Goal: Task Accomplishment & Management: Manage account settings

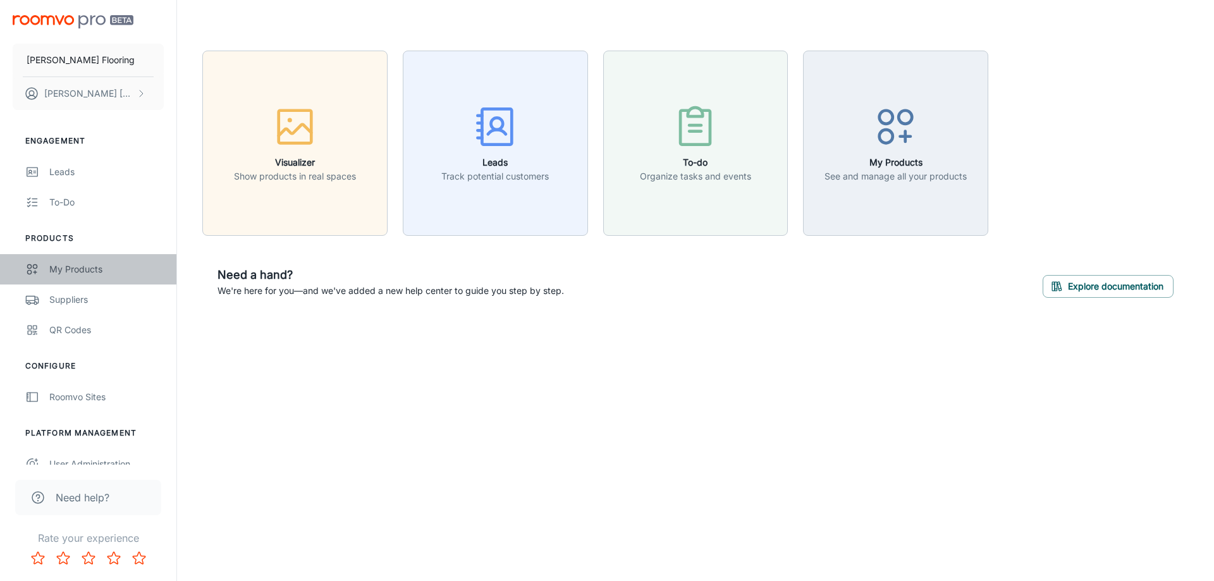
click at [50, 275] on div "My Products" at bounding box center [106, 269] width 114 height 14
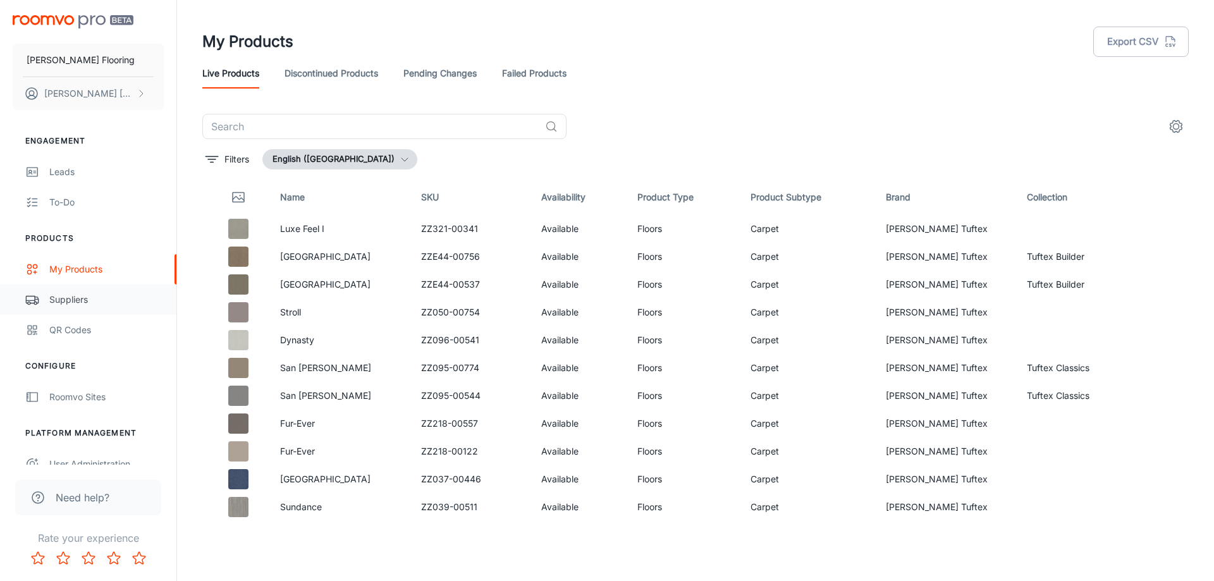
click at [91, 305] on div "Suppliers" at bounding box center [106, 300] width 114 height 14
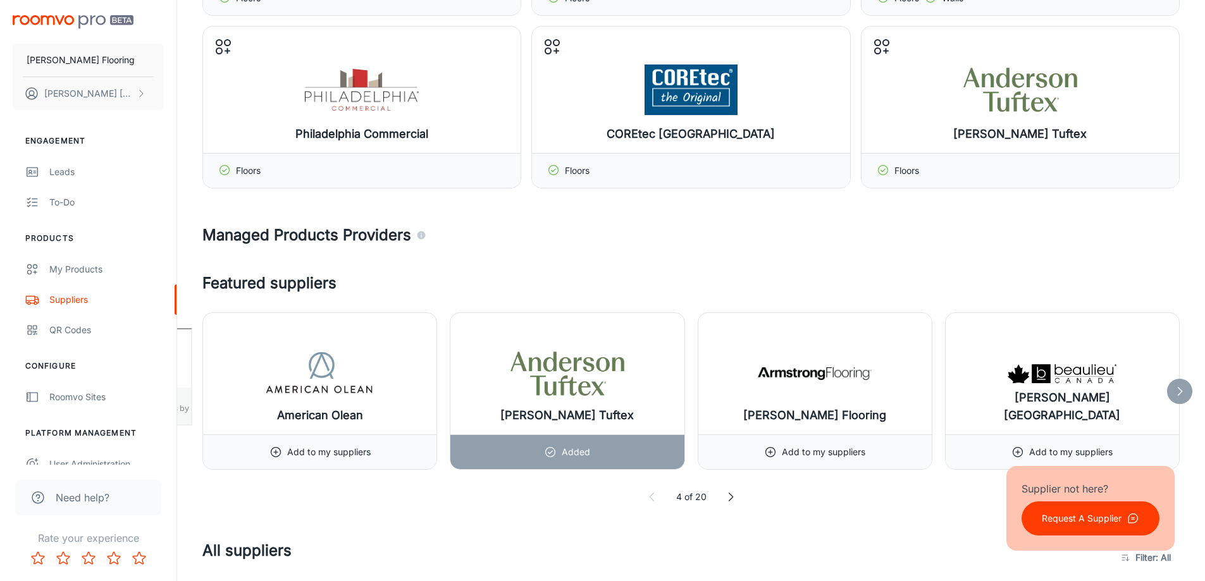
scroll to position [379, 0]
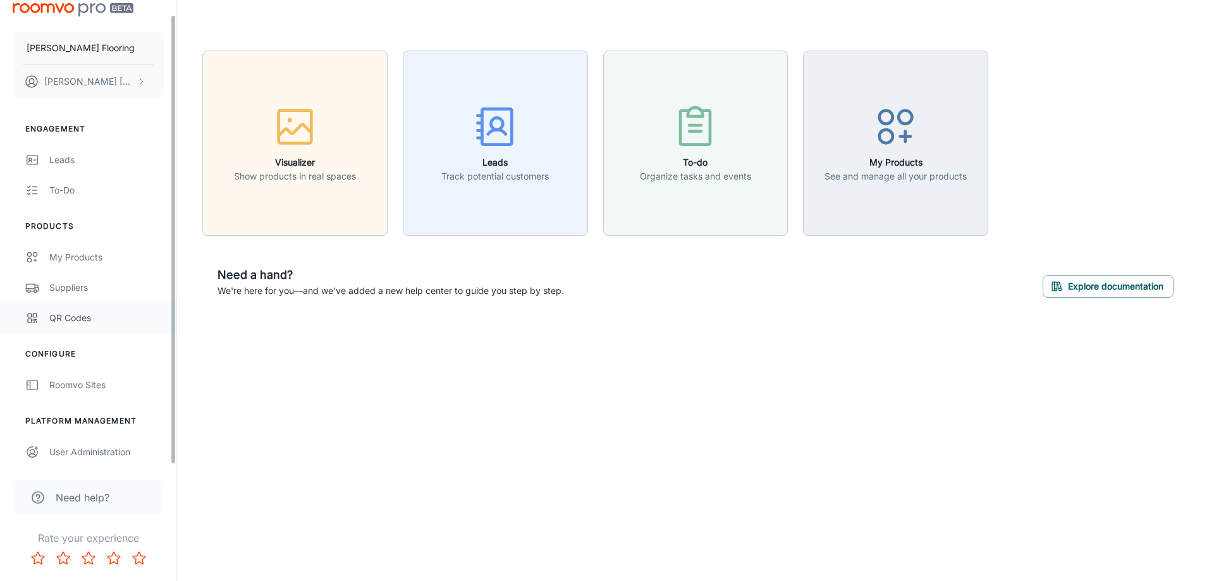
scroll to position [15, 0]
click at [88, 387] on div "Roomvo Sites" at bounding box center [106, 383] width 114 height 14
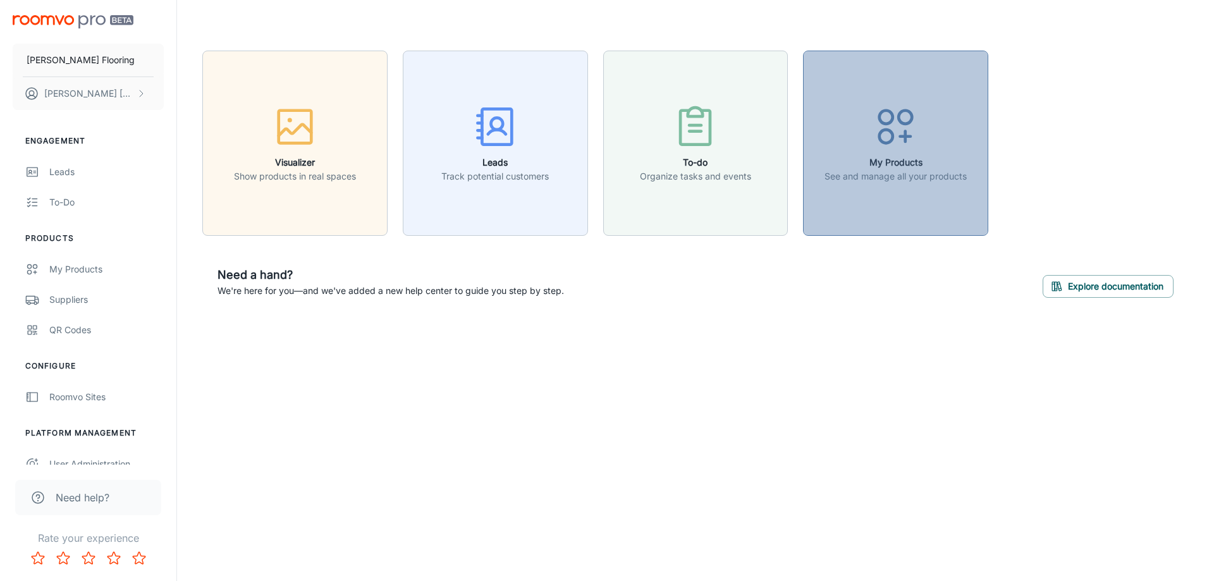
click at [889, 169] on h6 "My Products" at bounding box center [896, 163] width 142 height 14
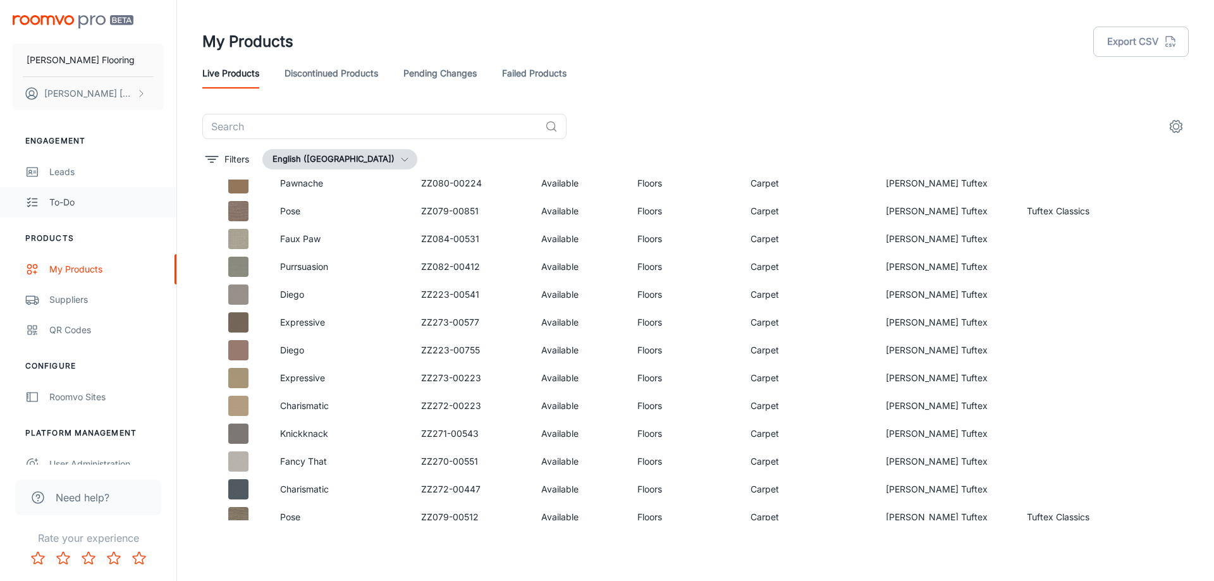
click at [62, 205] on div "To-do" at bounding box center [106, 202] width 114 height 14
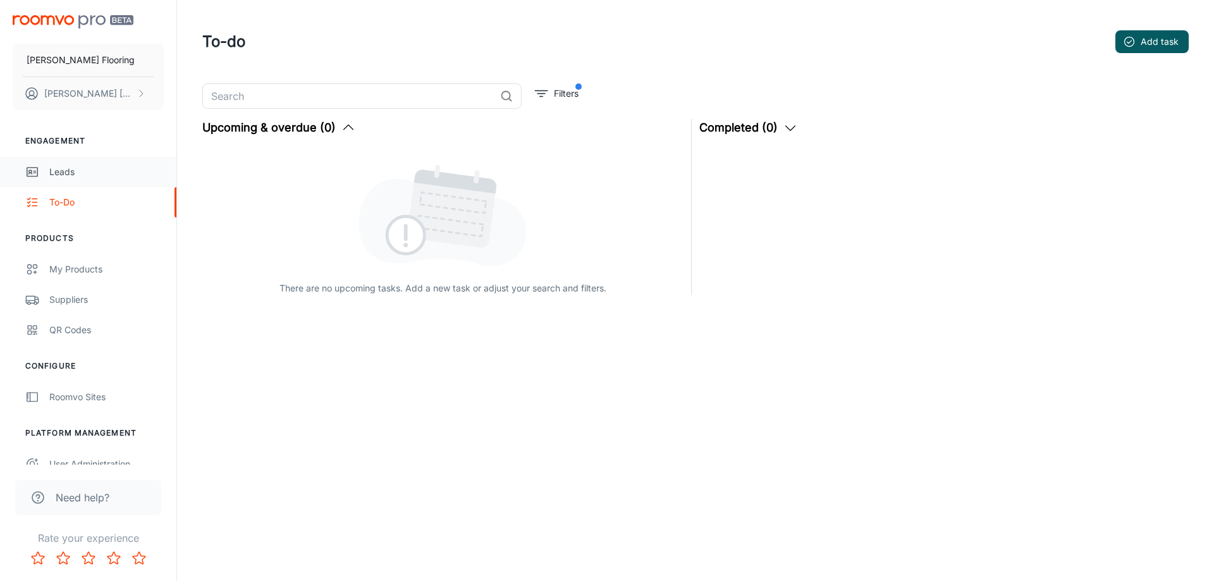
click at [85, 163] on link "Leads" at bounding box center [88, 172] width 176 height 30
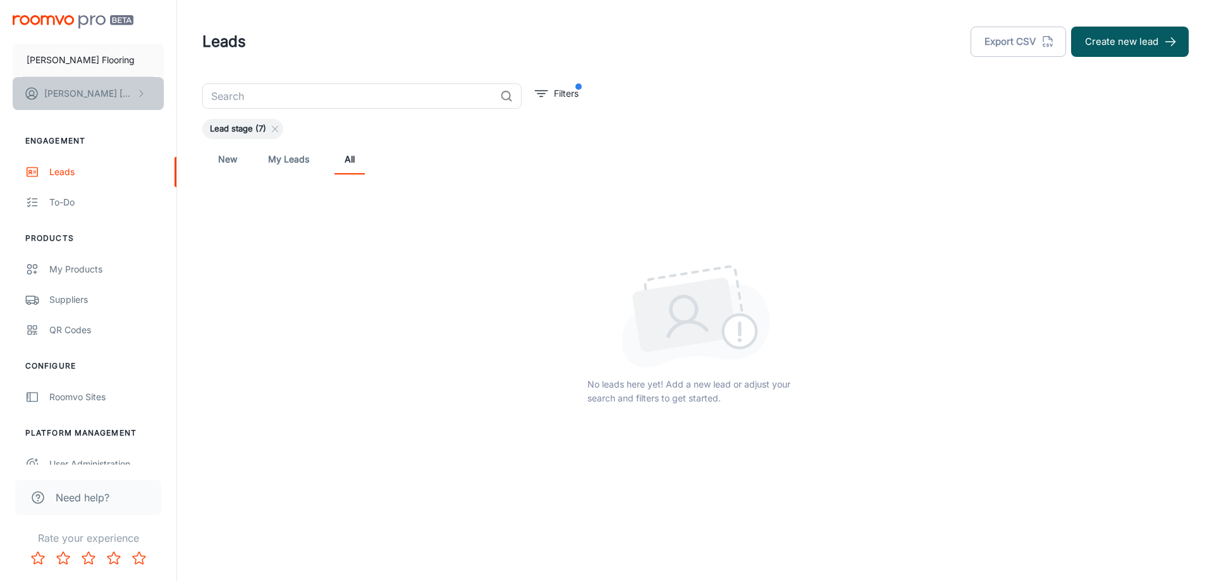
click at [112, 89] on button "Adrian Gasca" at bounding box center [88, 93] width 151 height 33
click at [90, 269] on div at bounding box center [607, 290] width 1214 height 581
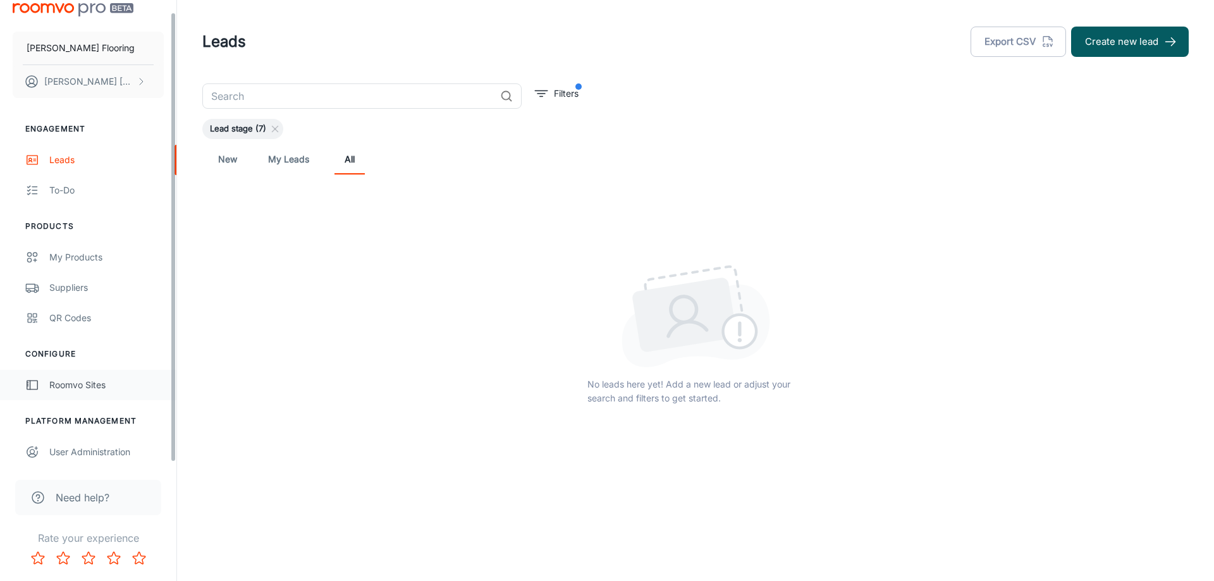
scroll to position [15, 0]
click at [137, 562] on icon "Rate 5 star" at bounding box center [139, 558] width 15 height 15
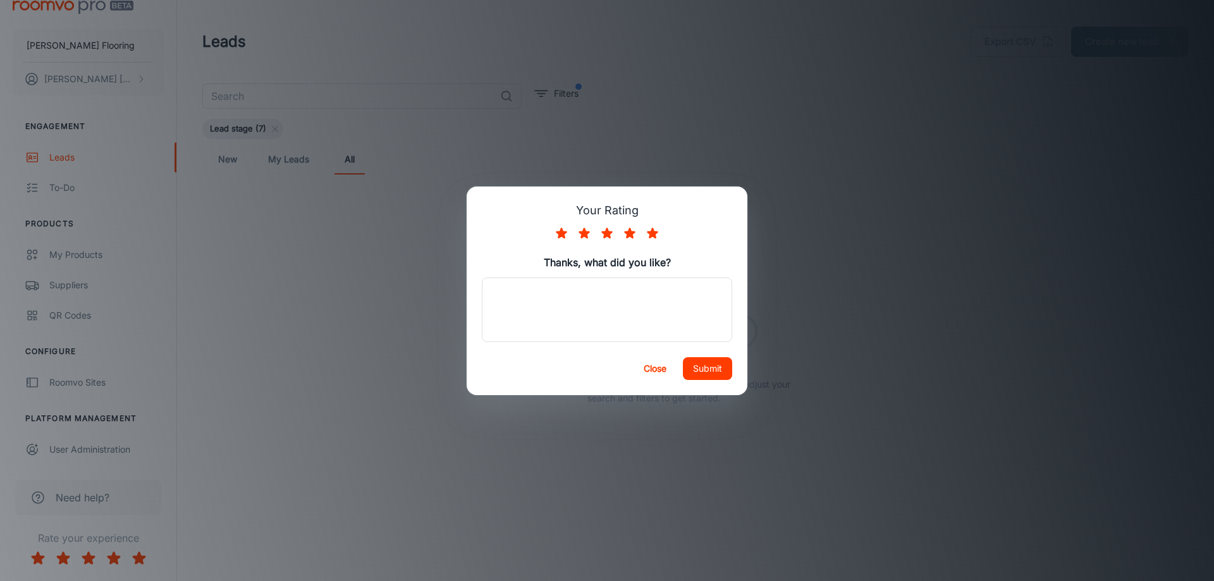
click at [708, 369] on button "Submit" at bounding box center [707, 368] width 49 height 23
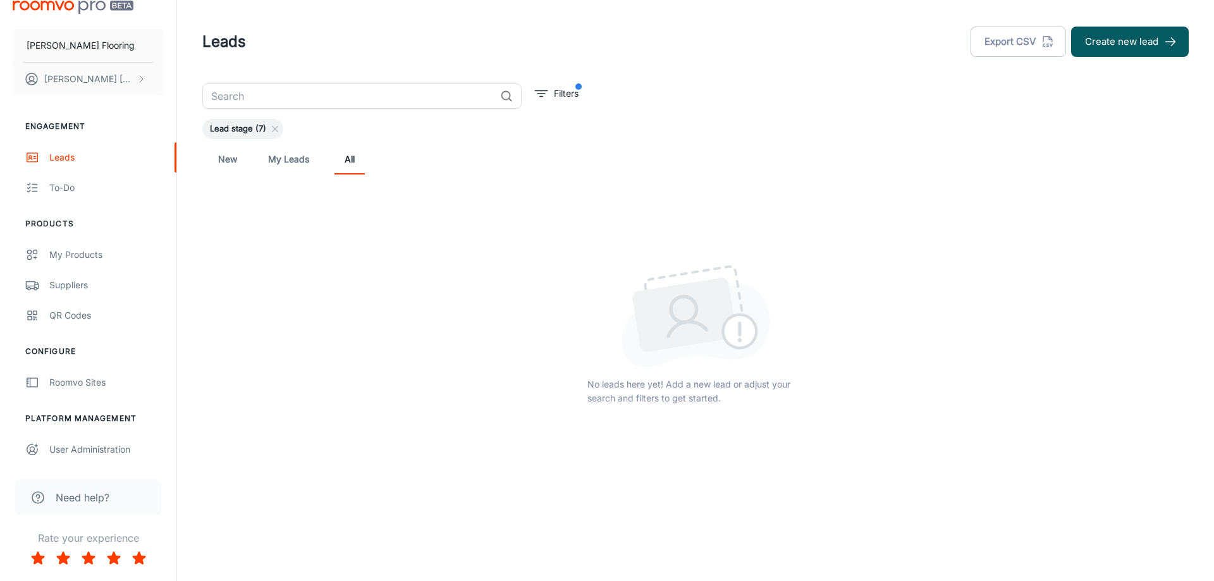
click at [226, 157] on link "New" at bounding box center [228, 159] width 30 height 30
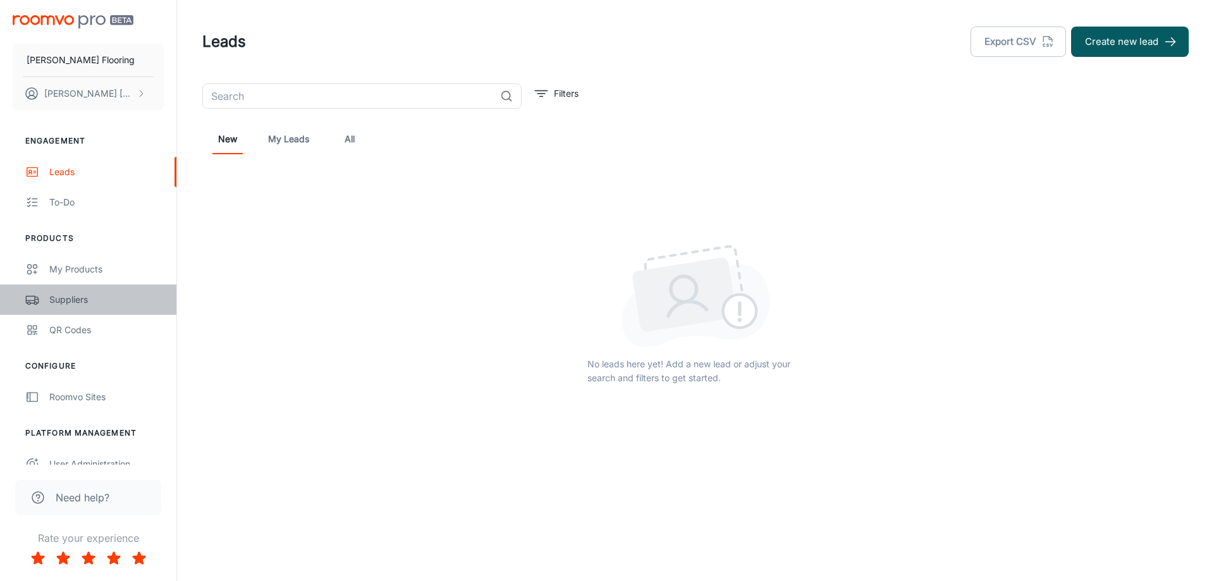
click at [87, 291] on link "Suppliers" at bounding box center [88, 300] width 176 height 30
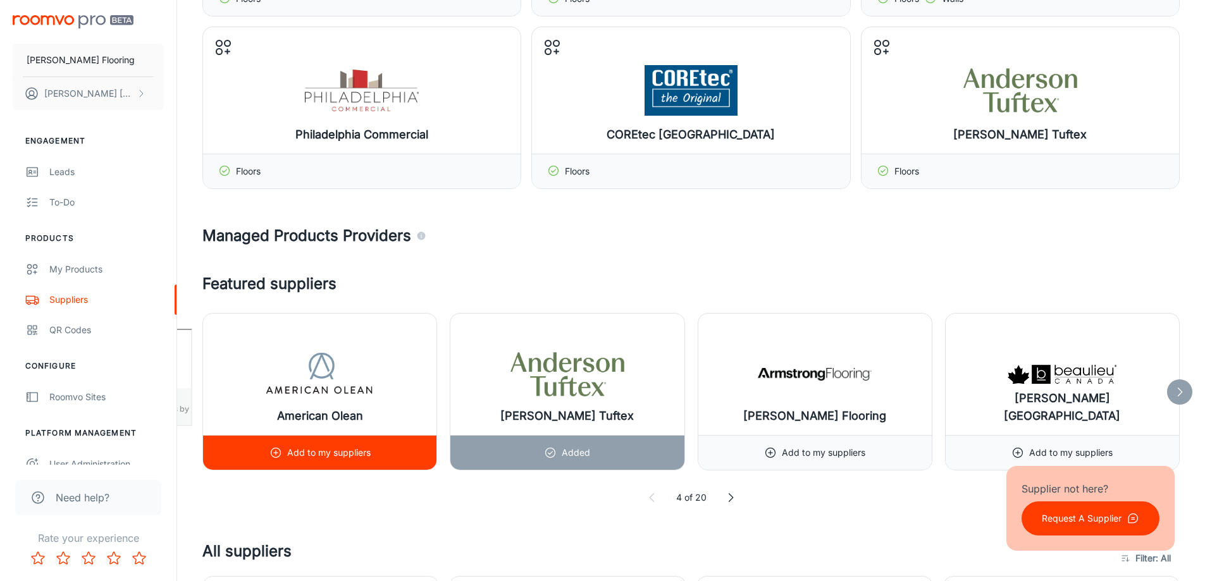
scroll to position [253, 0]
click at [294, 454] on p "Add to my suppliers" at bounding box center [328, 452] width 83 height 14
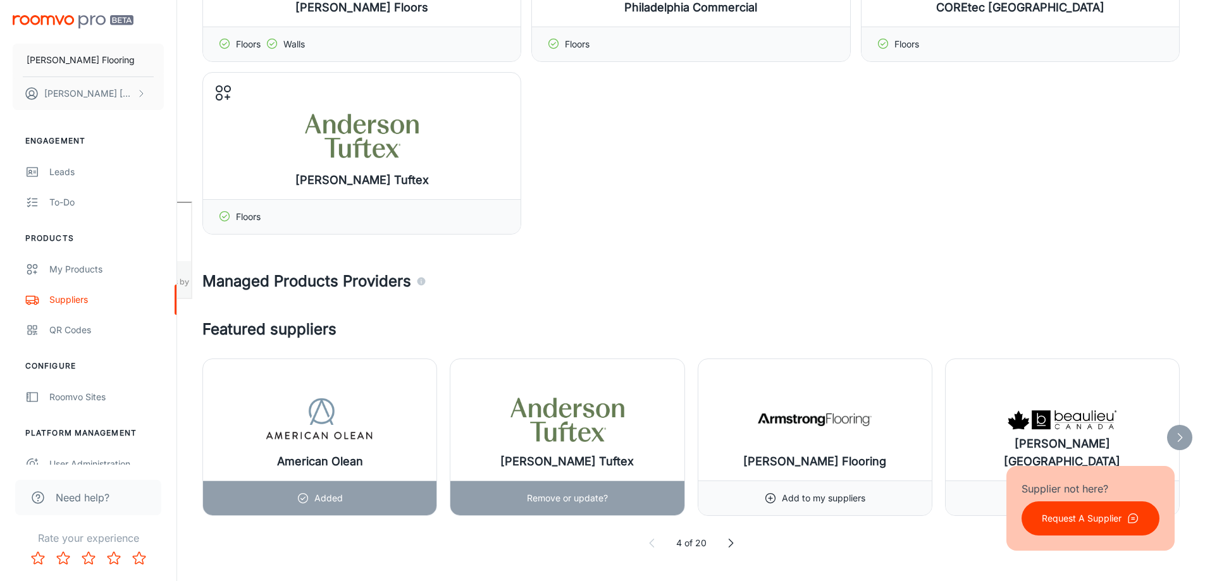
scroll to position [443, 0]
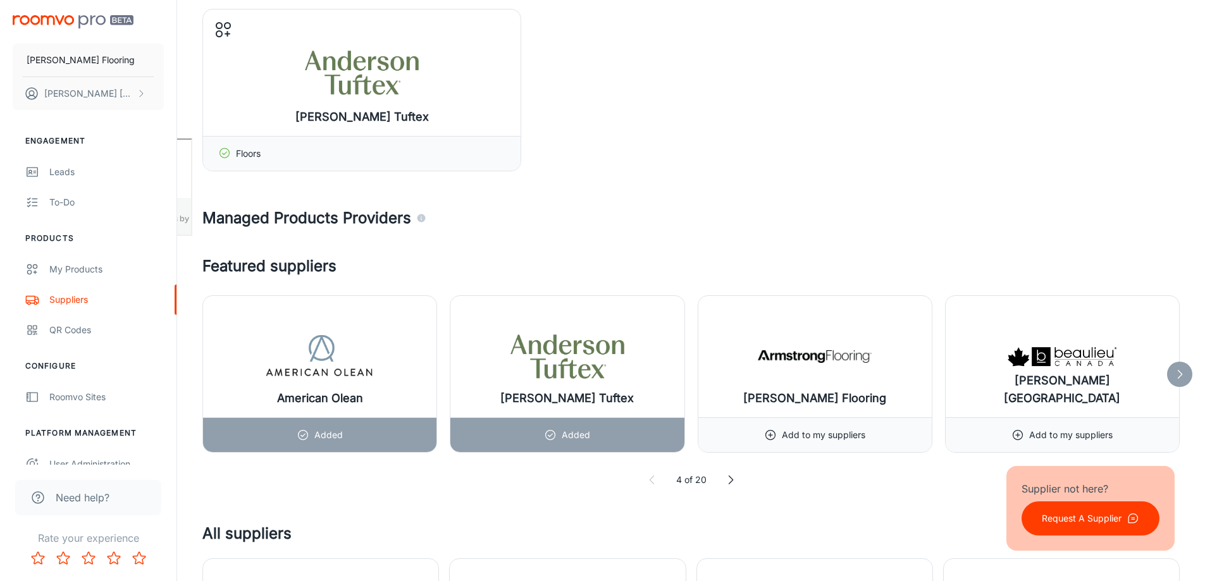
click at [1185, 370] on icon at bounding box center [1179, 374] width 13 height 13
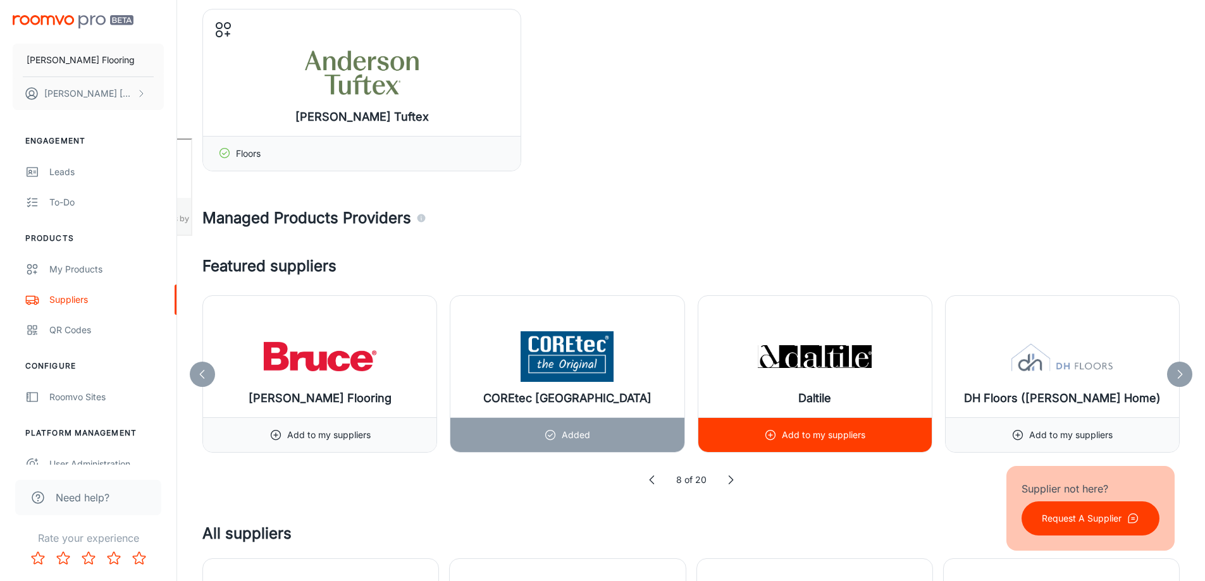
click at [786, 435] on p "Add to my suppliers" at bounding box center [823, 435] width 83 height 14
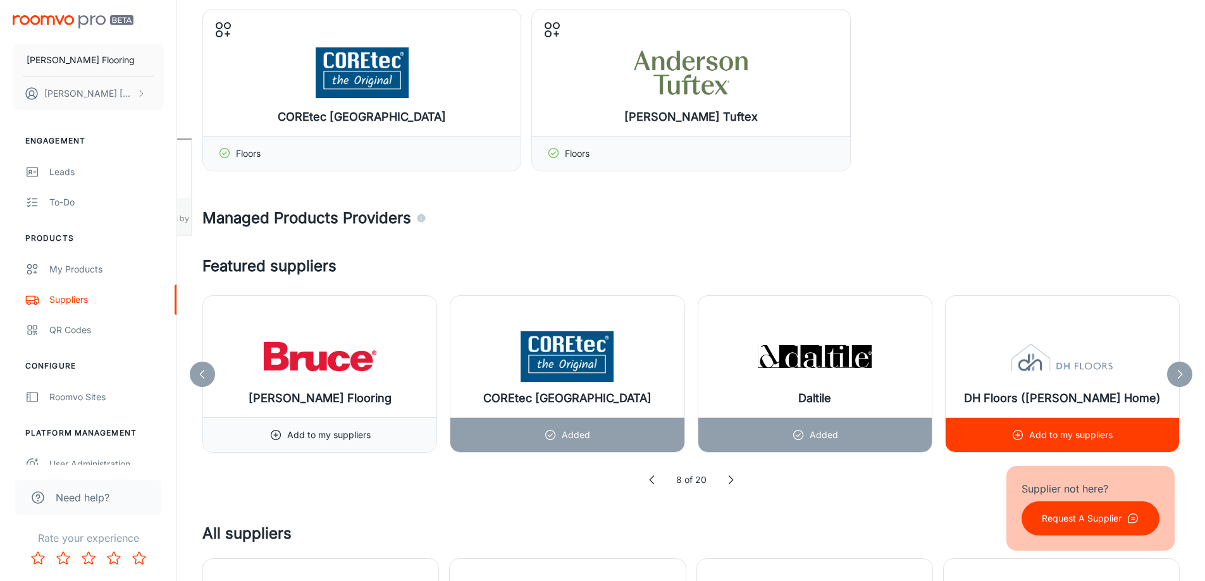
click at [1021, 437] on icon at bounding box center [1017, 435] width 13 height 13
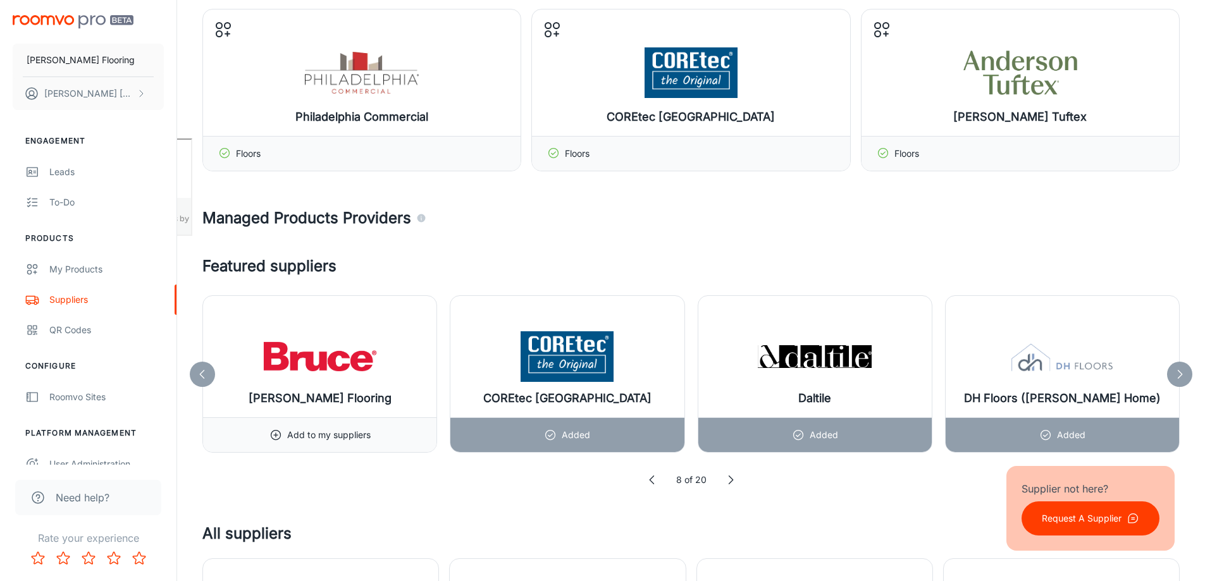
click at [1179, 373] on icon at bounding box center [1179, 374] width 13 height 13
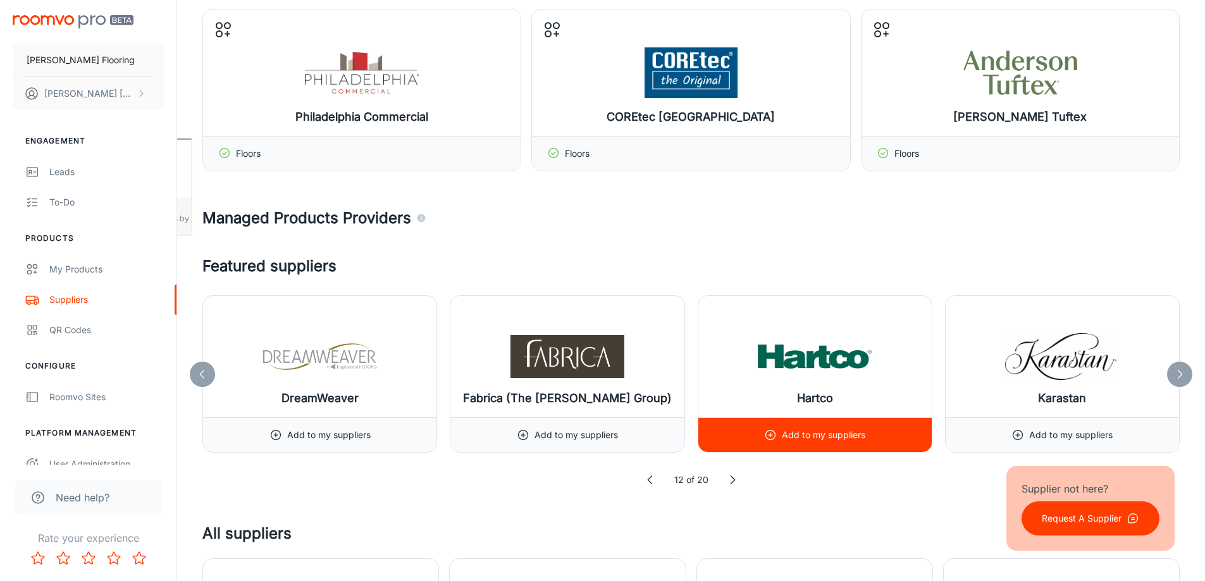
click at [822, 438] on p "Add to my suppliers" at bounding box center [823, 435] width 83 height 14
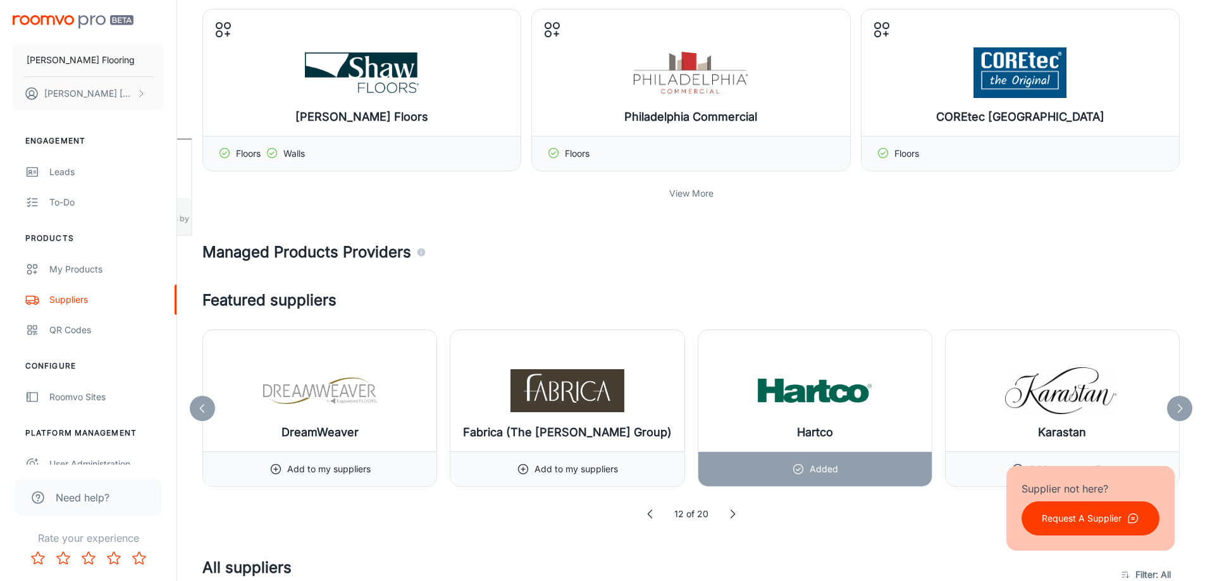
click at [1177, 404] on icon at bounding box center [1179, 408] width 13 height 13
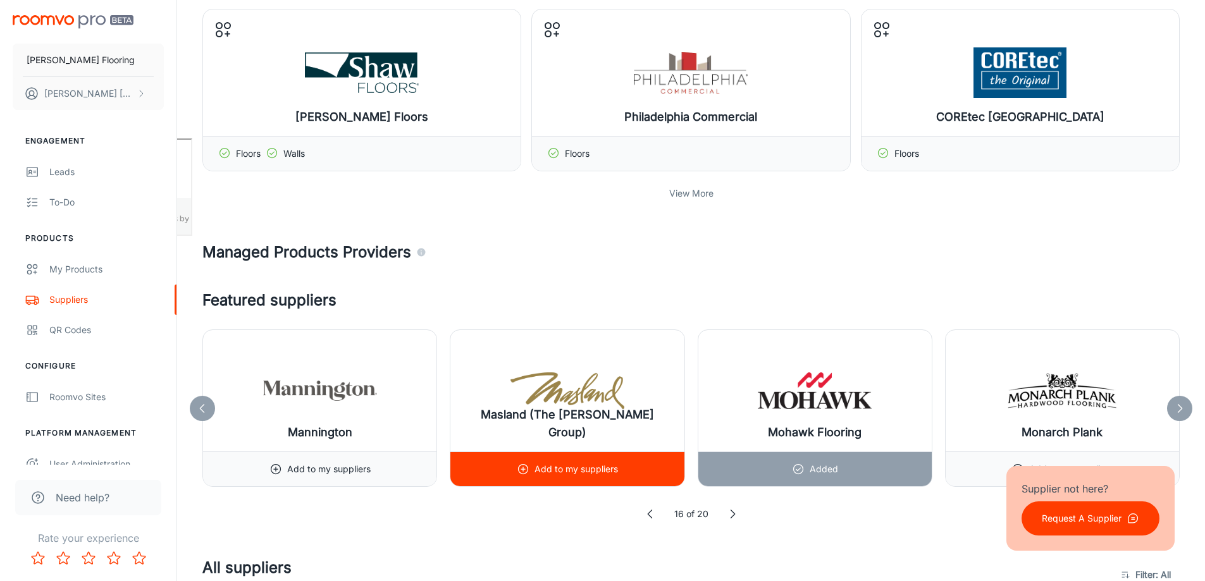
click at [584, 466] on p "Add to my suppliers" at bounding box center [575, 469] width 83 height 14
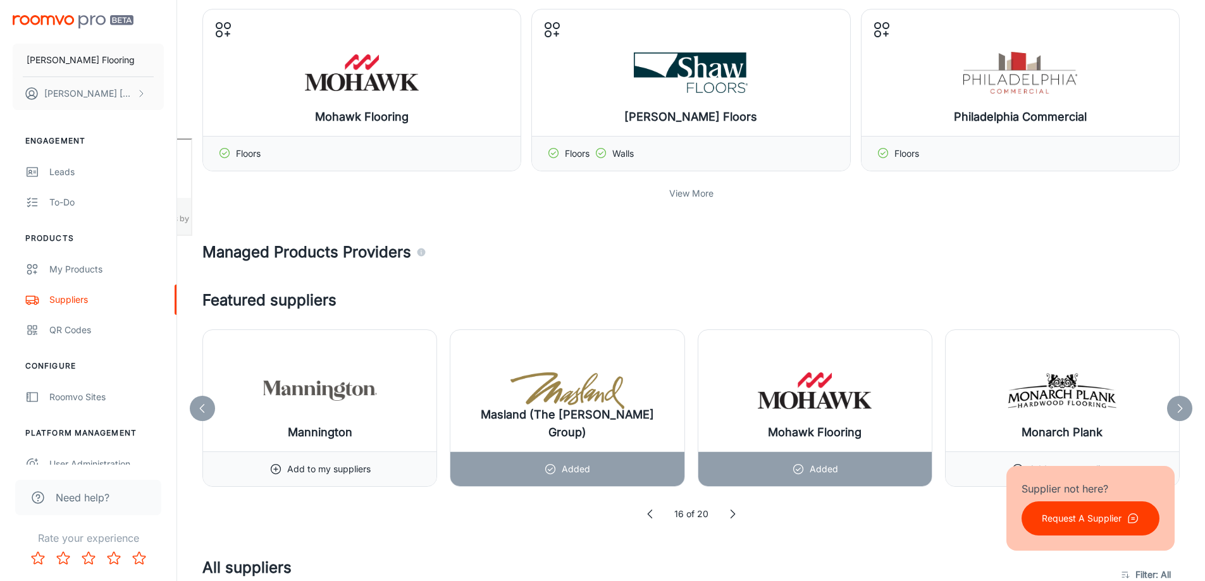
click at [1182, 409] on polyline at bounding box center [1180, 408] width 4 height 8
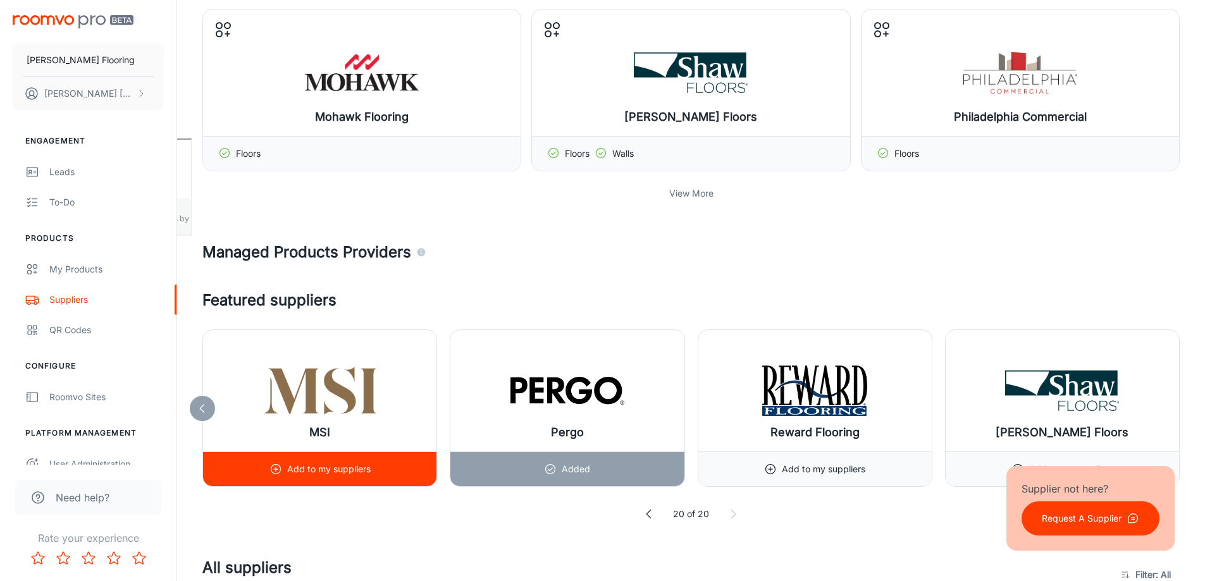
click at [349, 466] on p "Add to my suppliers" at bounding box center [328, 469] width 83 height 14
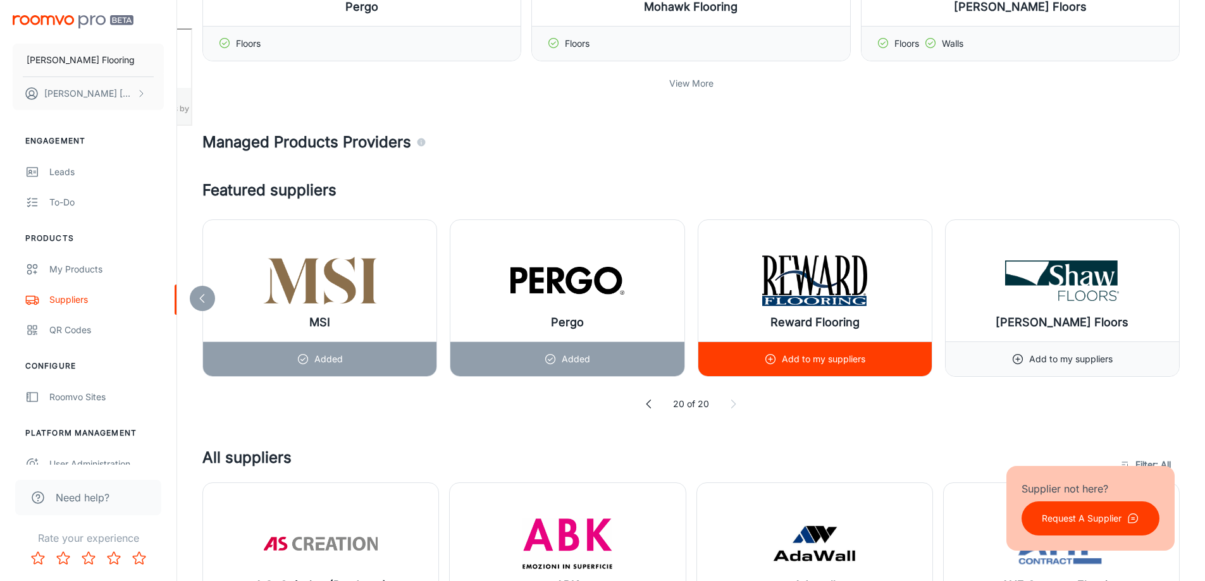
scroll to position [569, 0]
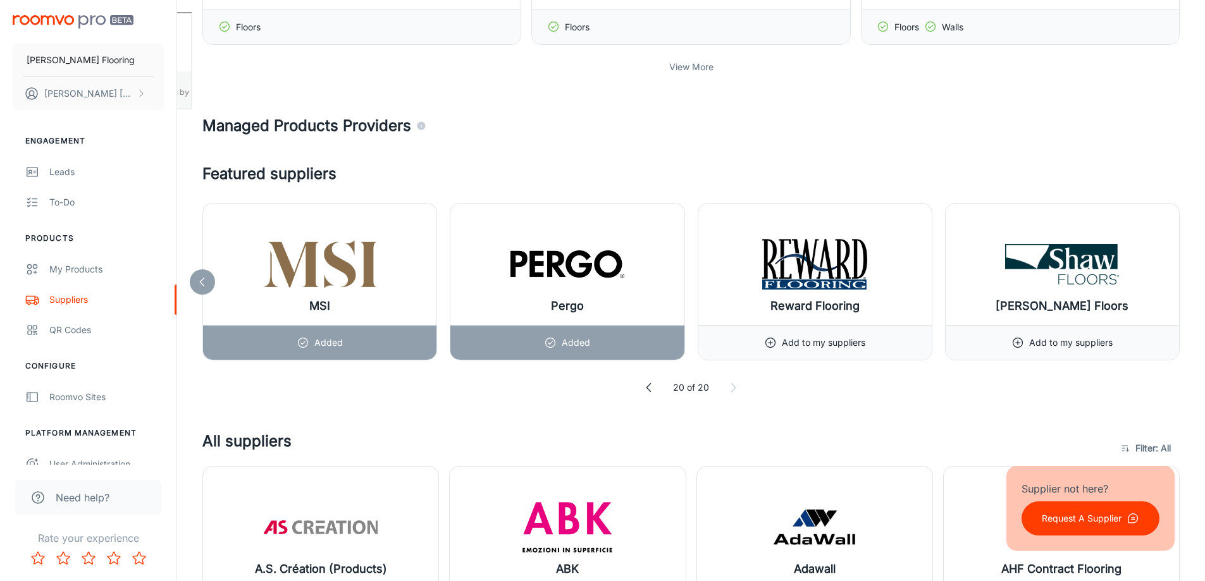
click at [202, 280] on polyline at bounding box center [202, 282] width 4 height 8
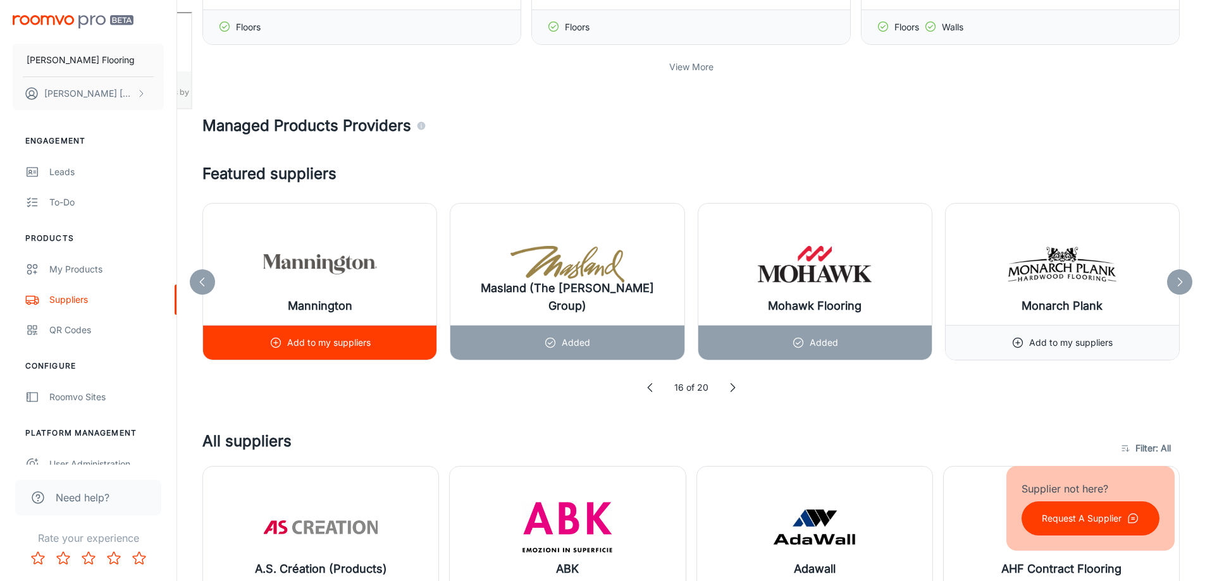
click at [268, 338] on div "Add to my suppliers" at bounding box center [319, 342] width 233 height 35
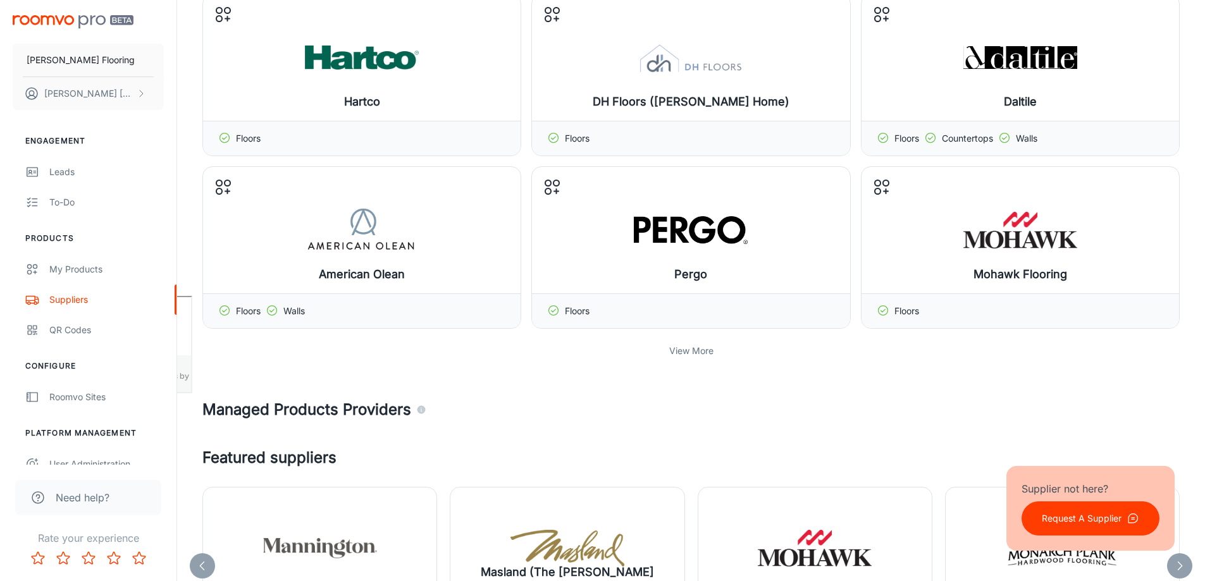
scroll to position [506, 0]
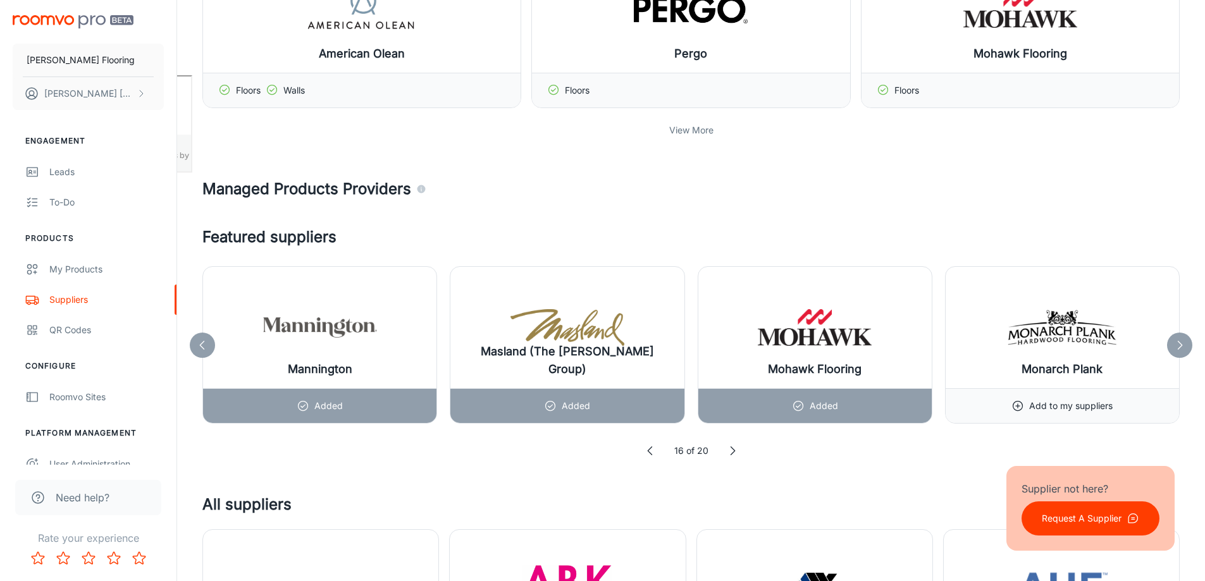
click at [200, 342] on icon at bounding box center [202, 345] width 13 height 13
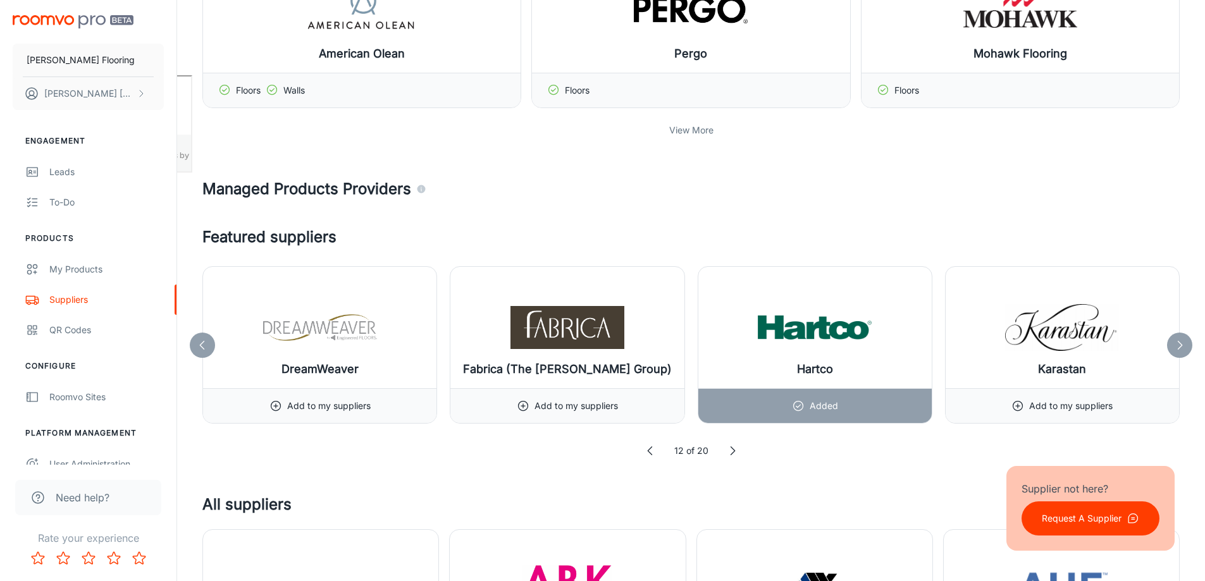
click at [200, 344] on icon at bounding box center [202, 345] width 13 height 13
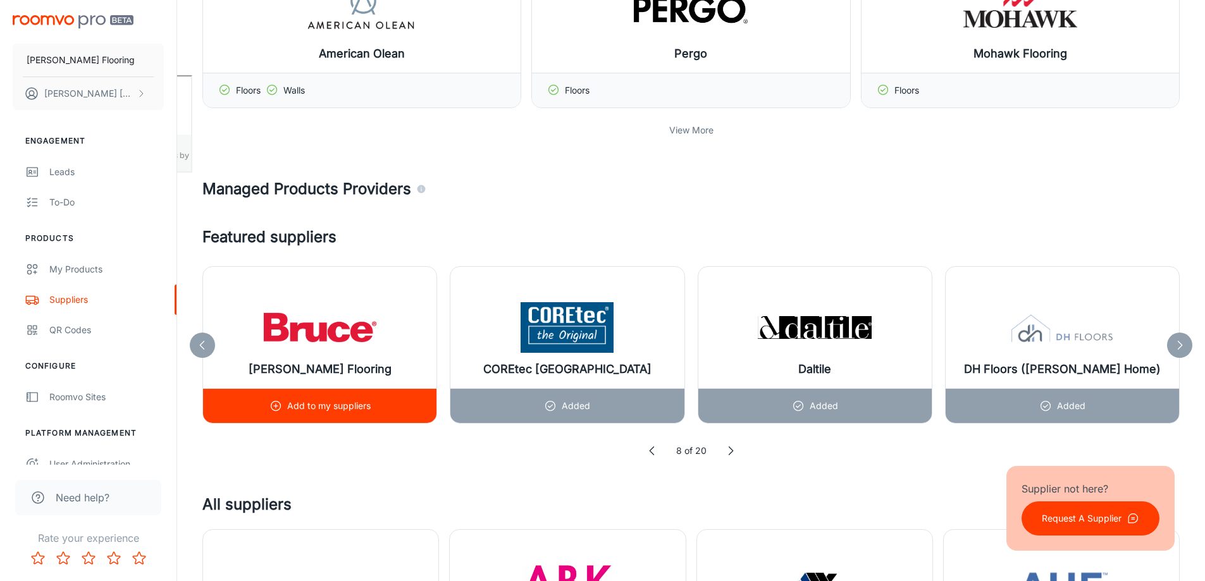
click at [292, 414] on div "Add to my suppliers" at bounding box center [319, 406] width 101 height 34
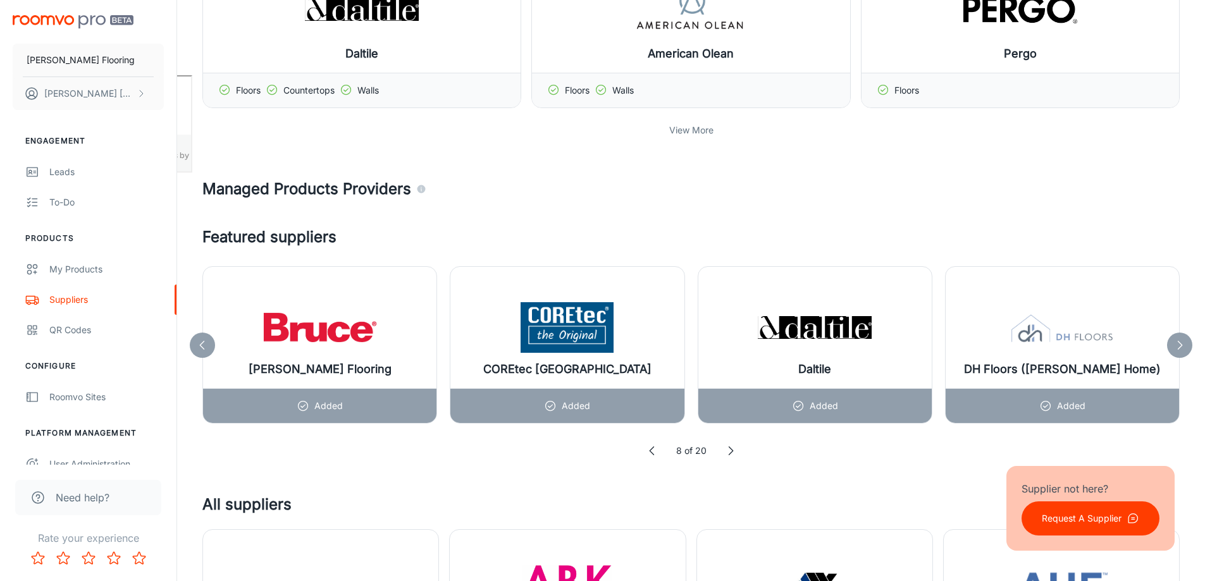
click at [206, 341] on icon at bounding box center [202, 345] width 13 height 13
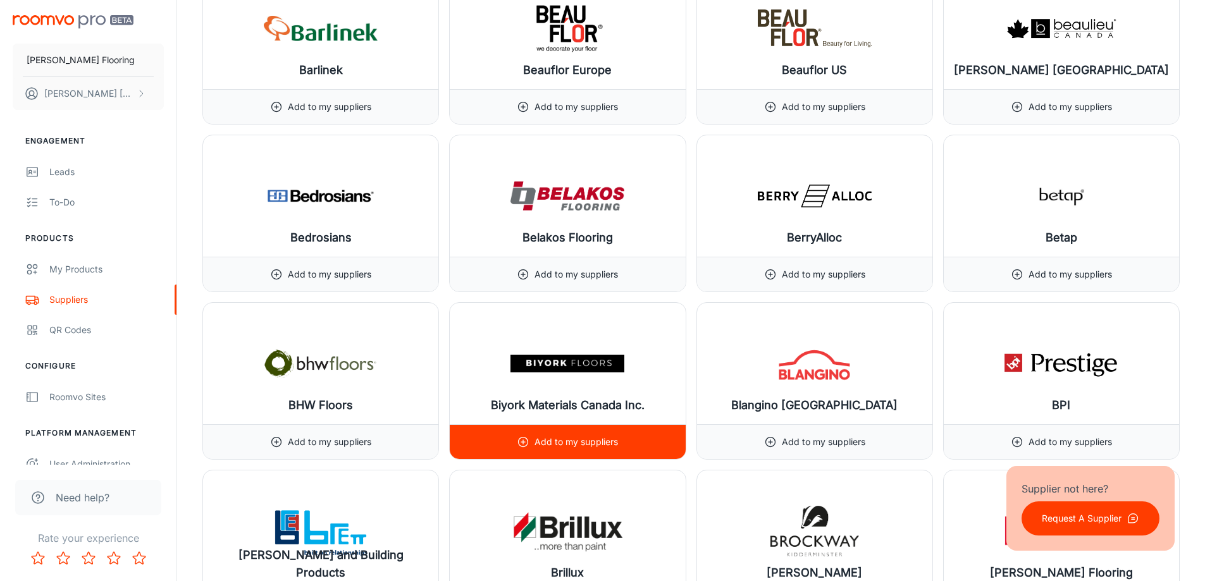
scroll to position [2656, 0]
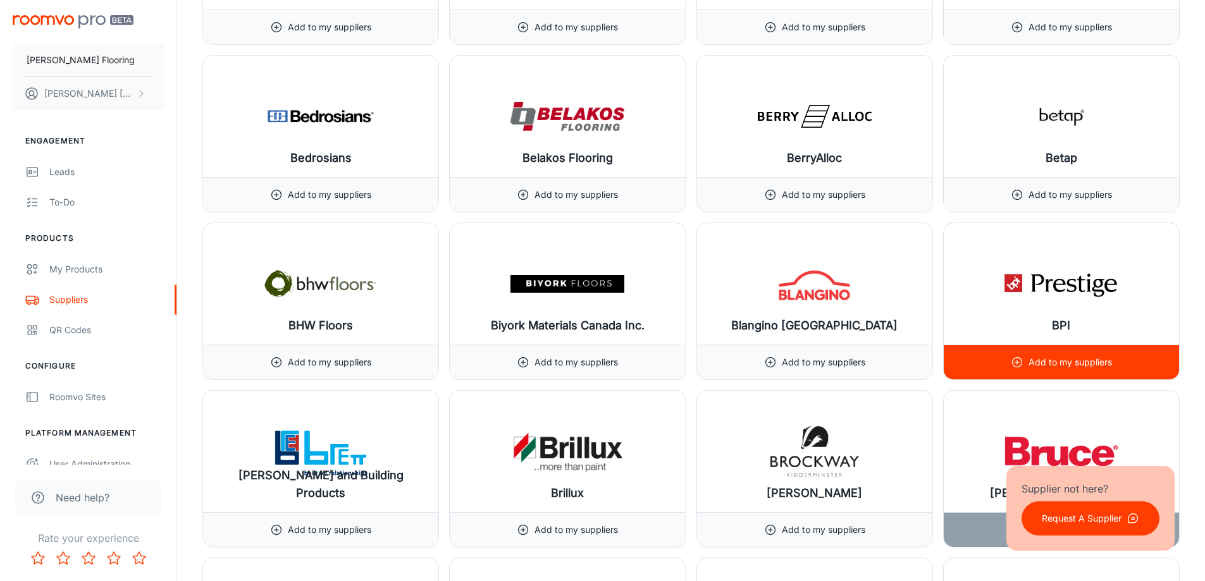
click at [1030, 365] on p "Add to my suppliers" at bounding box center [1069, 362] width 83 height 14
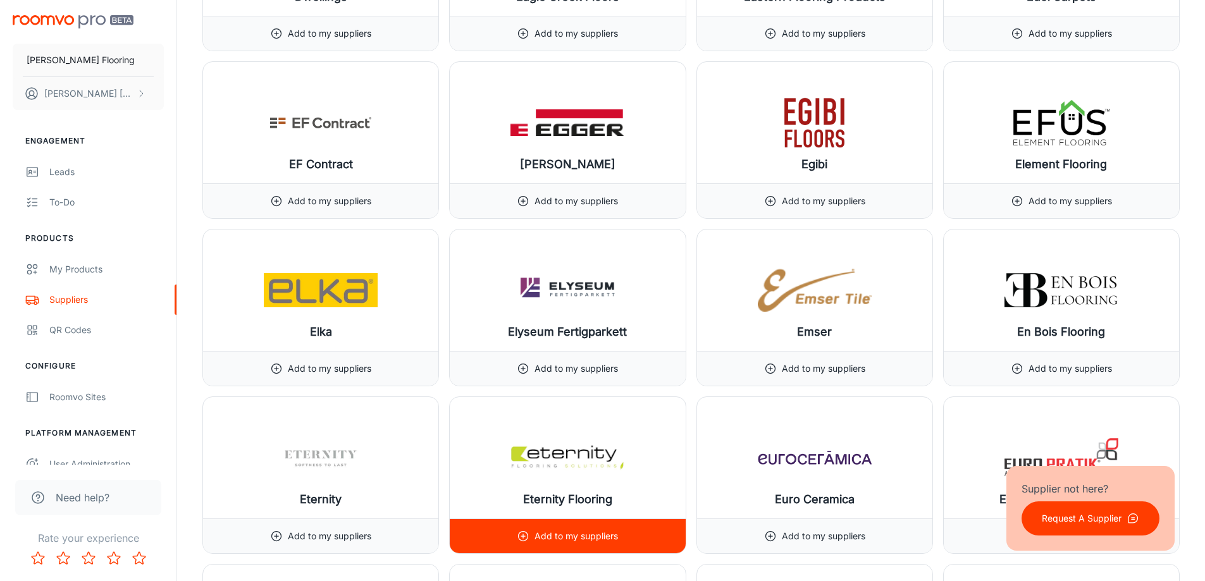
scroll to position [5503, 0]
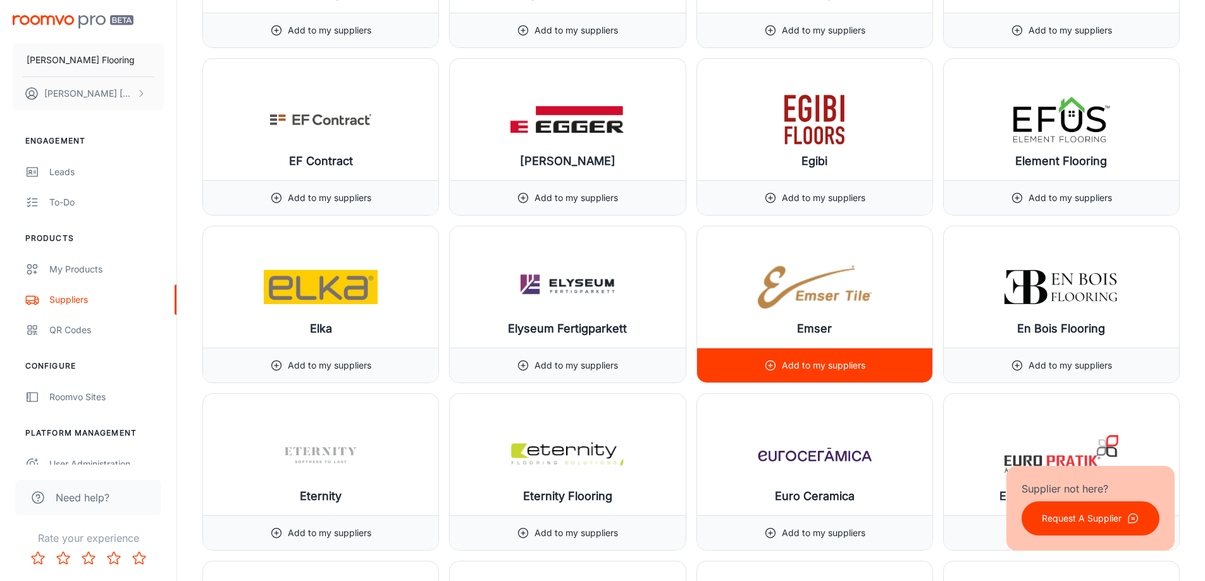
click at [775, 359] on icon at bounding box center [770, 365] width 13 height 13
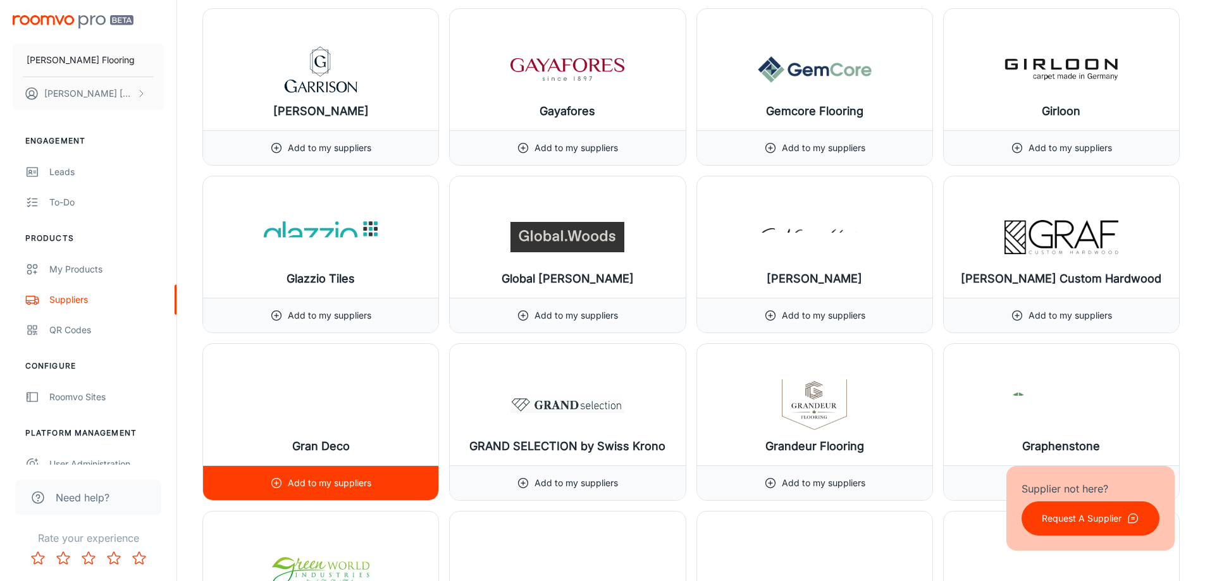
scroll to position [6894, 0]
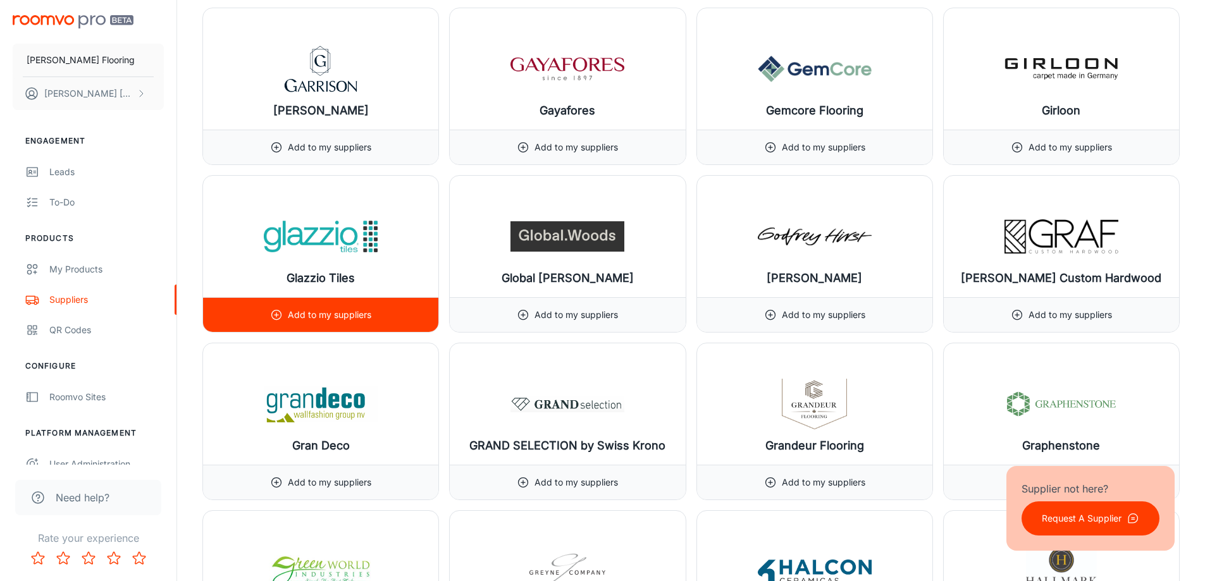
click at [330, 318] on p "Add to my suppliers" at bounding box center [329, 315] width 83 height 14
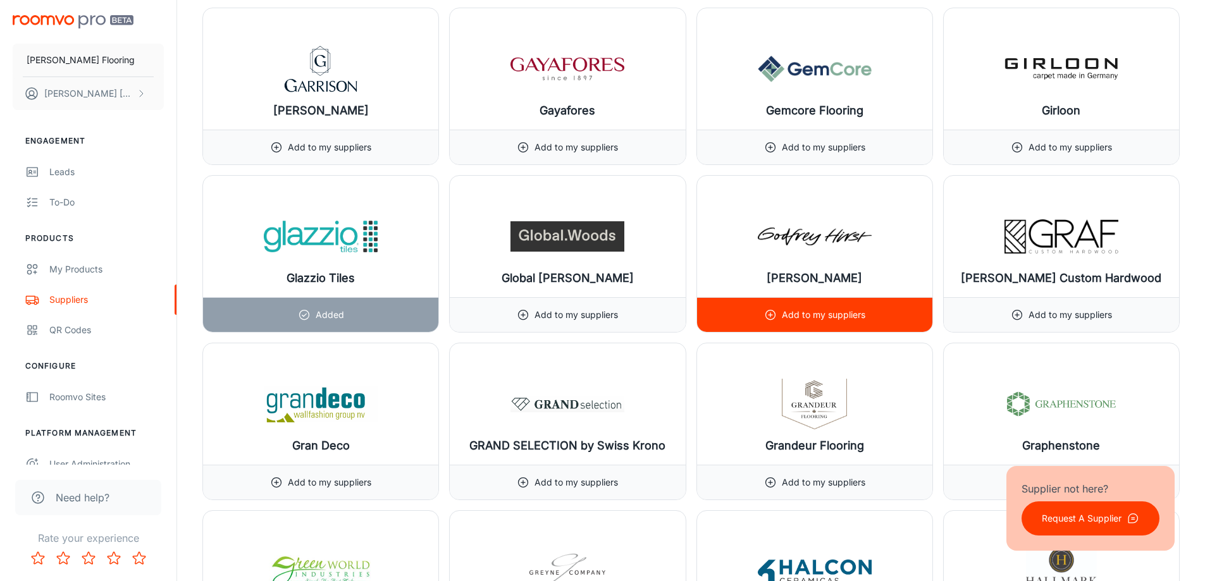
click at [817, 307] on div "Add to my suppliers" at bounding box center [814, 315] width 101 height 34
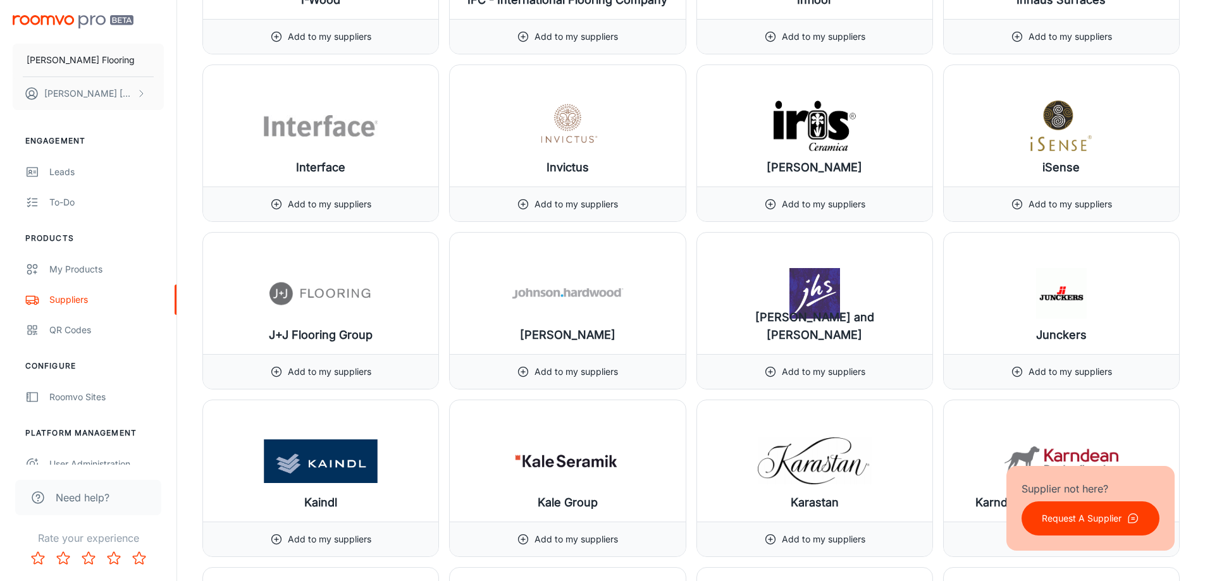
scroll to position [8159, 0]
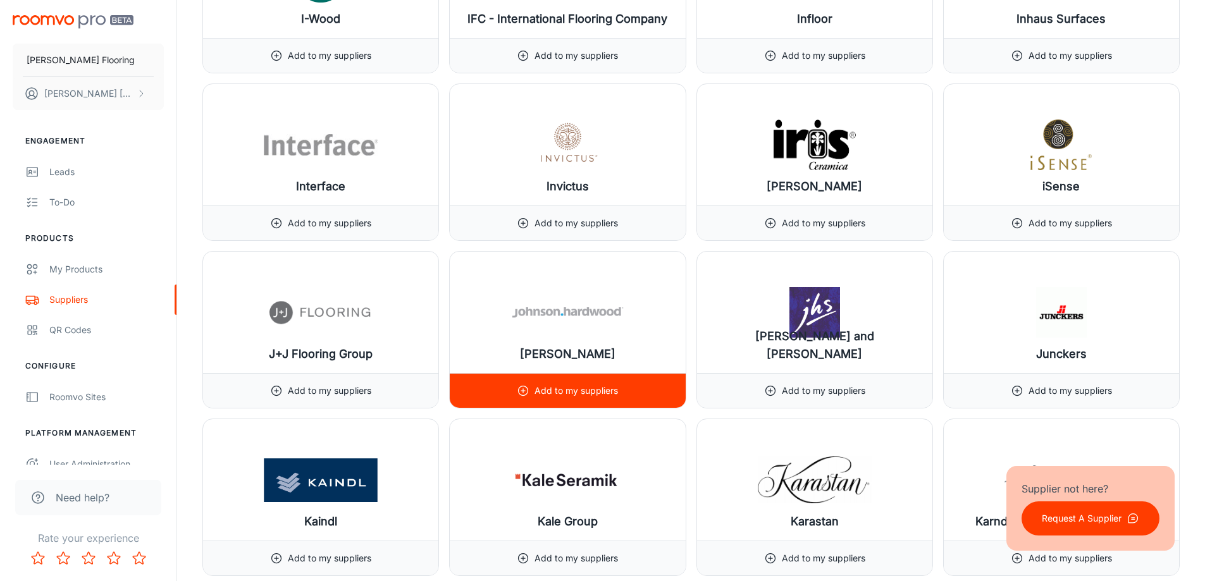
click at [543, 376] on div "Add to my suppliers" at bounding box center [567, 391] width 101 height 34
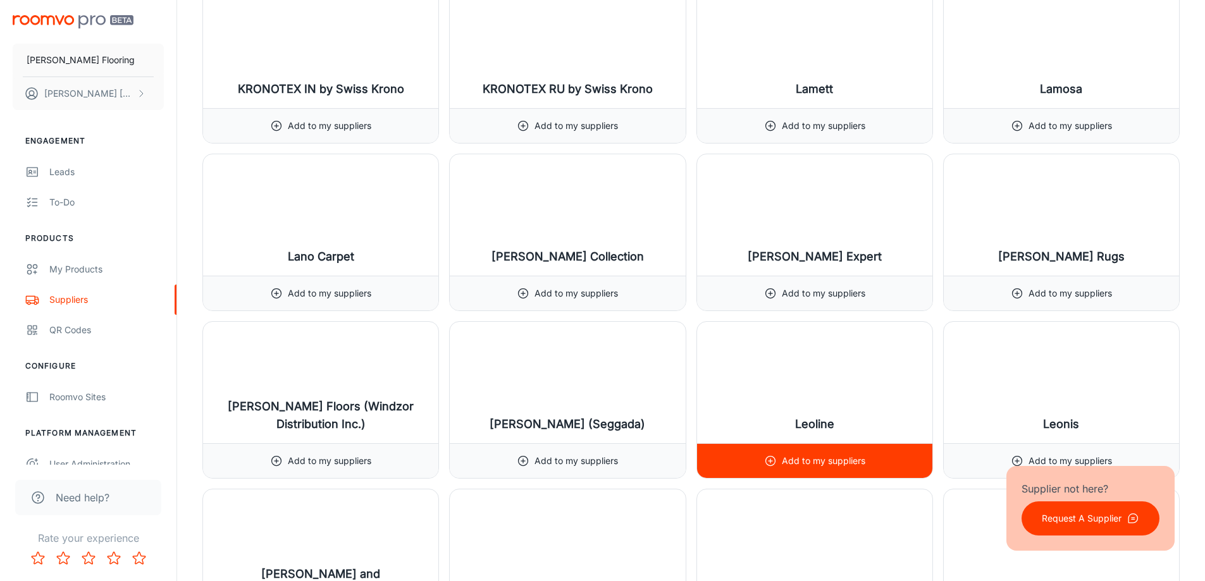
scroll to position [9171, 0]
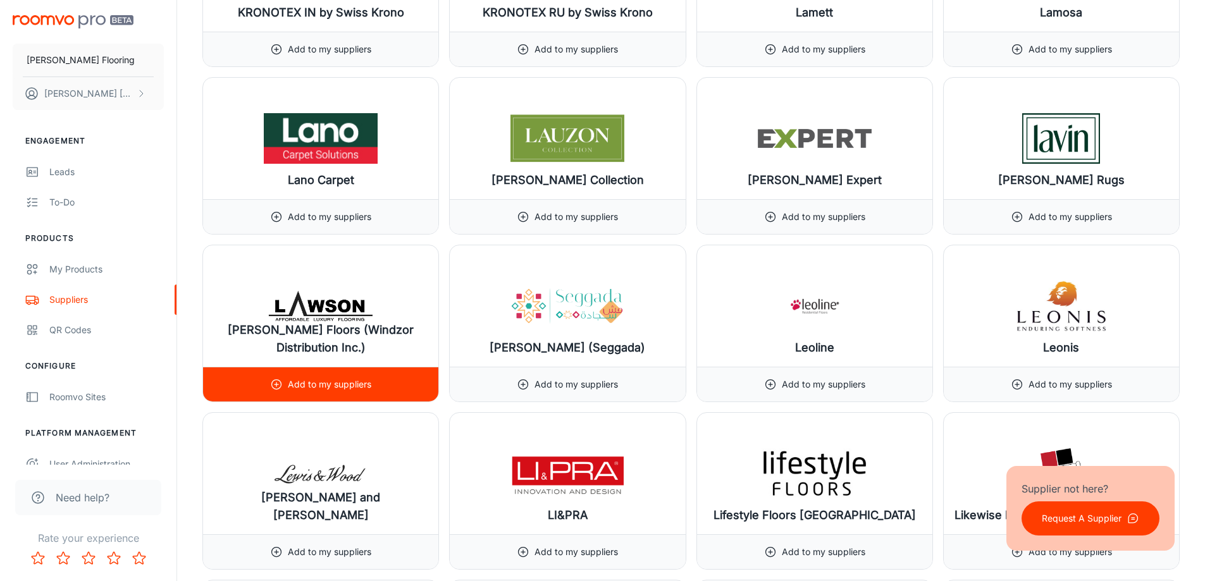
click at [351, 372] on div "Add to my suppliers" at bounding box center [320, 384] width 101 height 34
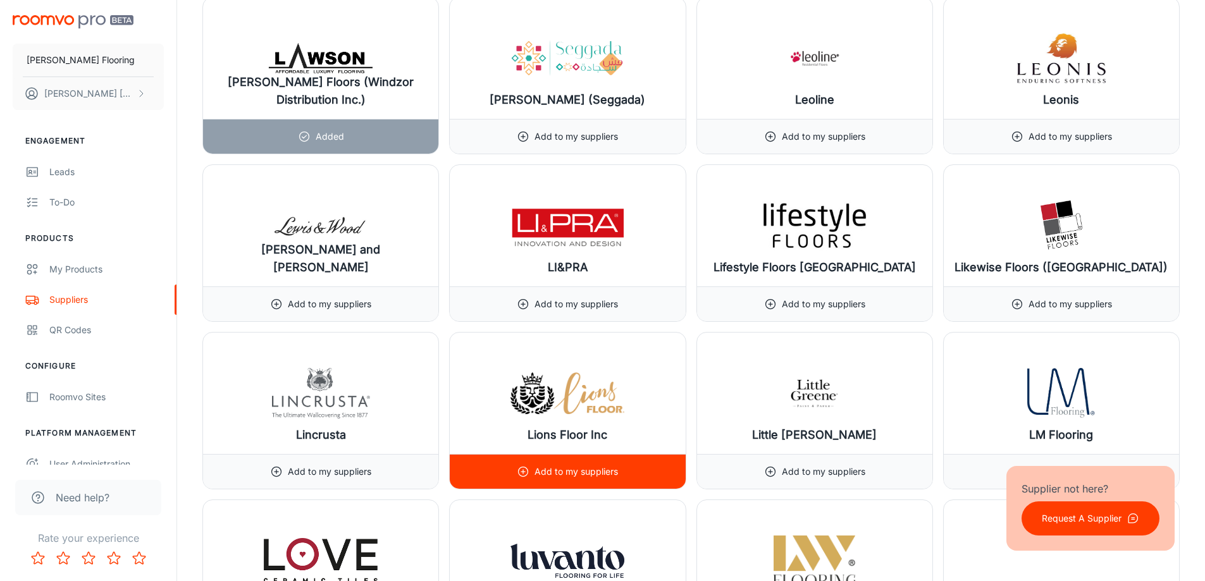
scroll to position [9424, 0]
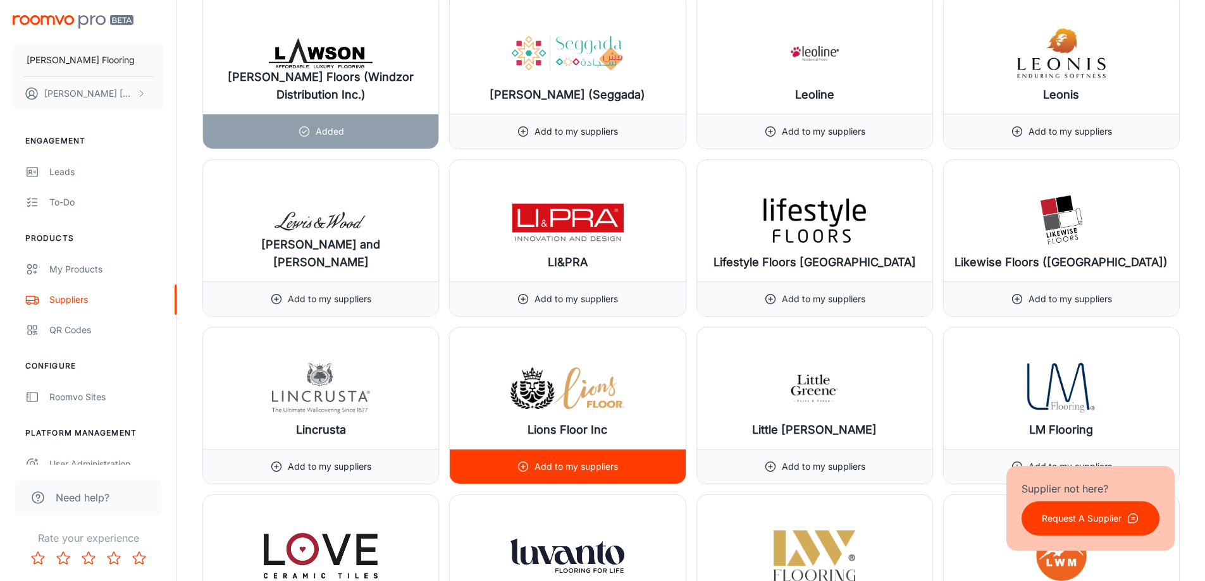
click at [618, 465] on div "Add to my suppliers" at bounding box center [567, 466] width 235 height 35
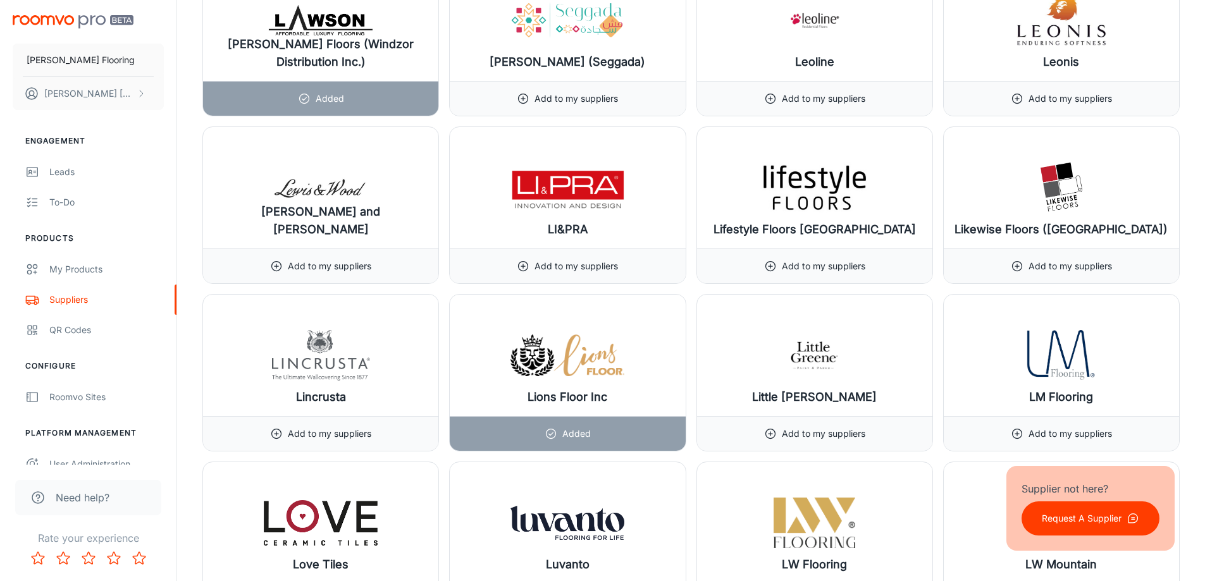
scroll to position [9551, 0]
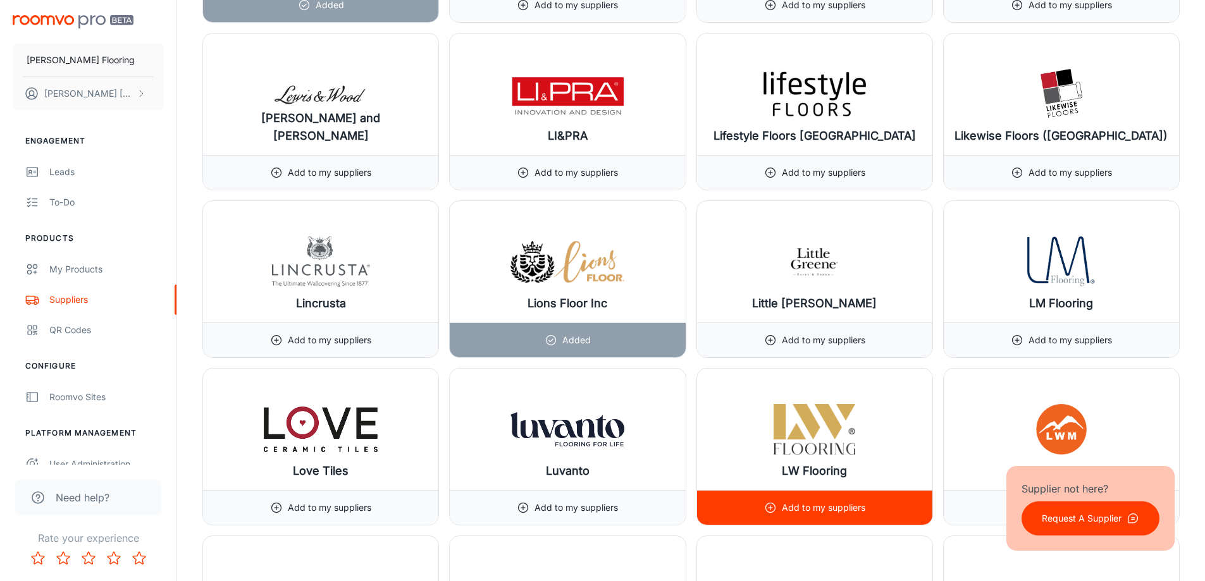
click at [833, 491] on div "Add to my suppliers" at bounding box center [814, 508] width 101 height 34
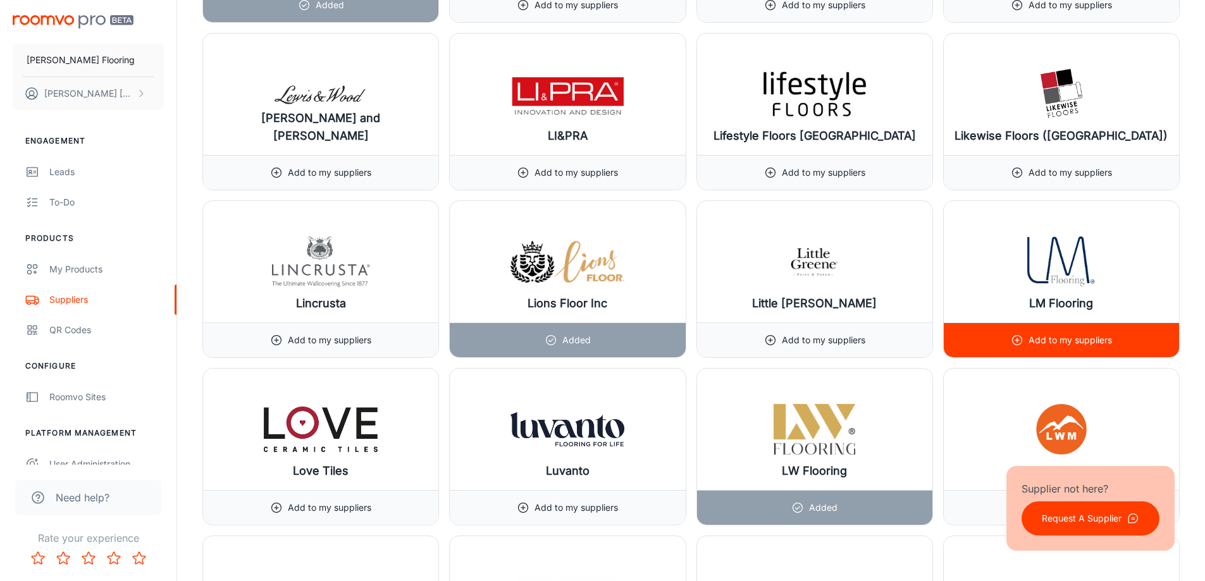
click at [1081, 339] on p "Add to my suppliers" at bounding box center [1069, 340] width 83 height 14
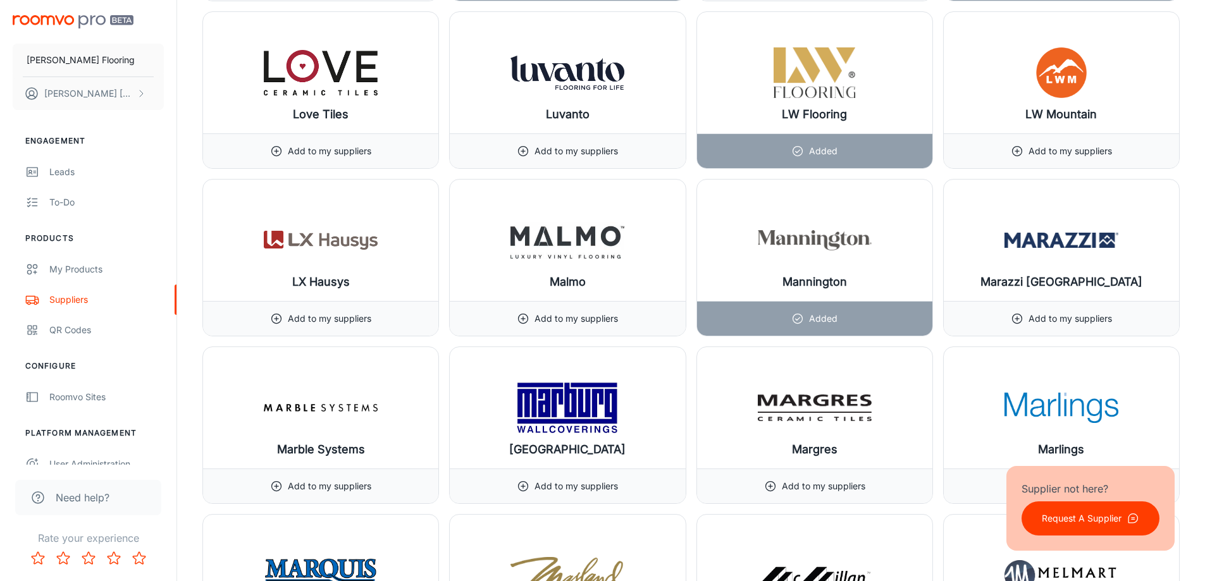
scroll to position [9930, 0]
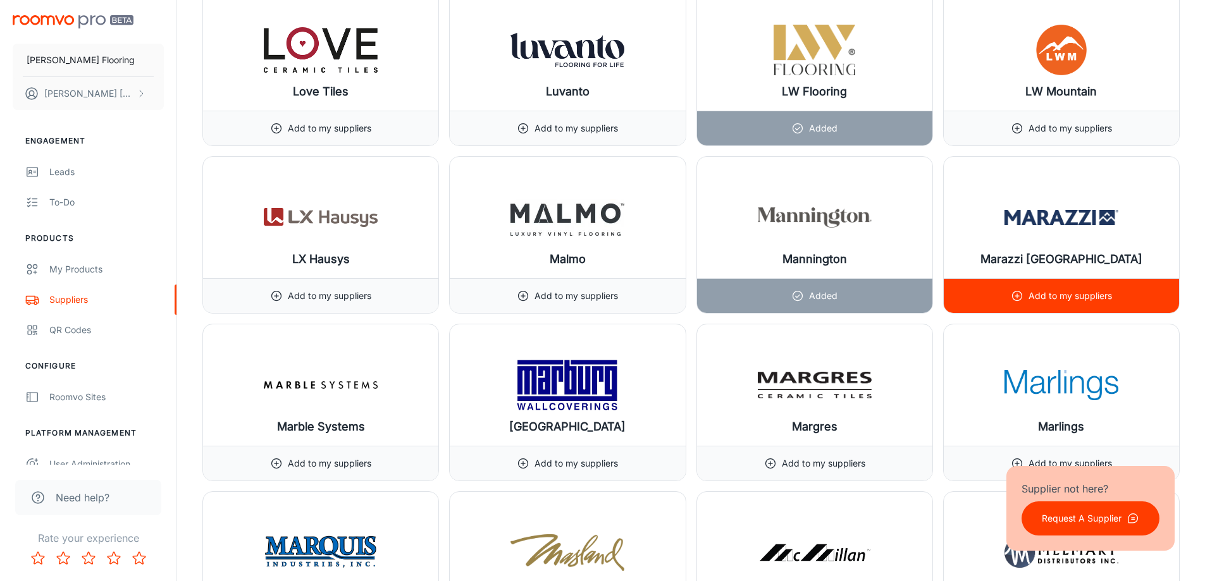
click at [1040, 293] on p "Add to my suppliers" at bounding box center [1069, 296] width 83 height 14
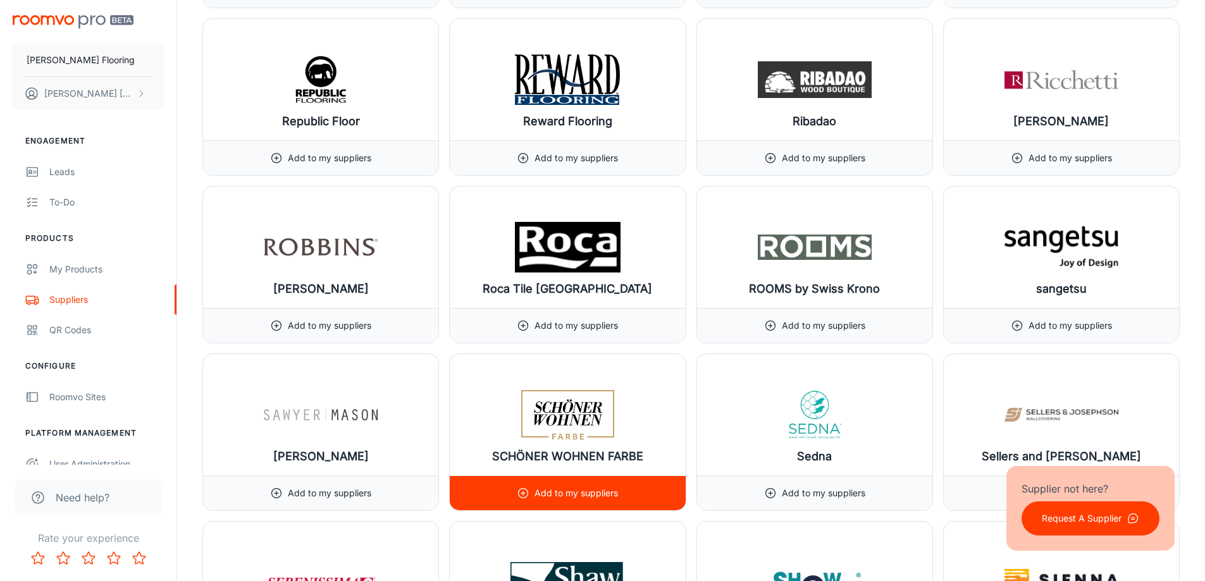
scroll to position [12966, 0]
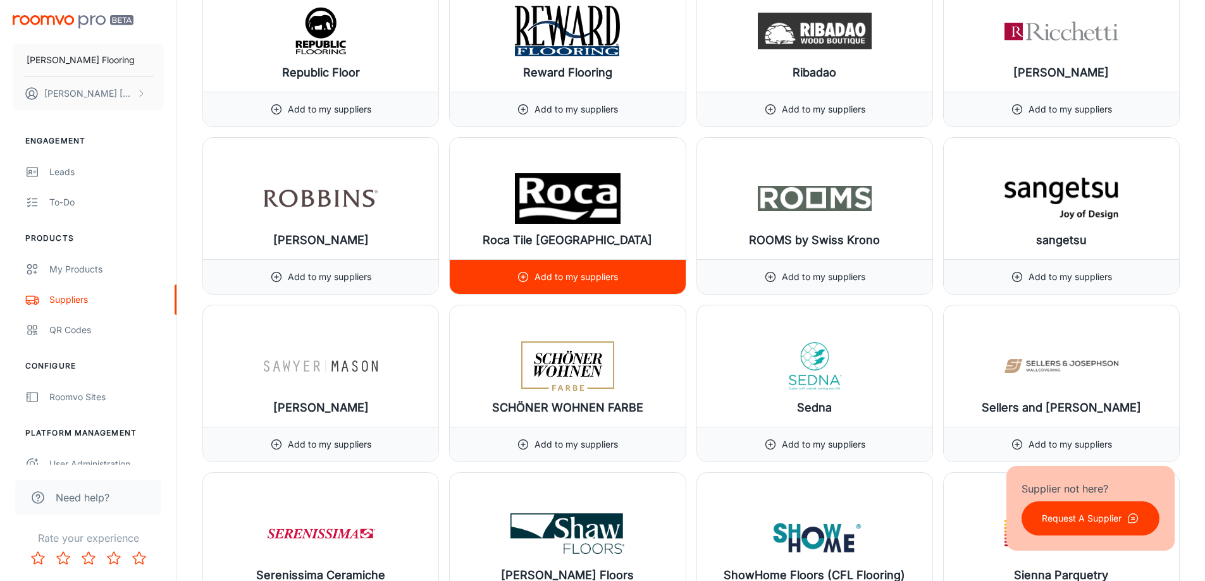
click at [573, 262] on div "Add to my suppliers" at bounding box center [567, 277] width 101 height 34
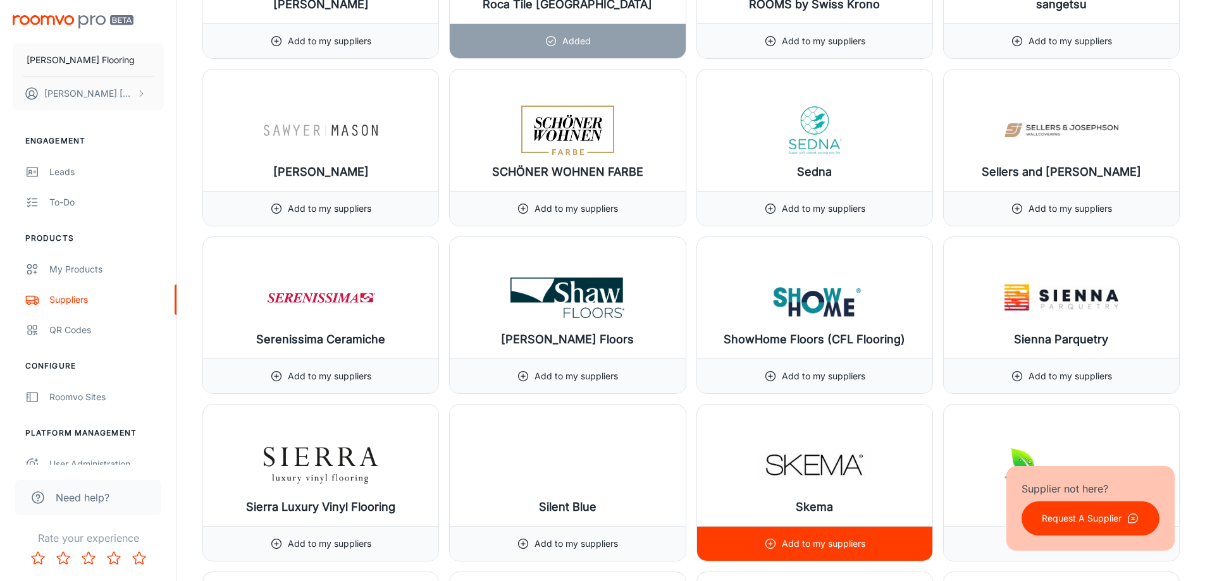
scroll to position [13282, 0]
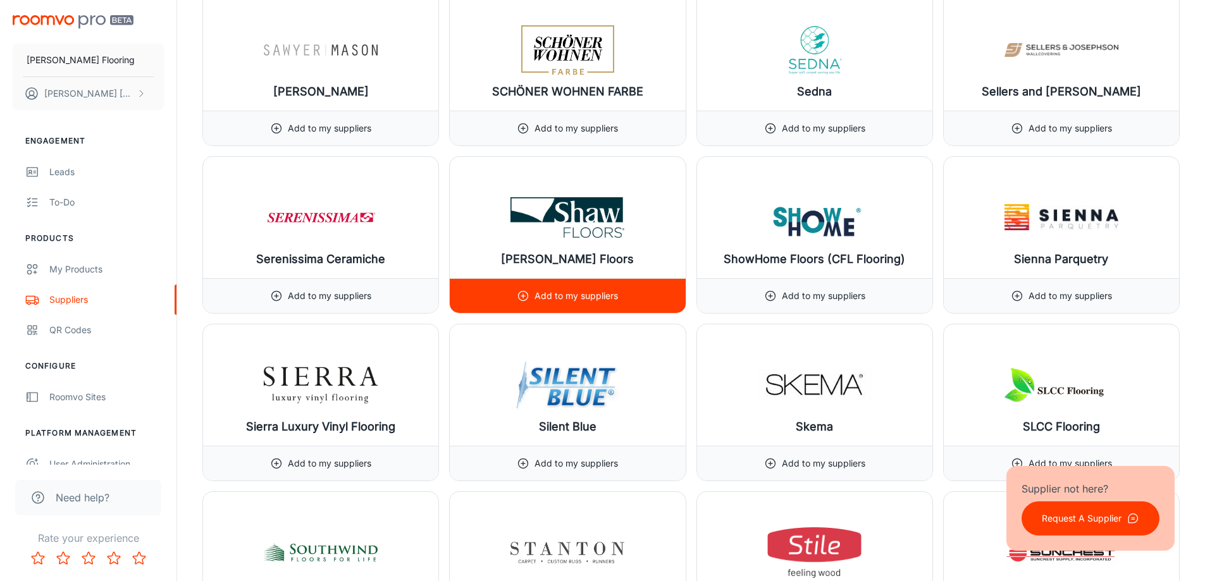
click at [616, 288] on div "Add to my suppliers" at bounding box center [567, 296] width 101 height 34
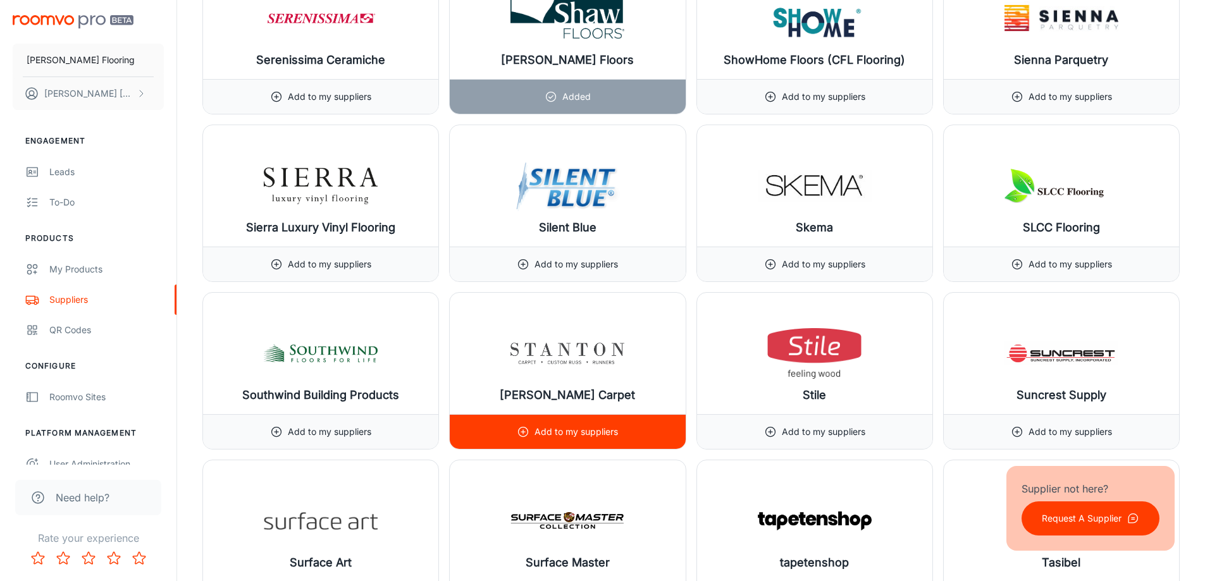
scroll to position [13535, 0]
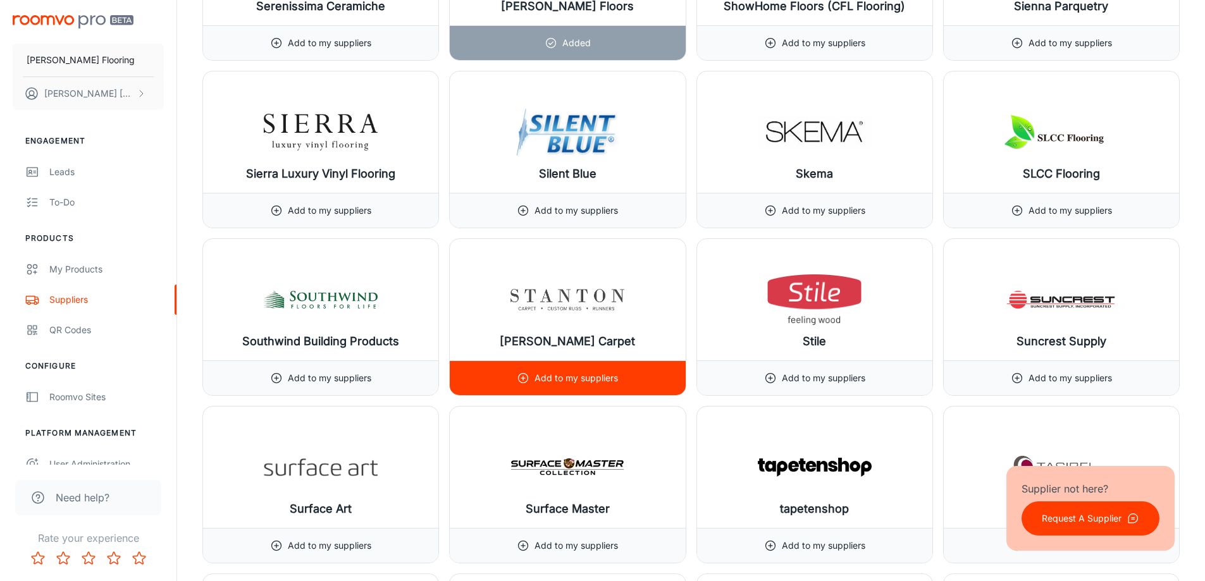
click at [659, 376] on div "Add to my suppliers" at bounding box center [567, 378] width 235 height 35
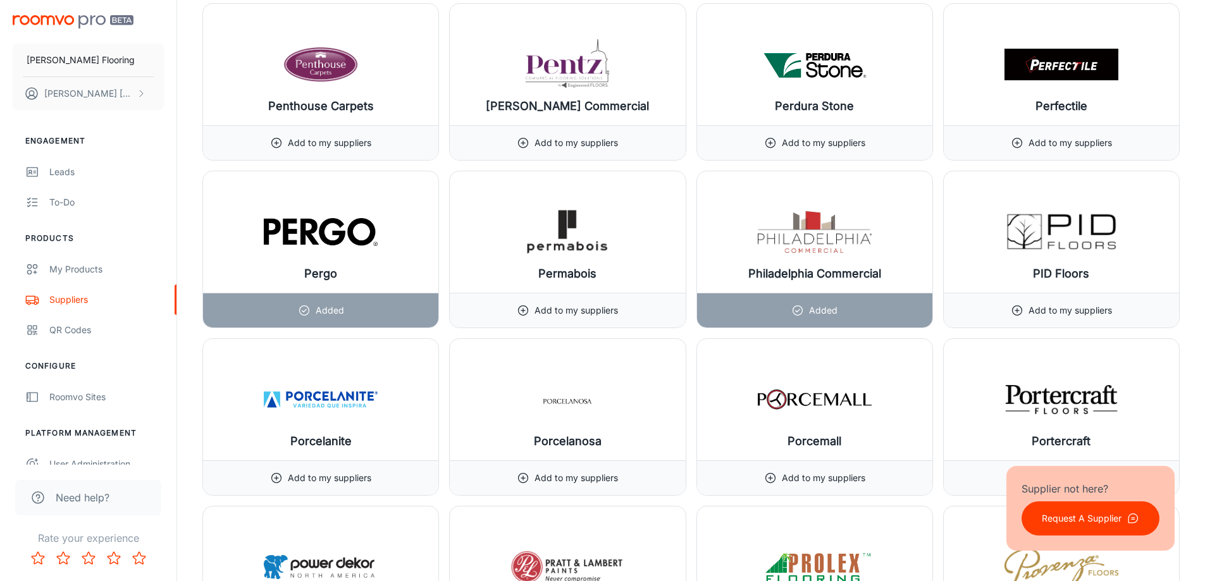
scroll to position [12081, 0]
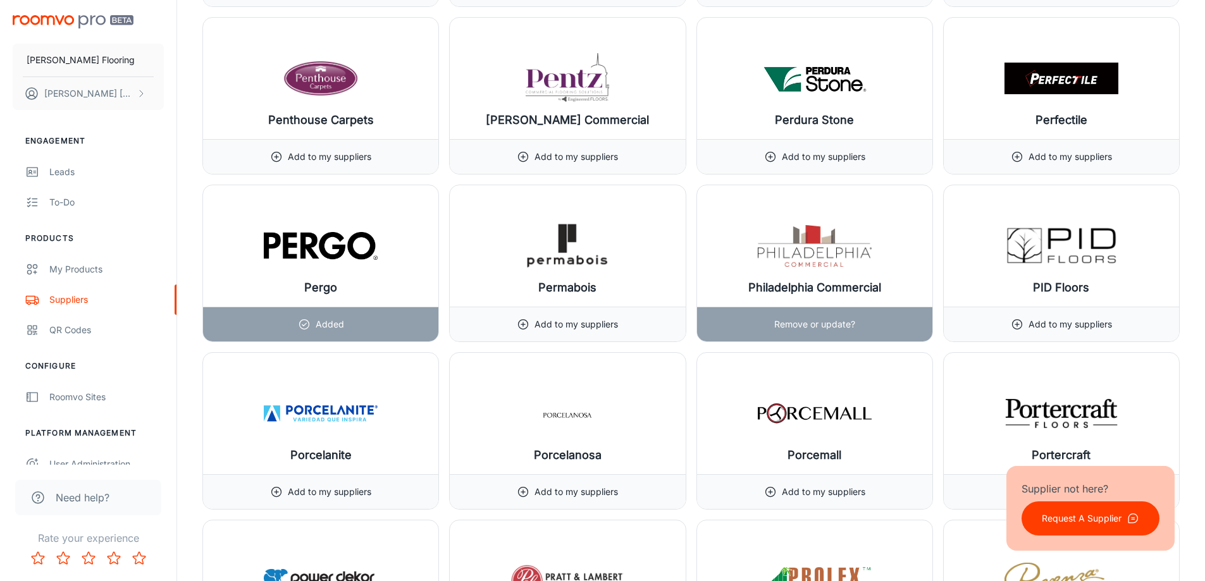
click at [785, 332] on div "Remove or update?" at bounding box center [814, 324] width 81 height 34
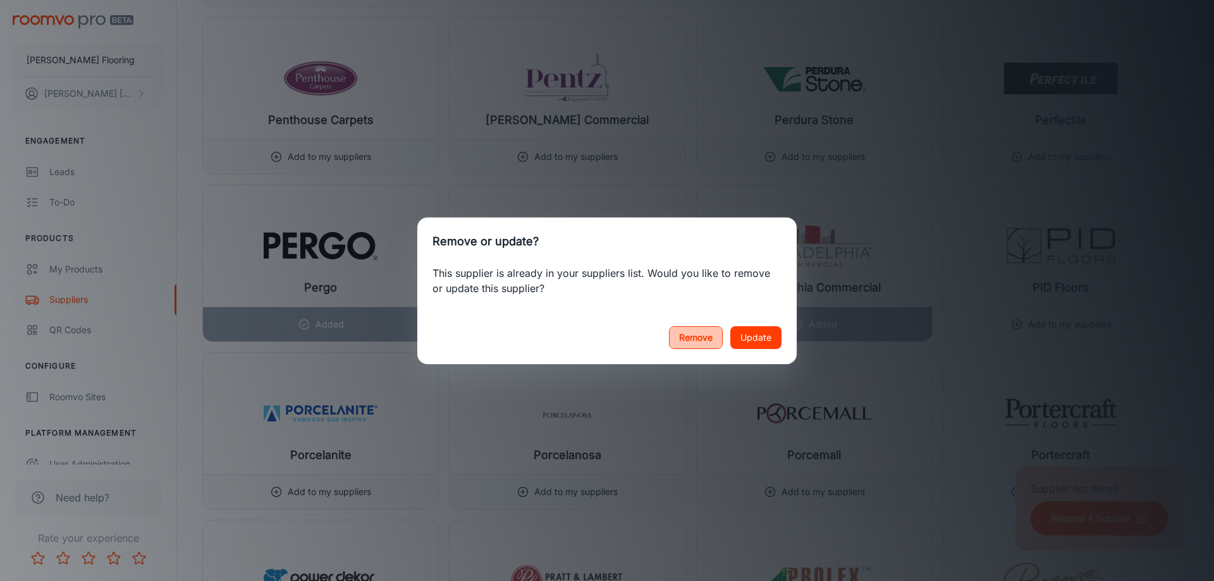
click at [705, 339] on button "Remove" at bounding box center [696, 337] width 54 height 23
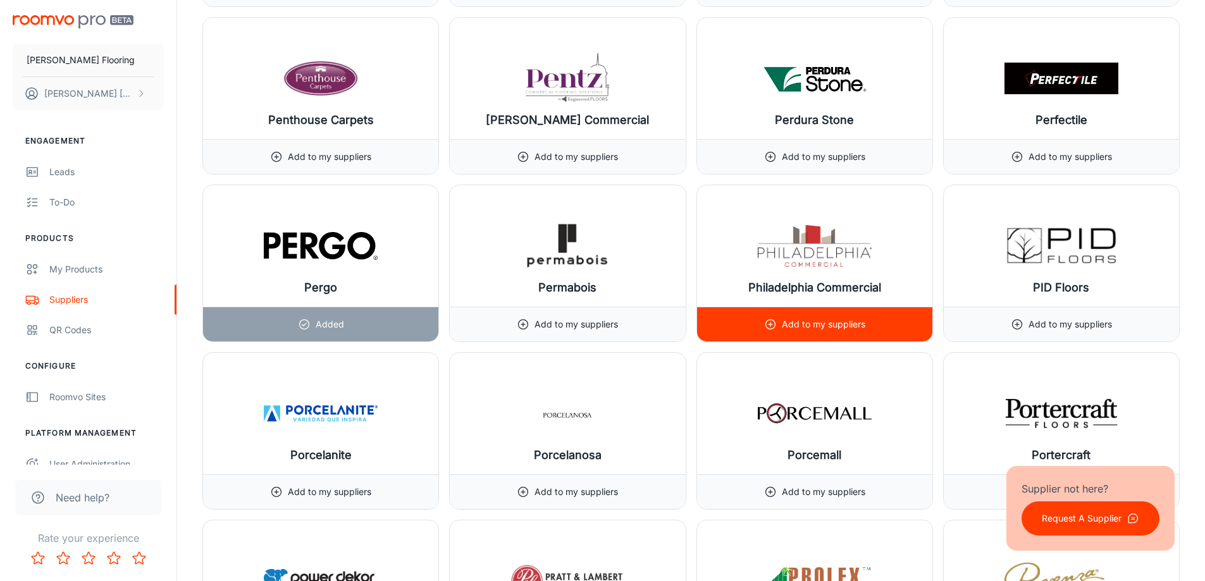
click at [788, 330] on p "Add to my suppliers" at bounding box center [823, 325] width 83 height 14
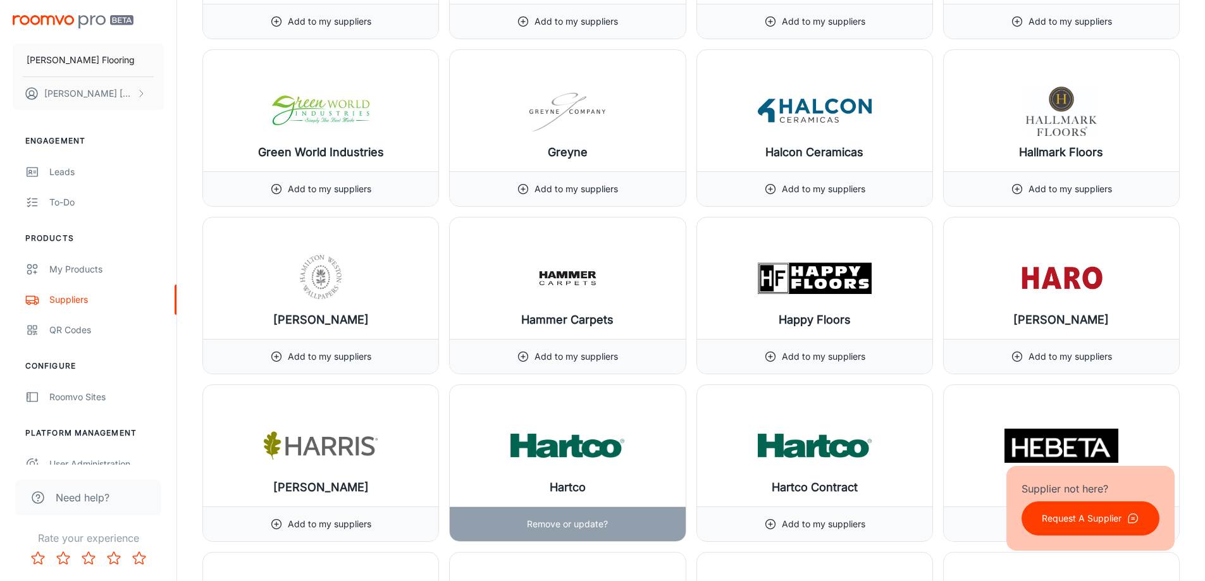
scroll to position [7337, 0]
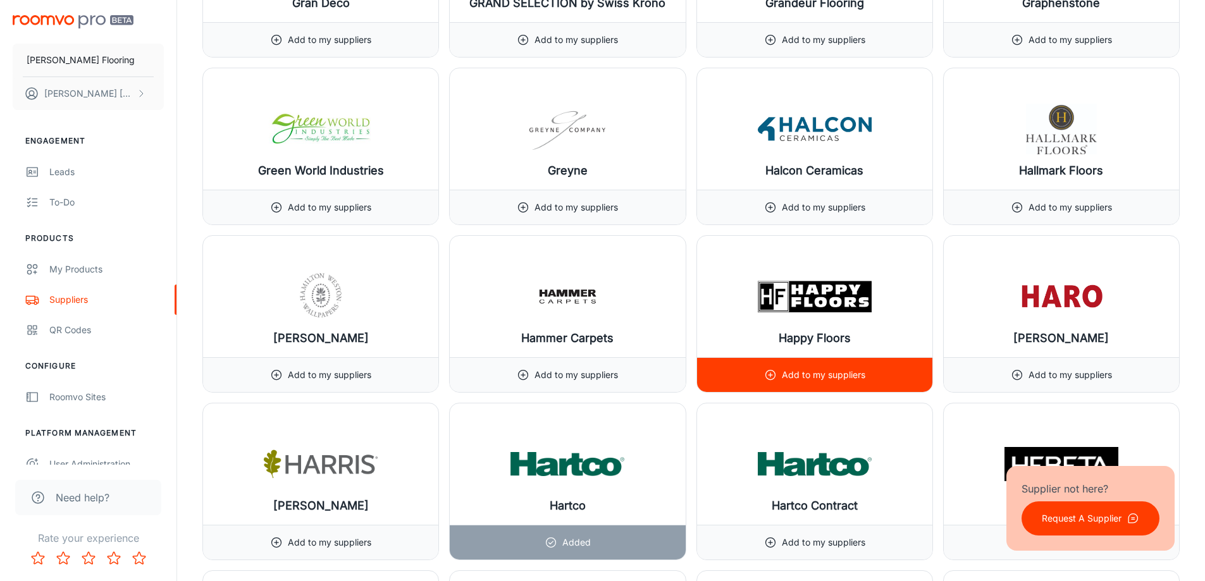
click at [818, 371] on p "Add to my suppliers" at bounding box center [823, 375] width 83 height 14
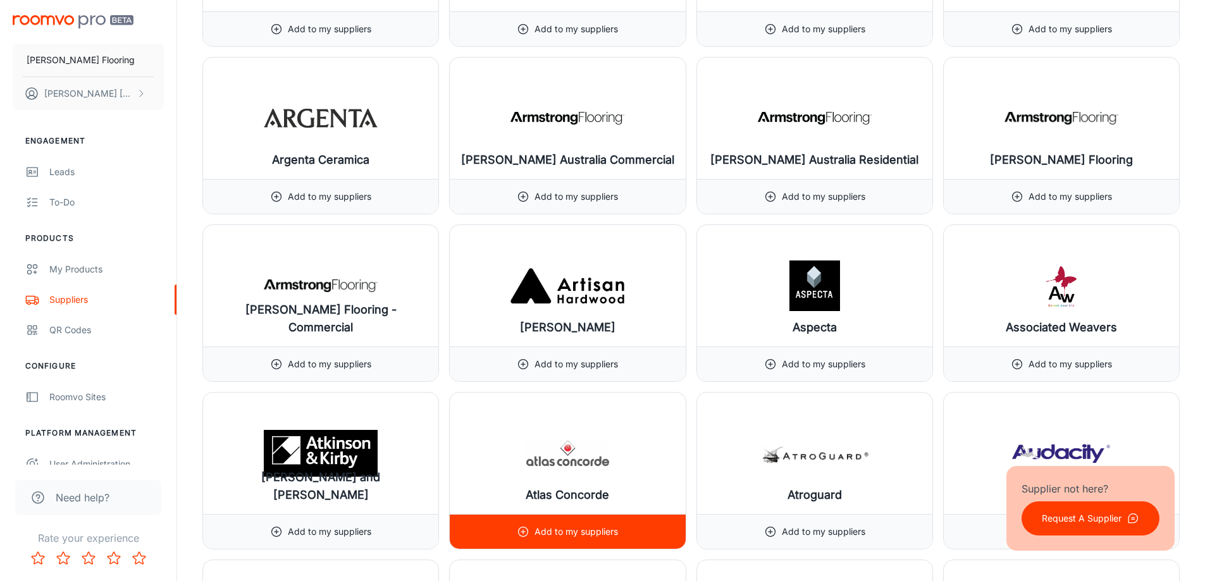
scroll to position [1644, 0]
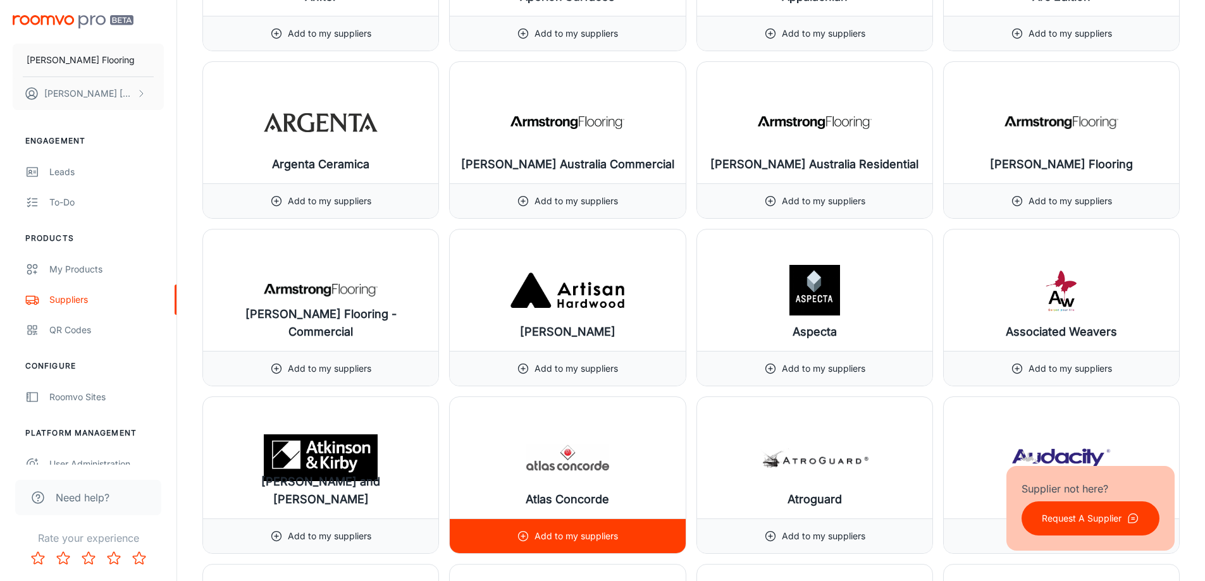
click at [539, 475] on img at bounding box center [567, 458] width 114 height 51
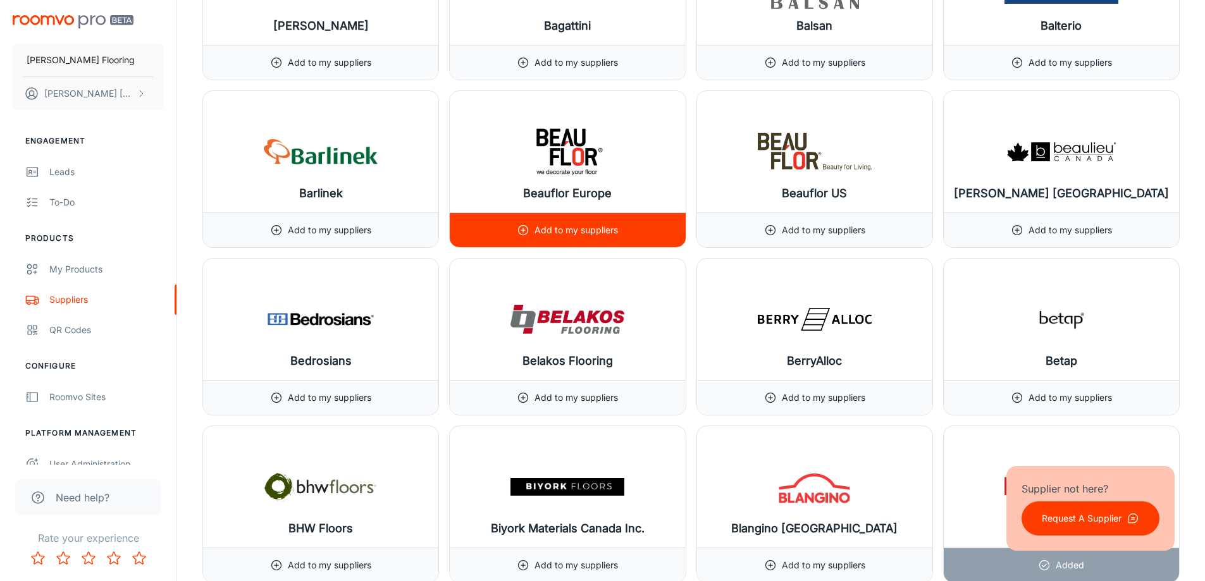
scroll to position [2467, 0]
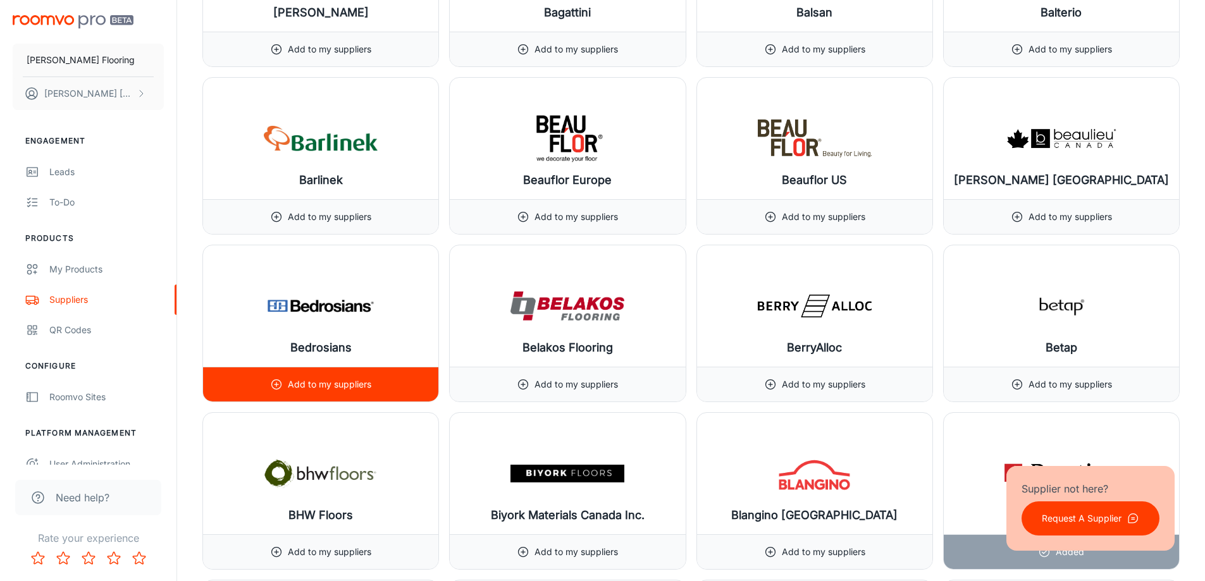
click at [330, 342] on h6 "Bedrosians" at bounding box center [320, 348] width 61 height 18
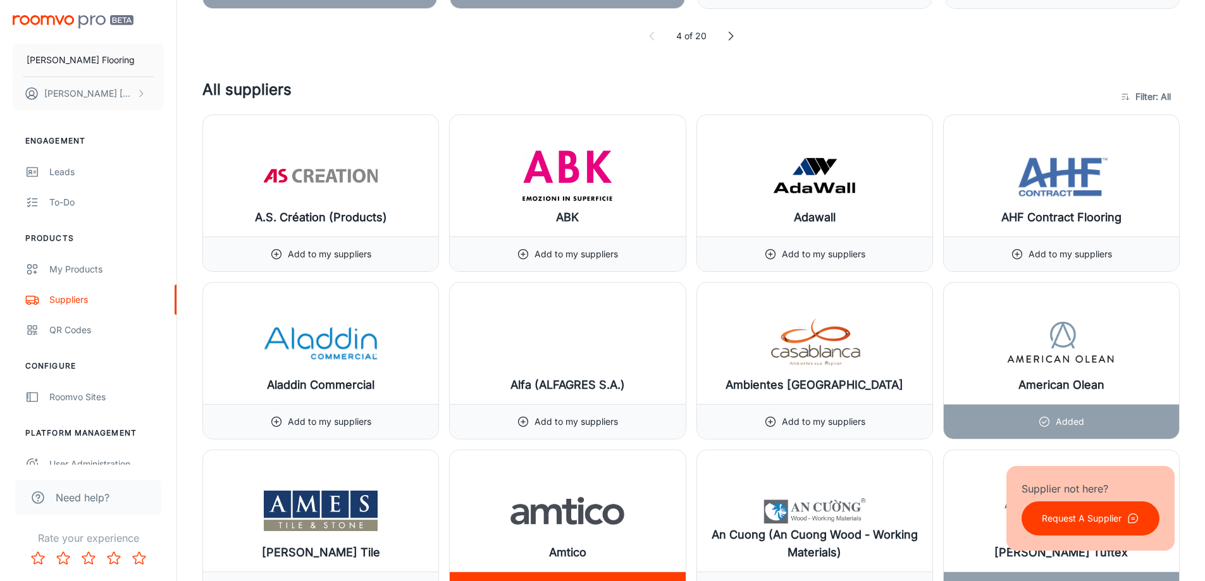
scroll to position [906, 0]
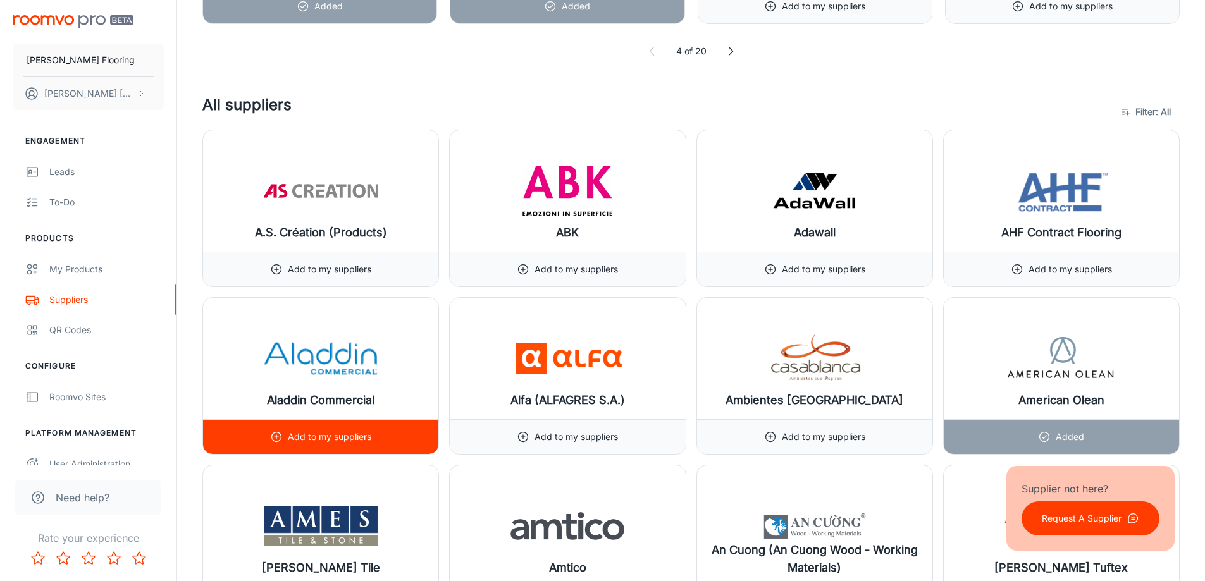
click at [344, 424] on div "Add to my suppliers" at bounding box center [320, 437] width 101 height 34
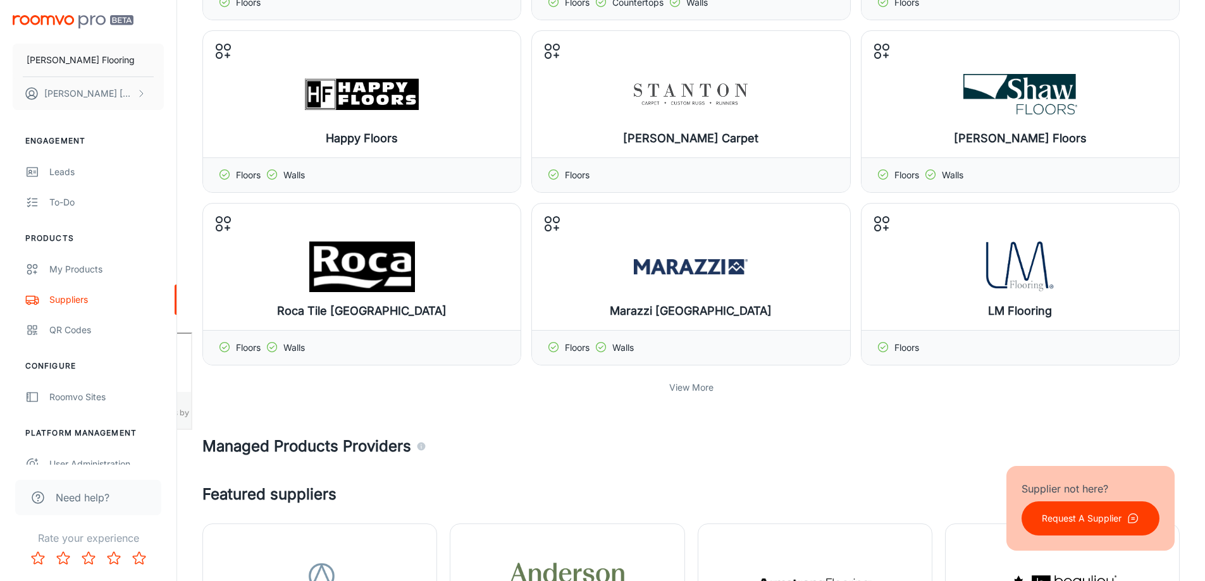
scroll to position [0, 0]
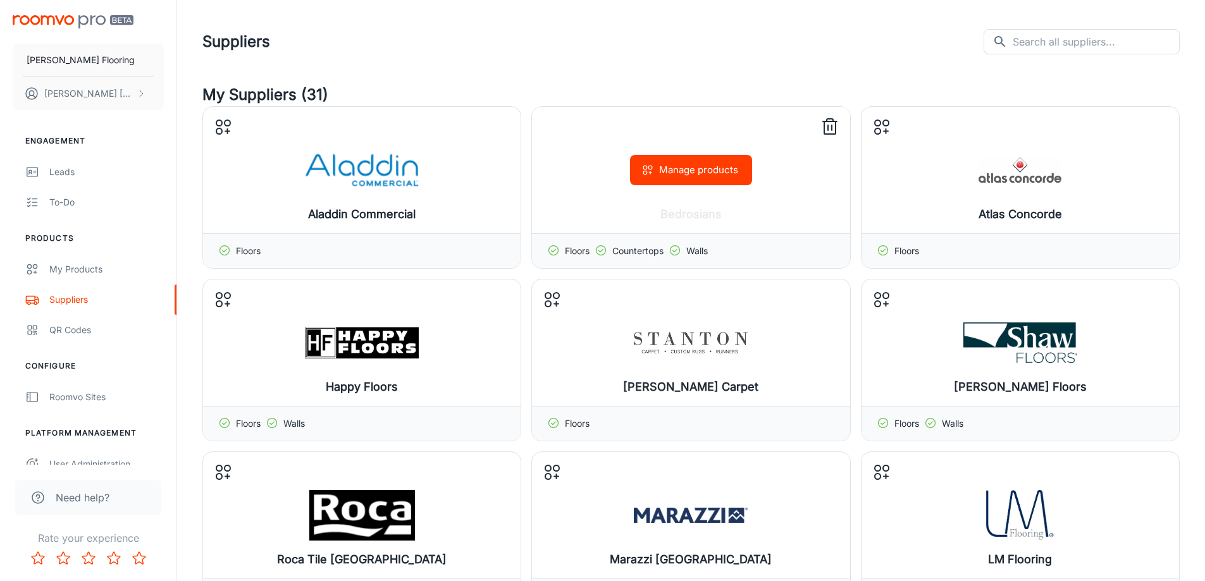
click at [688, 172] on button "Manage products" at bounding box center [691, 170] width 122 height 30
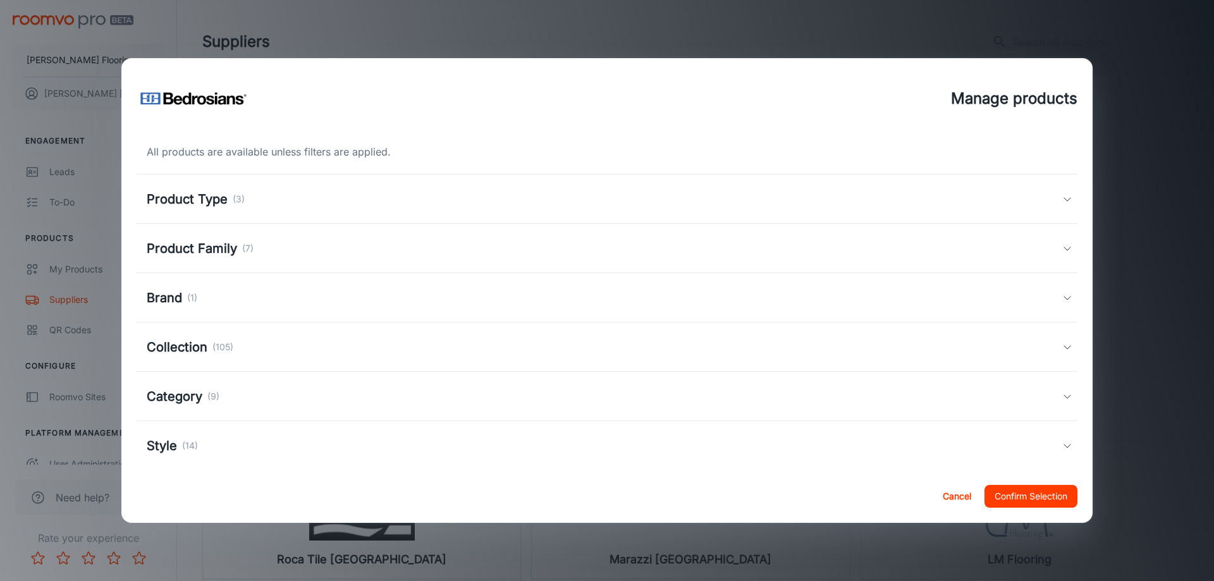
click at [256, 206] on div "Product Type (3)" at bounding box center [605, 199] width 916 height 19
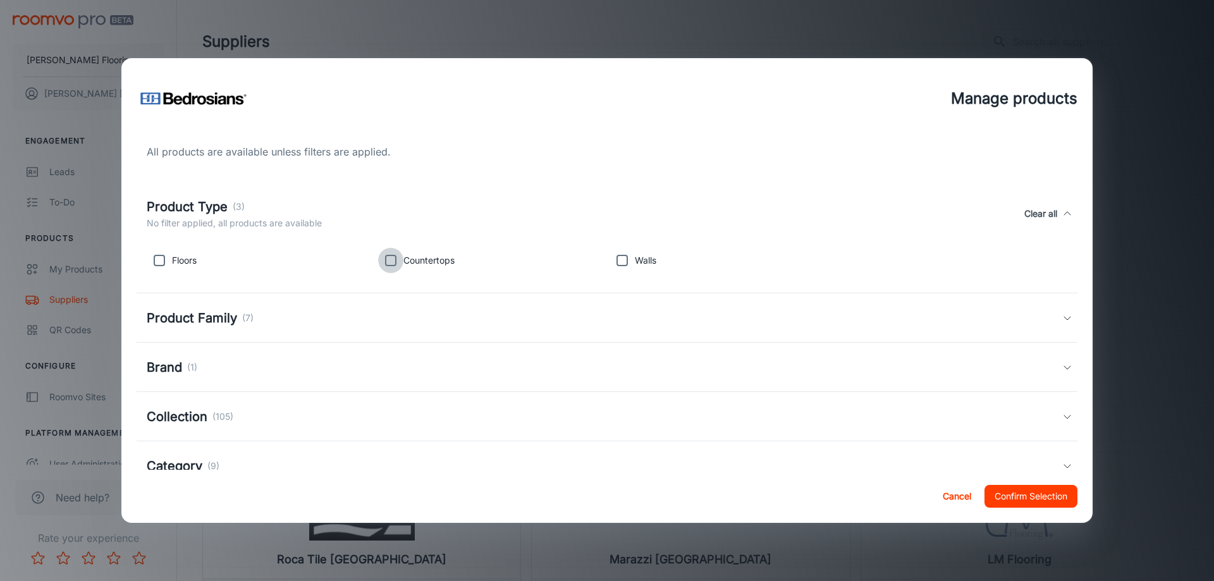
click at [392, 263] on input "checkbox" at bounding box center [390, 260] width 25 height 25
click at [393, 263] on input "checkbox" at bounding box center [390, 260] width 25 height 25
checkbox input "false"
click at [155, 257] on input "checkbox" at bounding box center [159, 260] width 25 height 25
checkbox input "true"
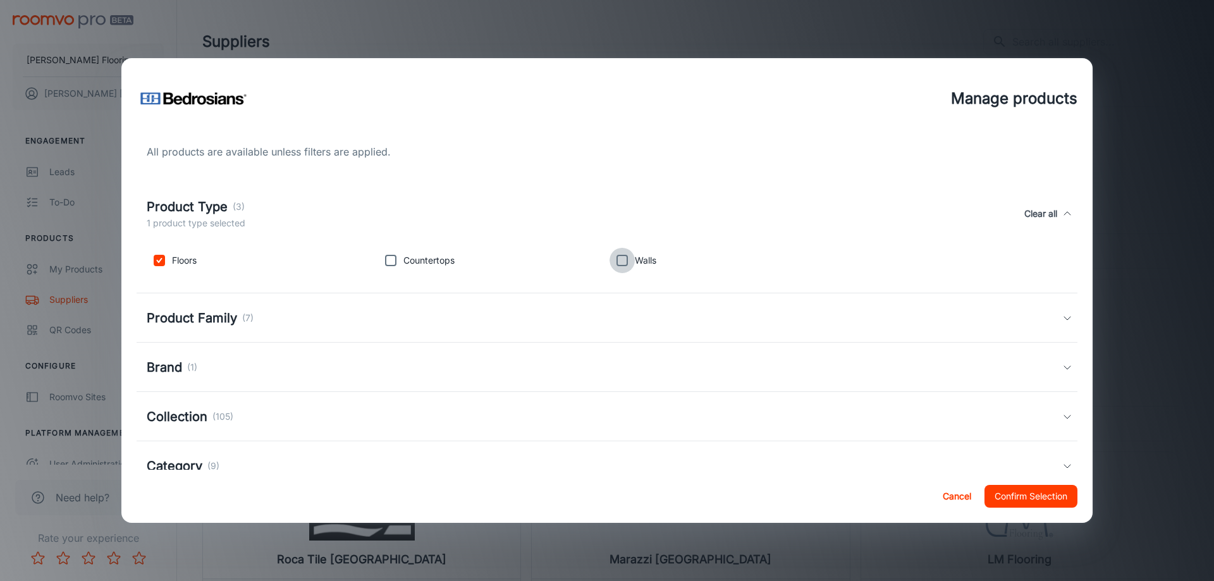
click at [618, 264] on input "checkbox" at bounding box center [622, 260] width 25 height 25
checkbox input "true"
click at [1044, 493] on button "Confirm Selection" at bounding box center [1031, 496] width 93 height 23
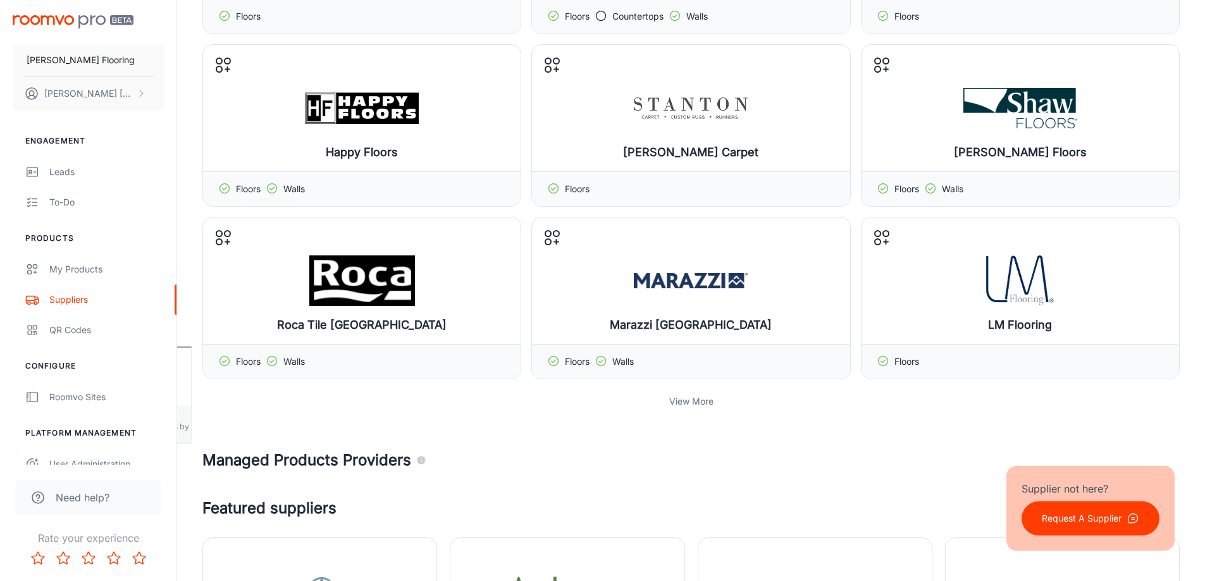
scroll to position [253, 0]
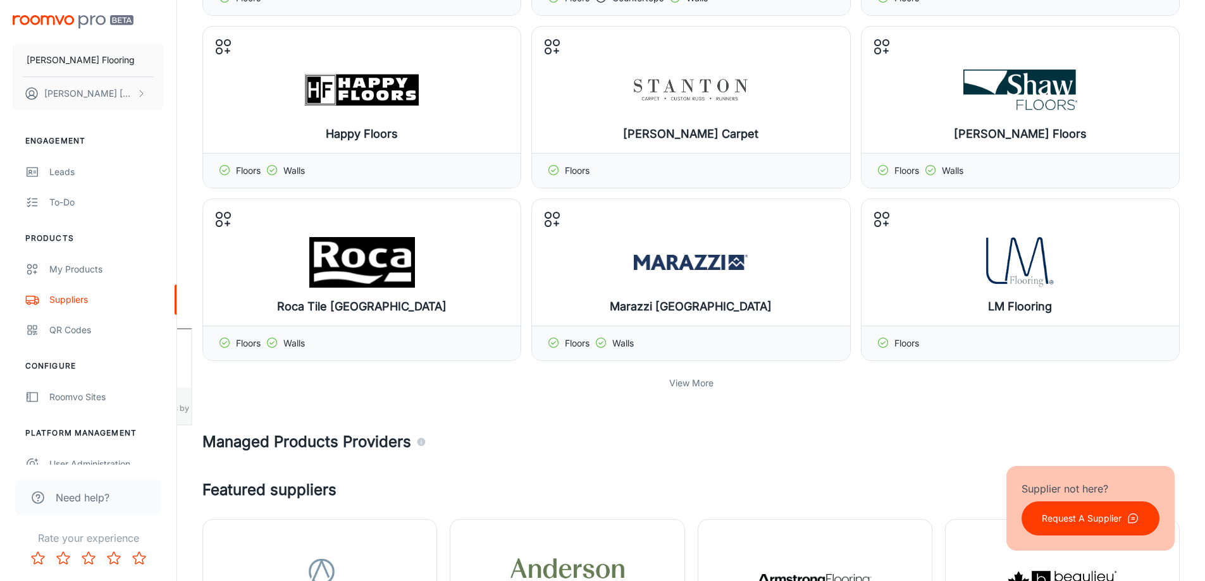
click at [700, 388] on p "View More" at bounding box center [691, 383] width 44 height 14
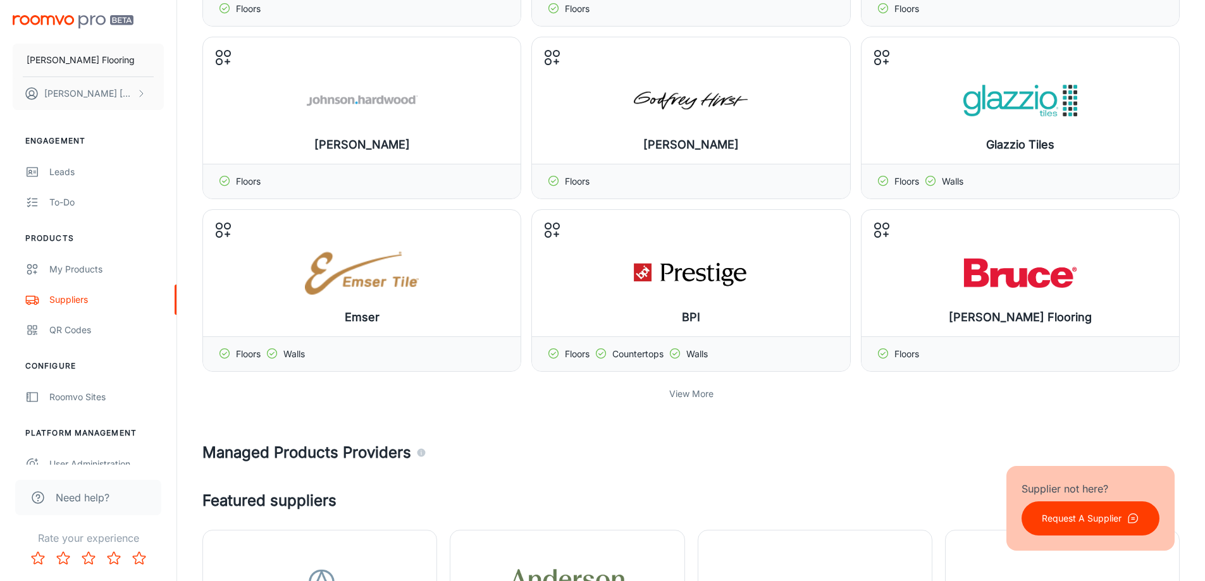
scroll to position [885, 0]
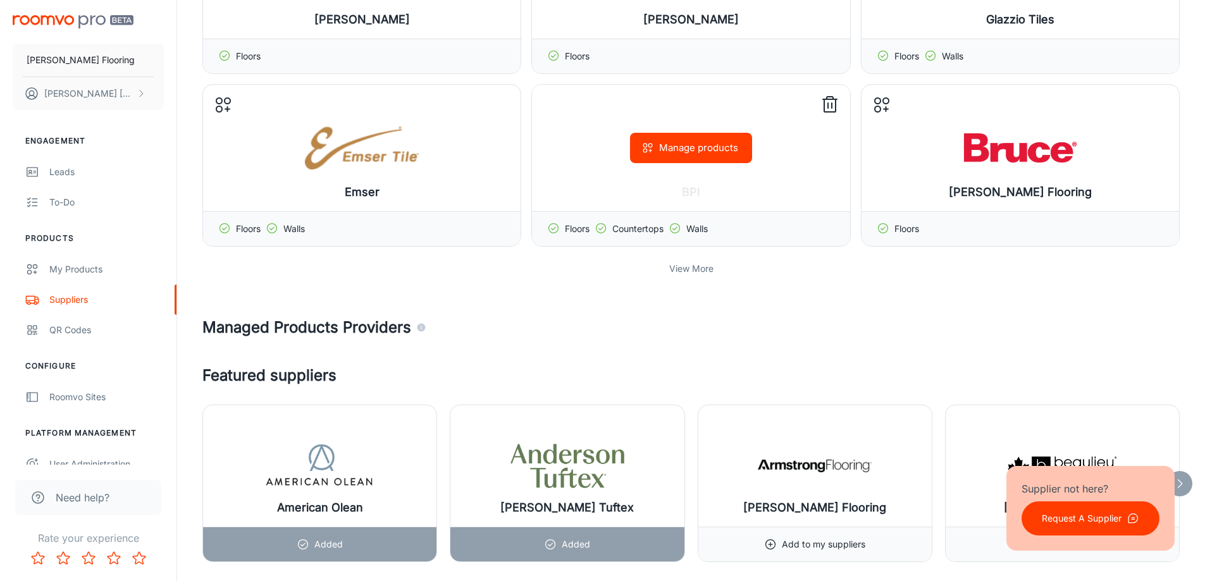
click at [704, 191] on div "Manage products" at bounding box center [691, 148] width 318 height 126
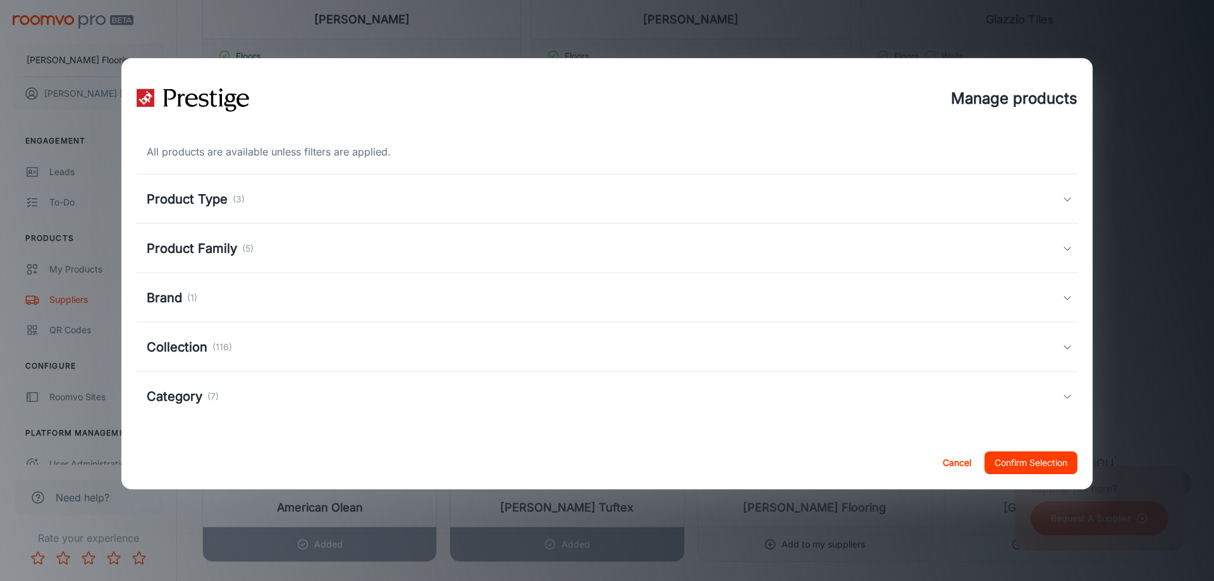
click at [444, 213] on div "Product Type (3)" at bounding box center [607, 199] width 941 height 49
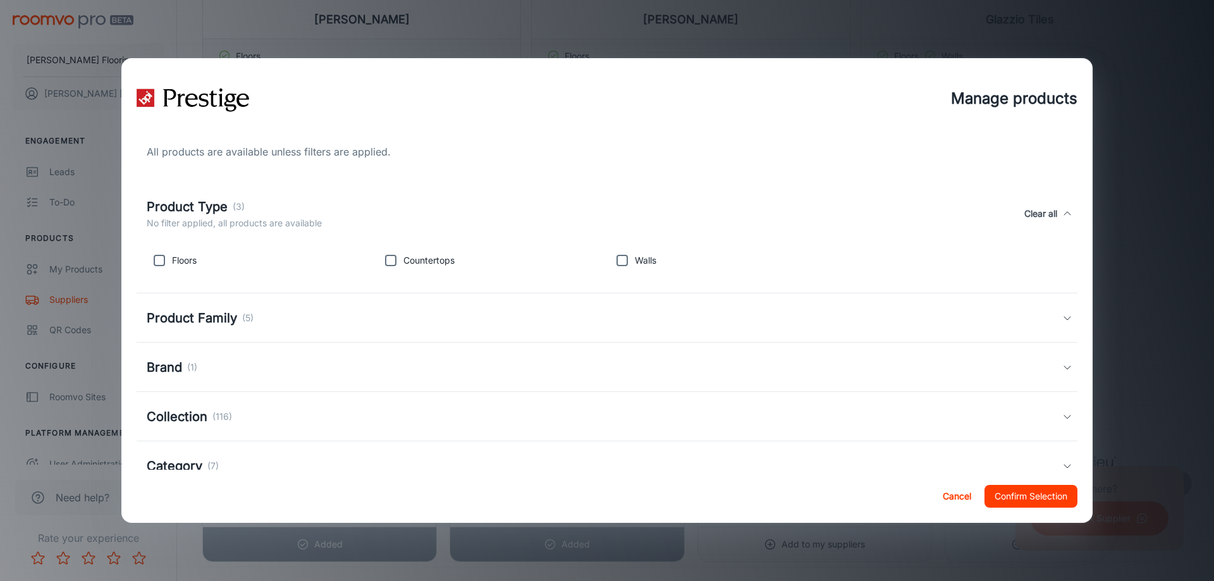
click at [159, 266] on input "checkbox" at bounding box center [159, 260] width 25 height 25
checkbox input "true"
drag, startPoint x: 623, startPoint y: 261, endPoint x: 672, endPoint y: 269, distance: 50.0
click at [624, 261] on input "checkbox" at bounding box center [622, 260] width 25 height 25
checkbox input "true"
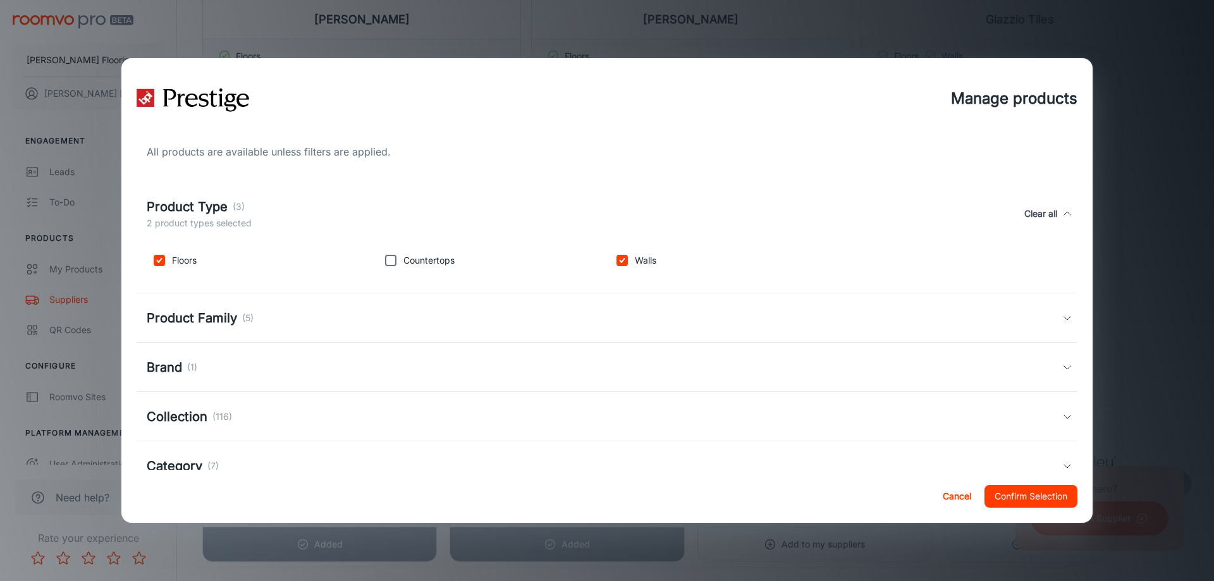
click at [1019, 492] on button "Confirm Selection" at bounding box center [1031, 496] width 93 height 23
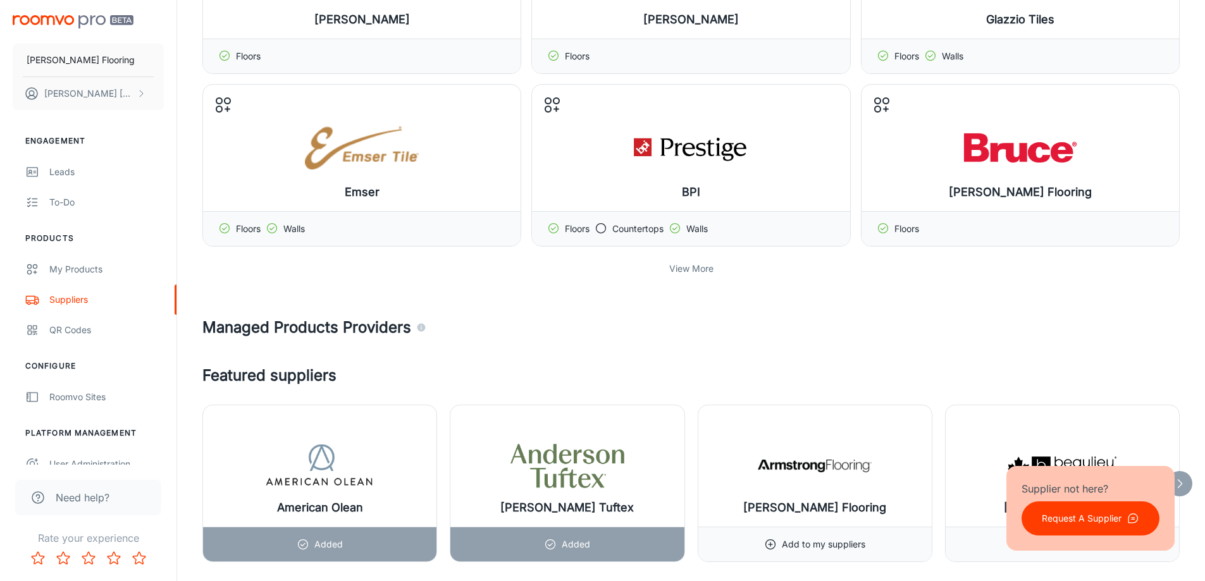
click at [703, 272] on p "View More" at bounding box center [691, 269] width 44 height 14
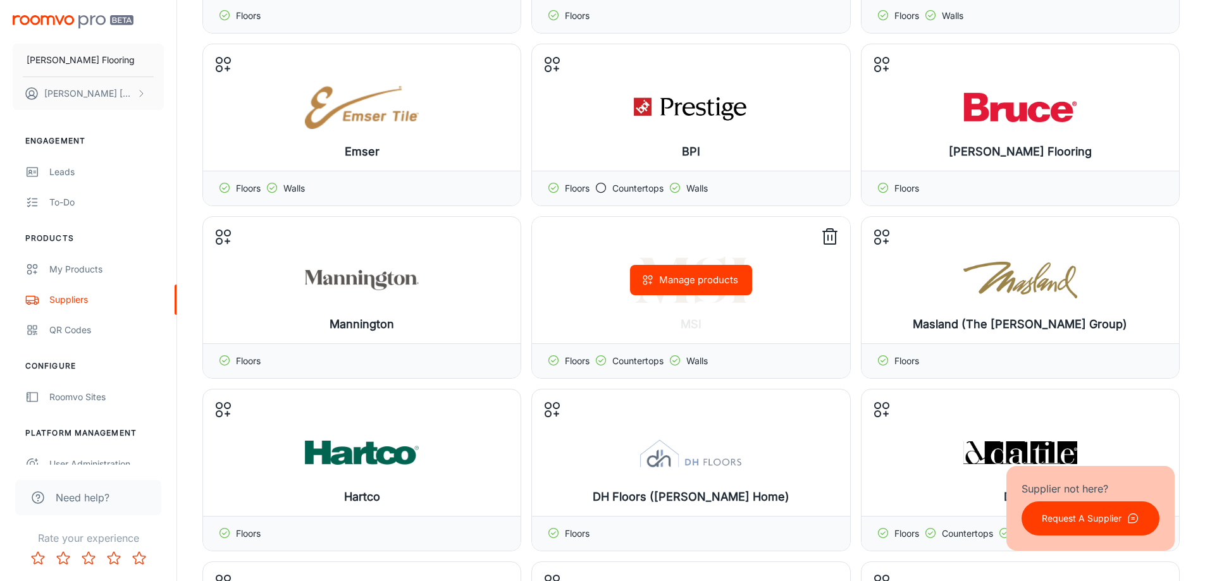
scroll to position [949, 0]
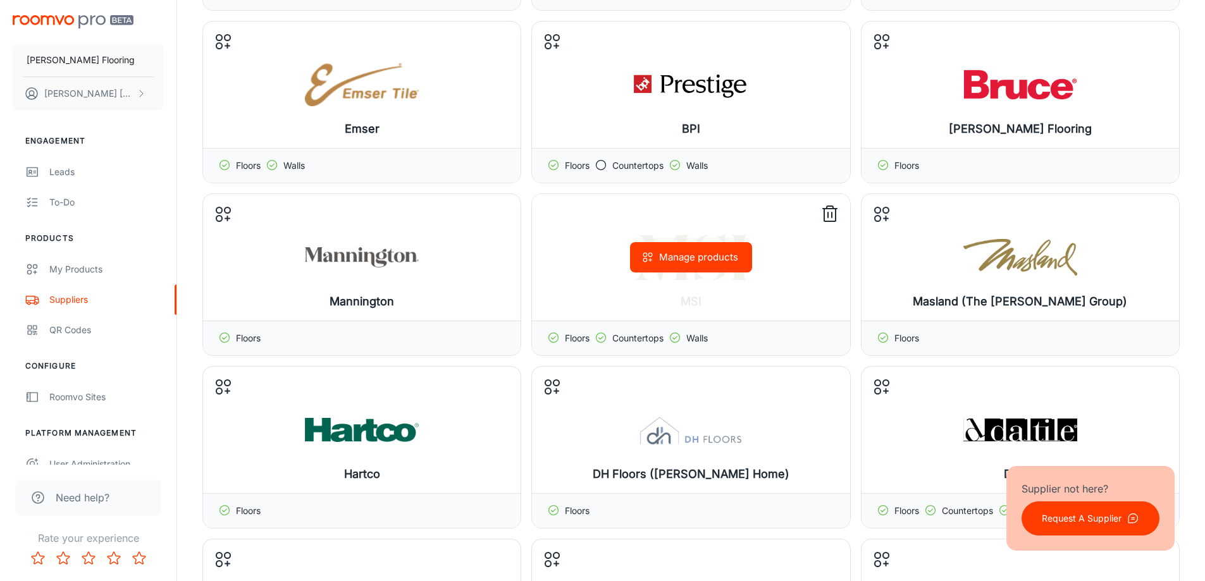
click at [686, 281] on div "Manage products" at bounding box center [691, 257] width 318 height 126
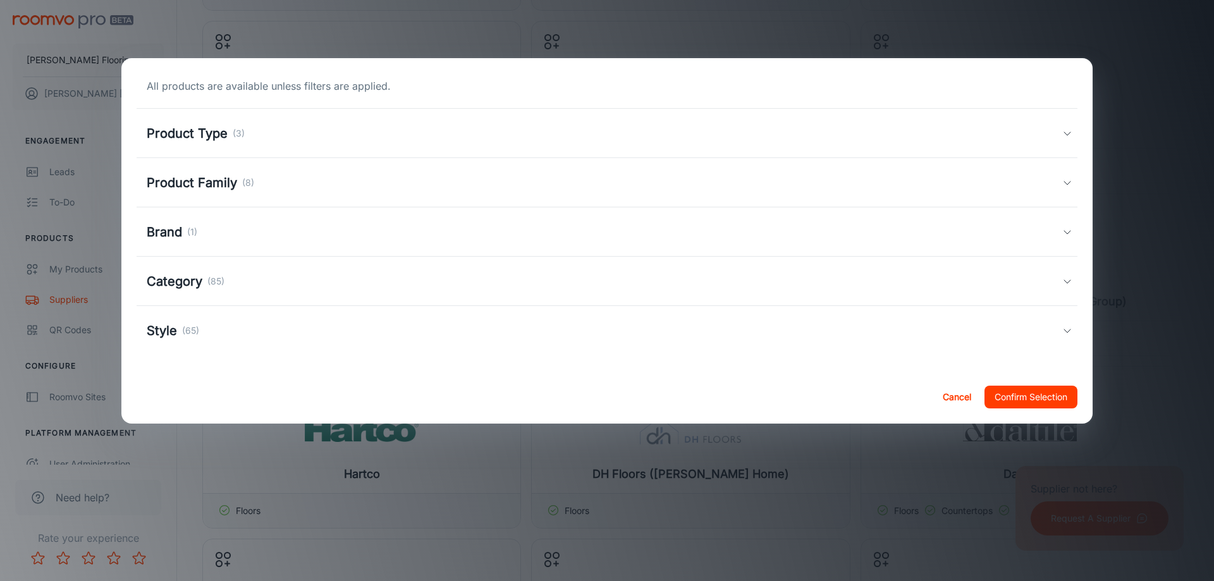
click at [255, 129] on div "All products are available unless filters are applied. Product Type (3) Floors …" at bounding box center [607, 241] width 972 height 366
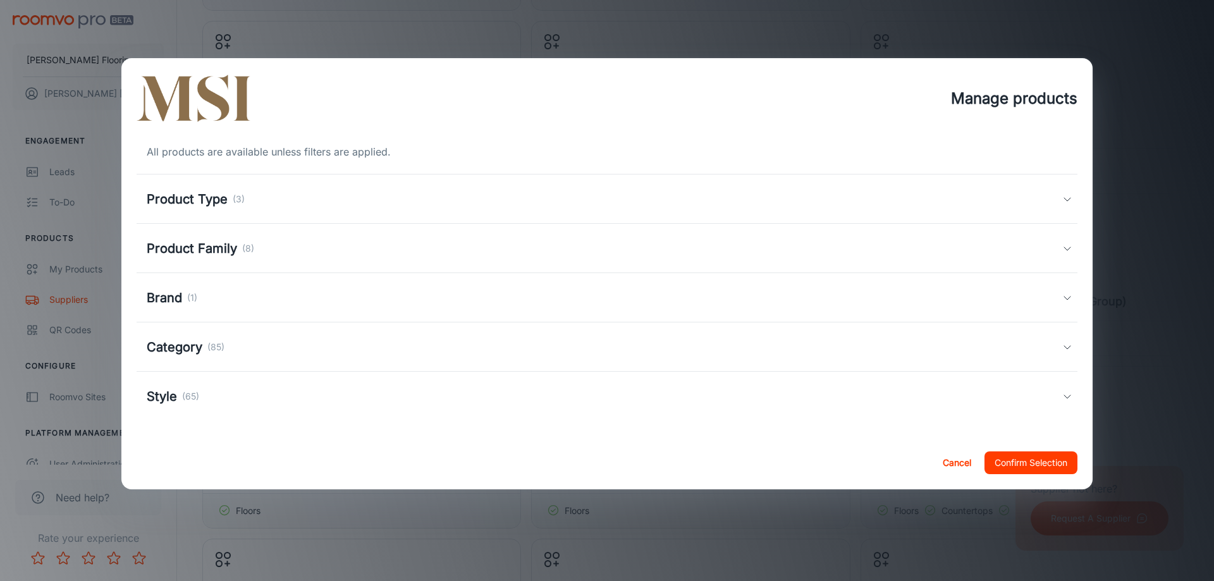
click at [244, 207] on div "Product Type (3)" at bounding box center [196, 199] width 98 height 19
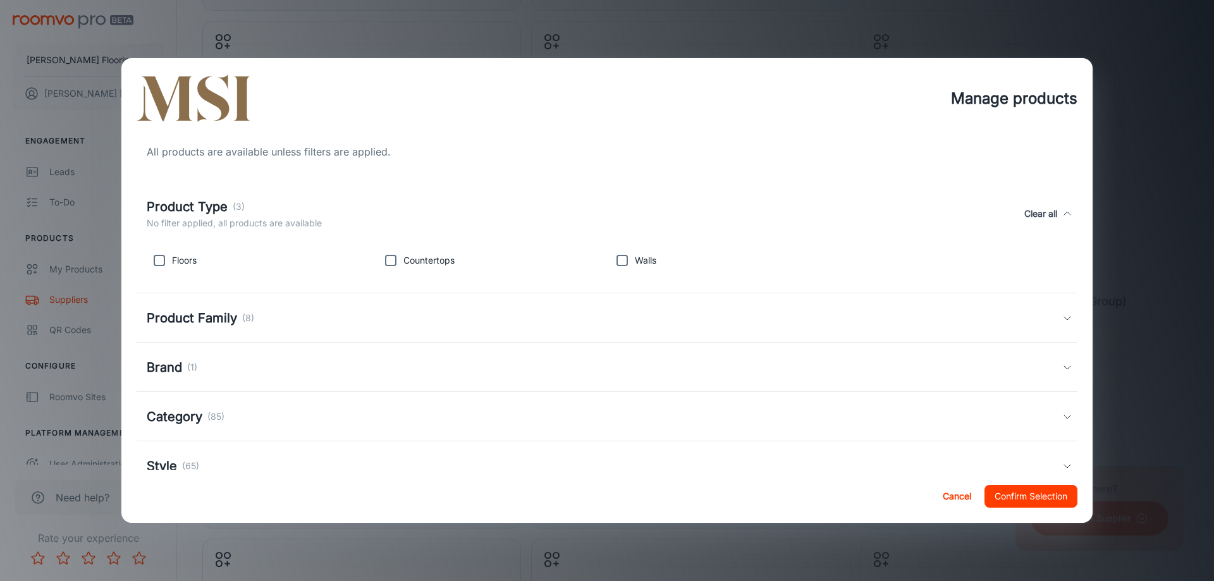
click at [156, 269] on input "checkbox" at bounding box center [159, 260] width 25 height 25
checkbox input "true"
click at [621, 260] on input "checkbox" at bounding box center [622, 260] width 25 height 25
checkbox input "true"
click at [1032, 501] on button "Confirm Selection" at bounding box center [1031, 496] width 93 height 23
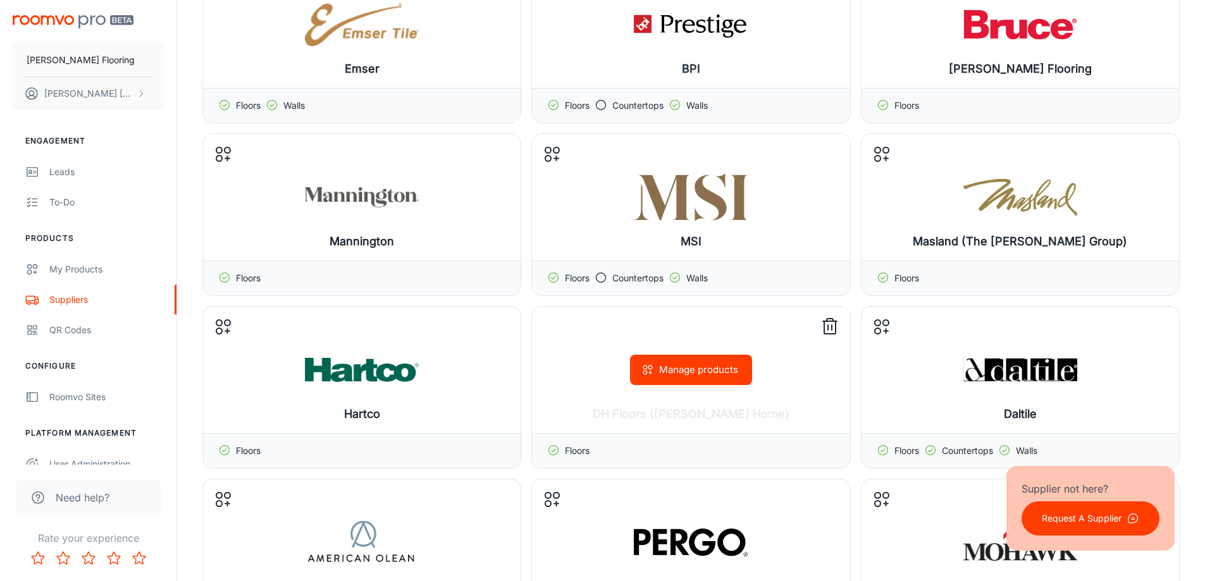
scroll to position [1138, 0]
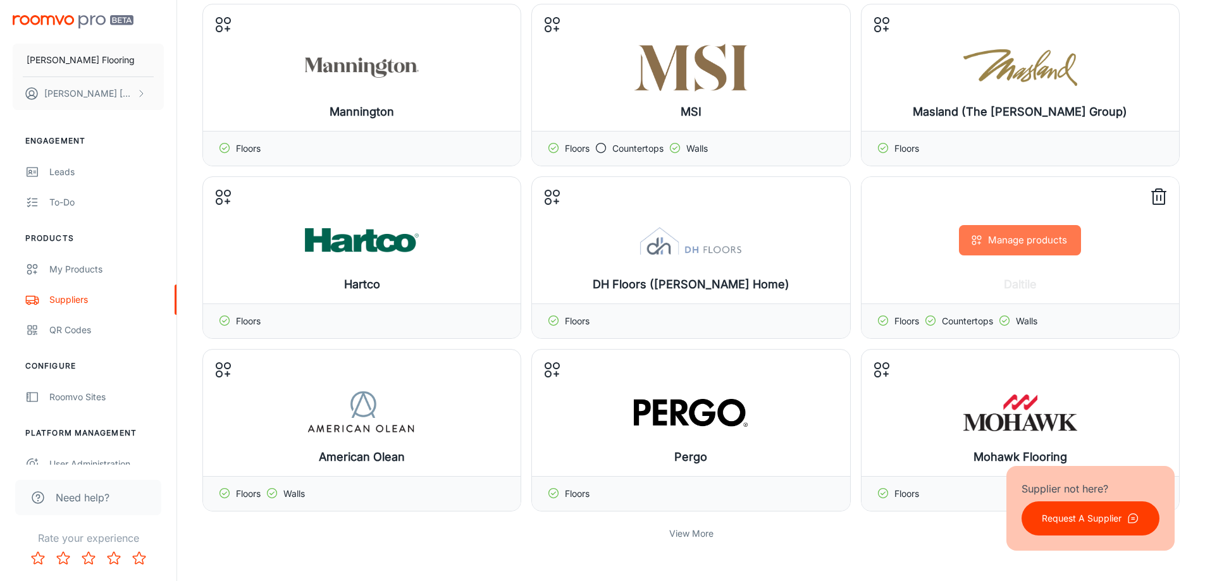
click at [1046, 245] on button "Manage products" at bounding box center [1020, 240] width 122 height 30
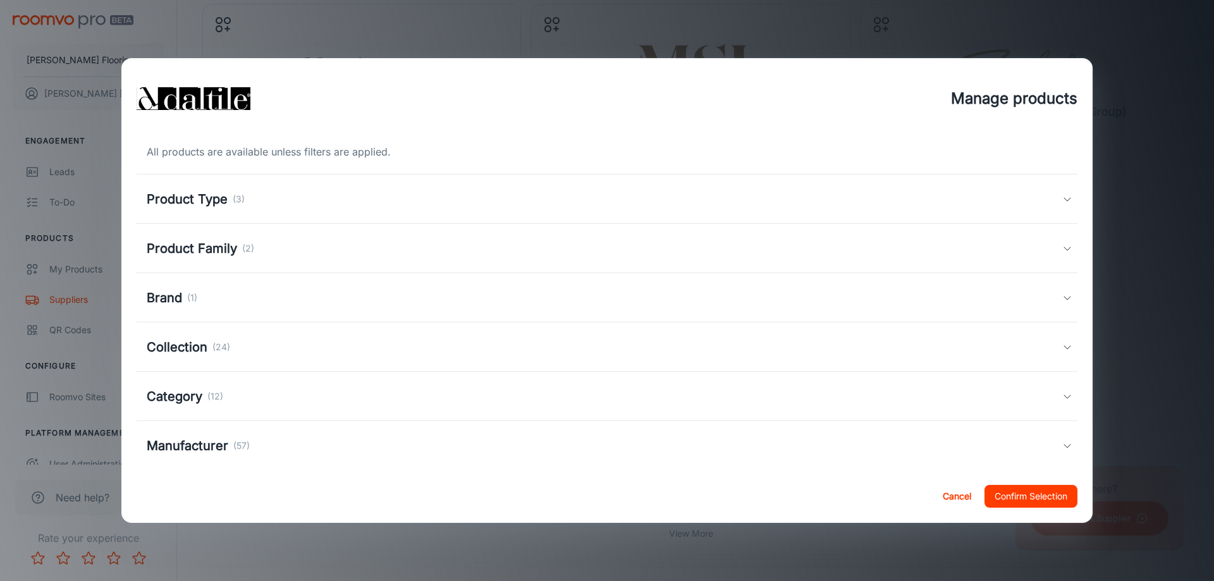
click at [364, 192] on div "Product Type (3)" at bounding box center [605, 199] width 916 height 19
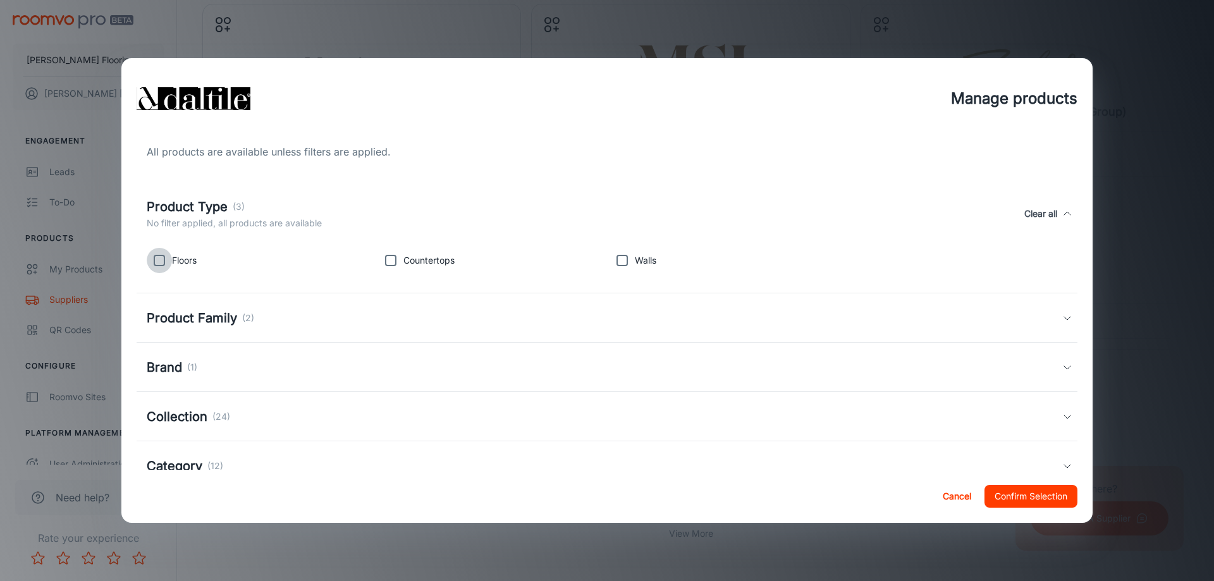
click at [166, 262] on input "checkbox" at bounding box center [159, 260] width 25 height 25
checkbox input "true"
click at [621, 261] on input "checkbox" at bounding box center [622, 260] width 25 height 25
checkbox input "true"
click at [1021, 502] on button "Confirm Selection" at bounding box center [1031, 496] width 93 height 23
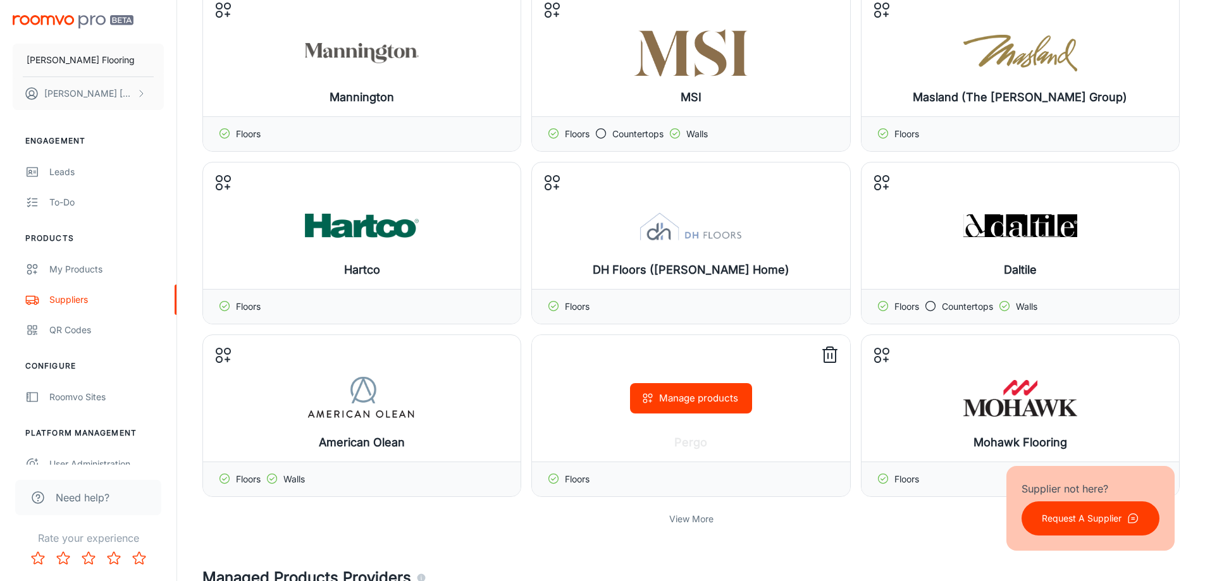
scroll to position [1265, 0]
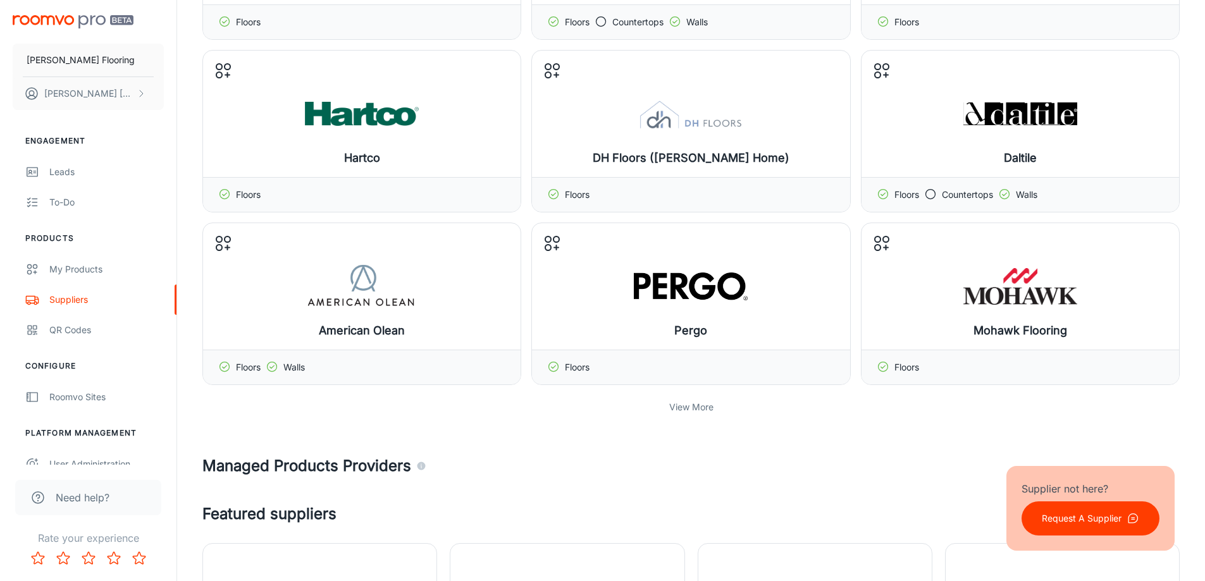
click at [677, 406] on p "View More" at bounding box center [691, 407] width 44 height 14
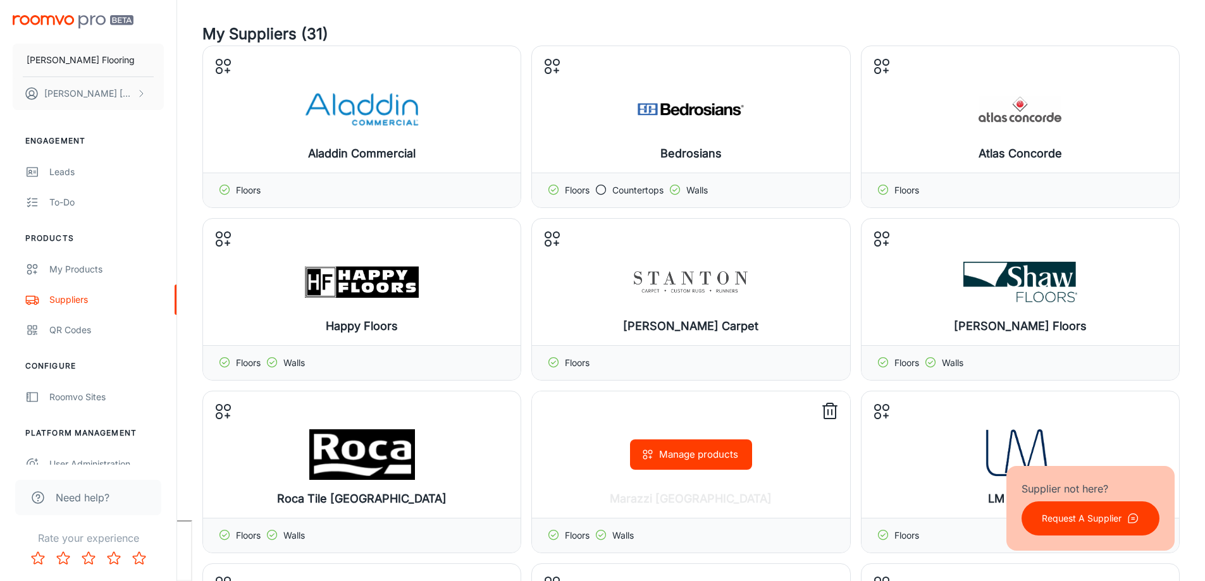
scroll to position [0, 0]
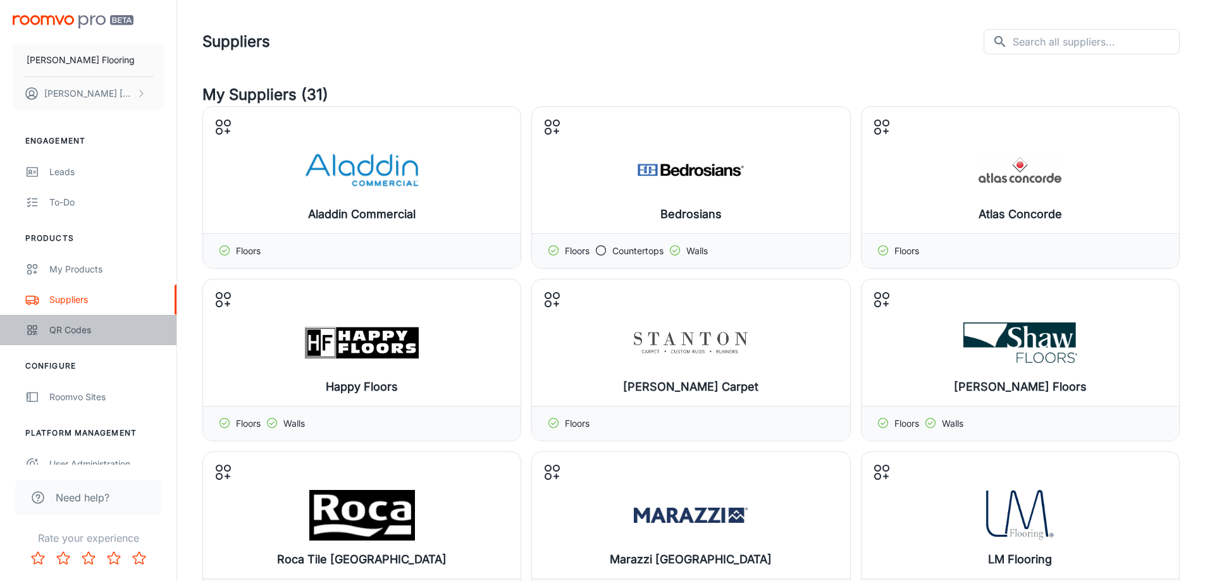
click at [91, 332] on div "QR Codes" at bounding box center [106, 330] width 114 height 14
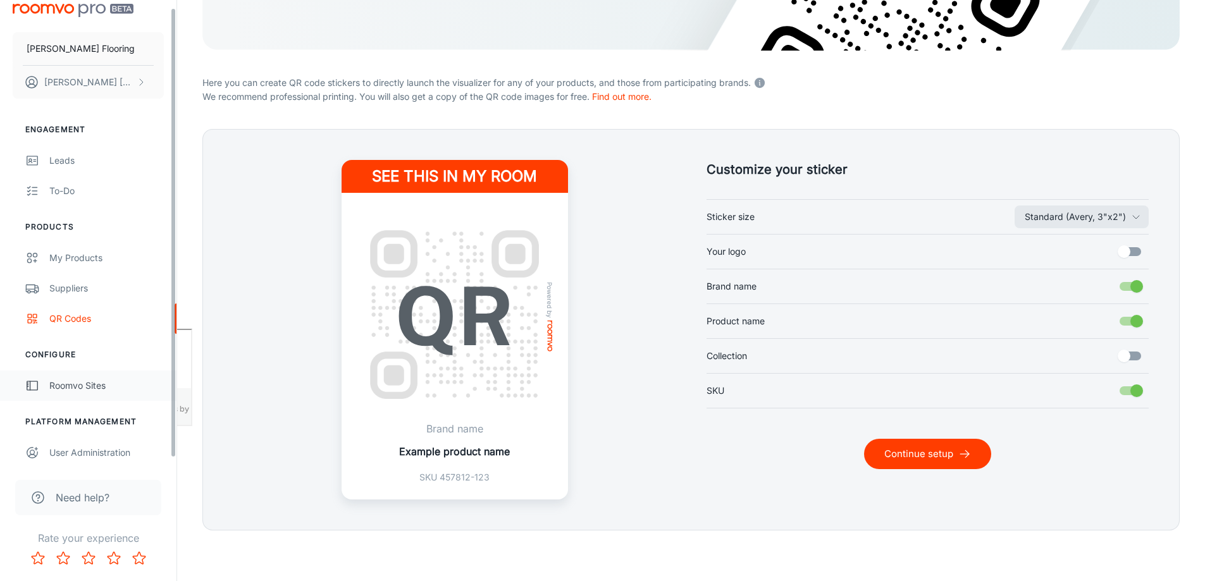
scroll to position [15, 0]
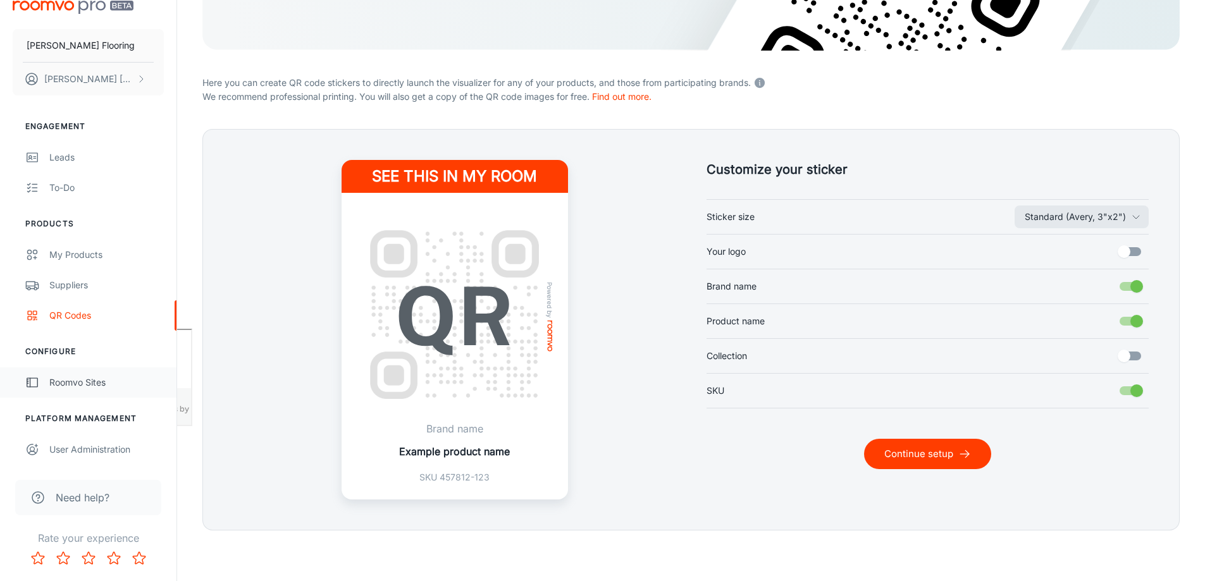
click at [94, 383] on div "Roomvo Sites" at bounding box center [106, 383] width 114 height 14
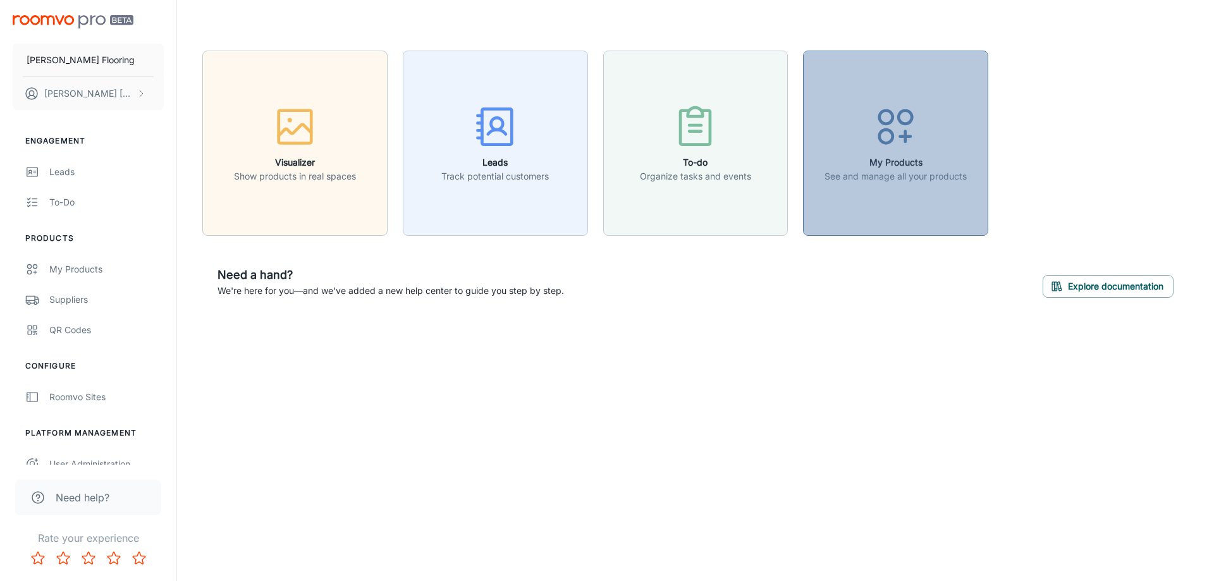
click at [898, 168] on h6 "My Products" at bounding box center [896, 163] width 142 height 14
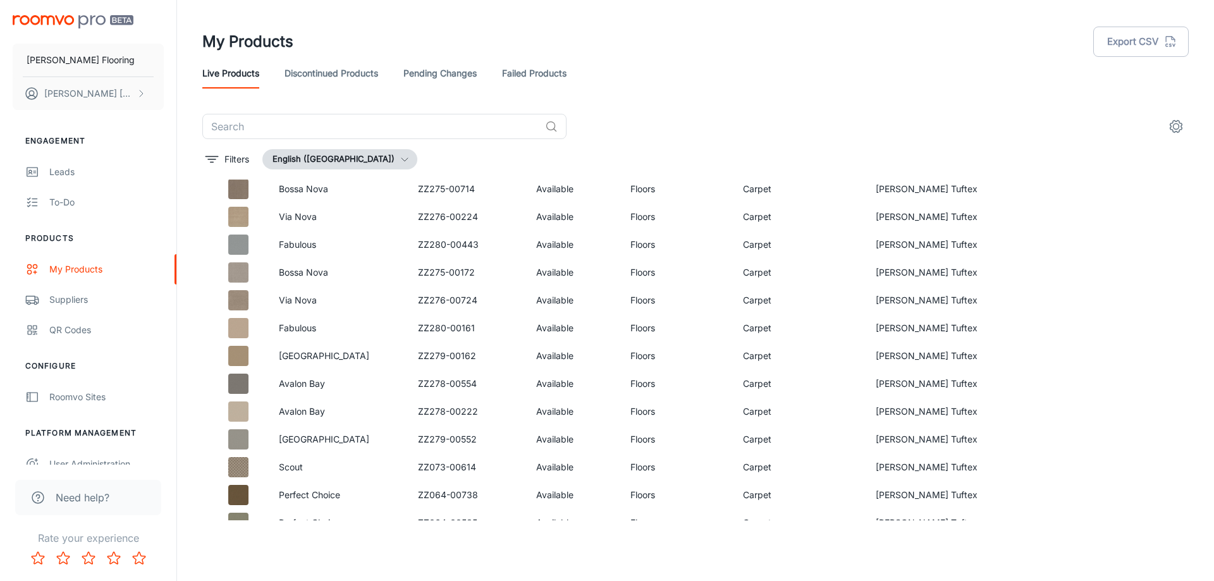
scroll to position [416, 0]
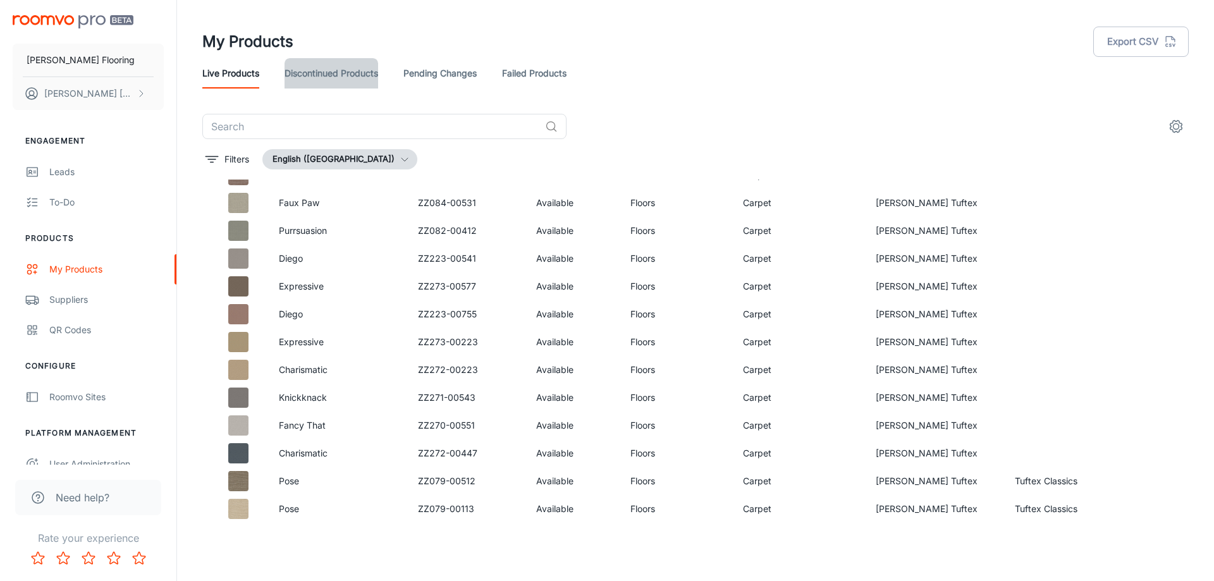
click at [336, 73] on link "Discontinued Products" at bounding box center [332, 73] width 94 height 30
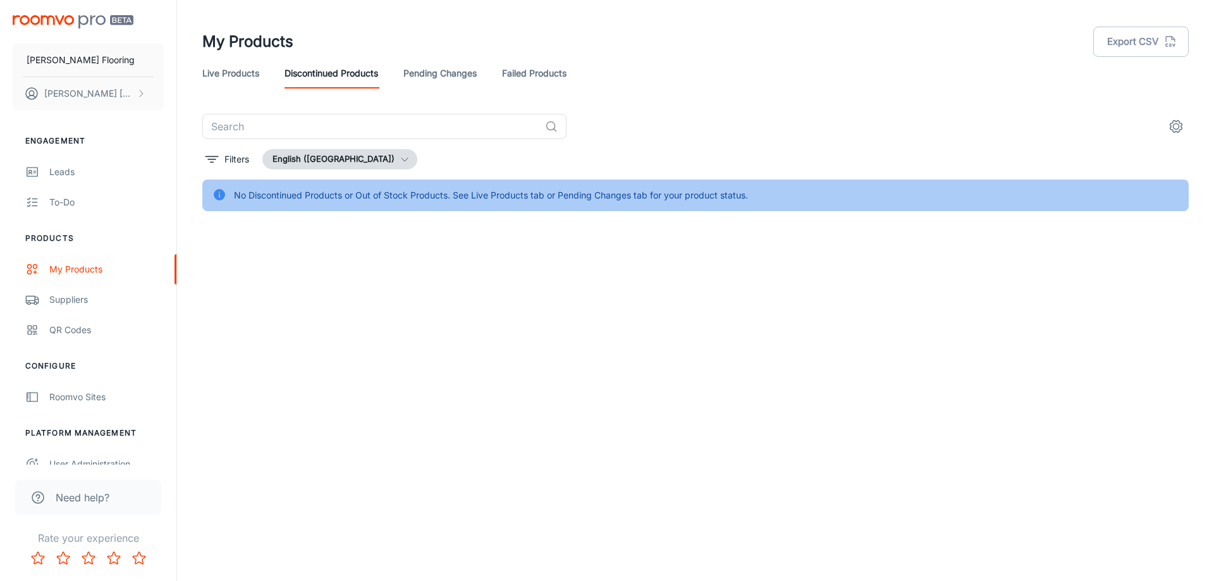
click at [455, 75] on link "Pending Changes" at bounding box center [440, 73] width 73 height 30
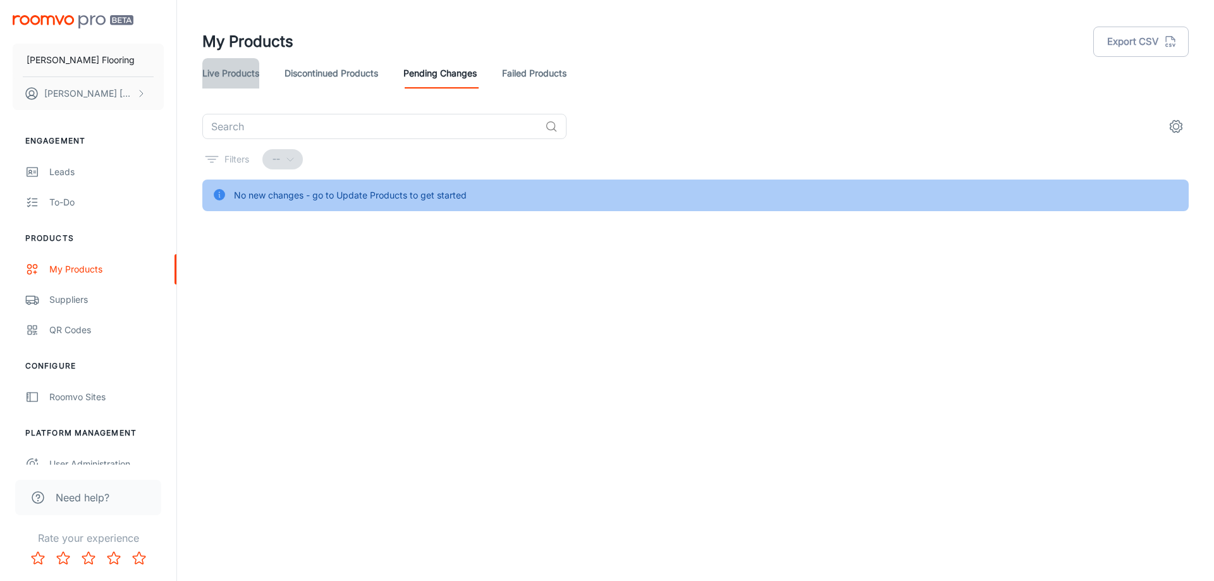
click at [218, 63] on link "Live Products" at bounding box center [230, 73] width 57 height 30
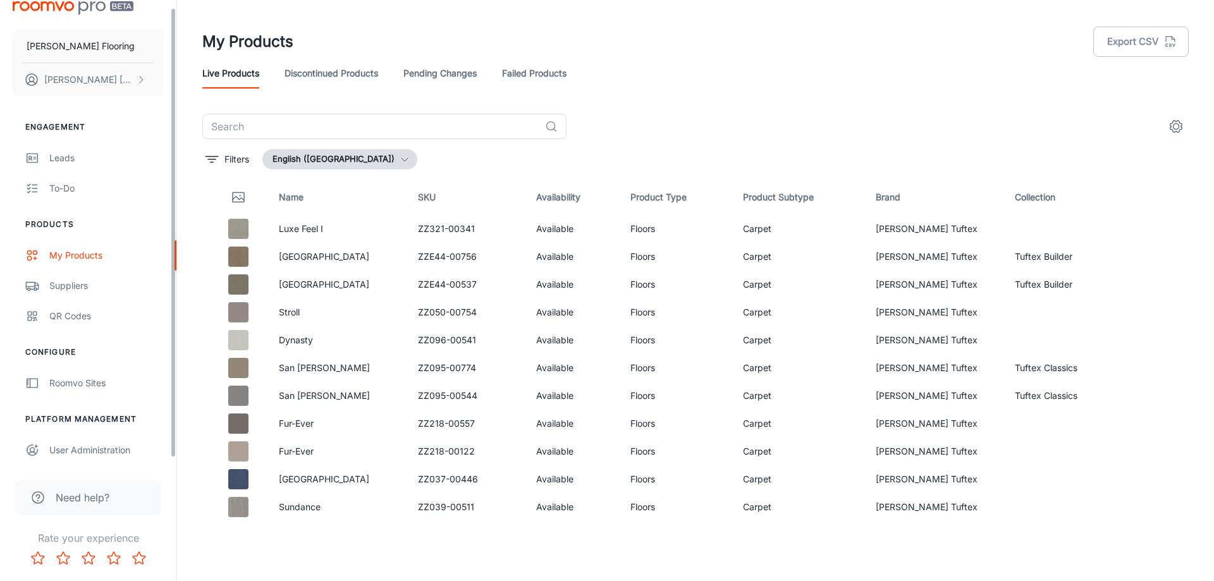
scroll to position [15, 0]
click at [116, 450] on div "User Administration" at bounding box center [106, 450] width 114 height 14
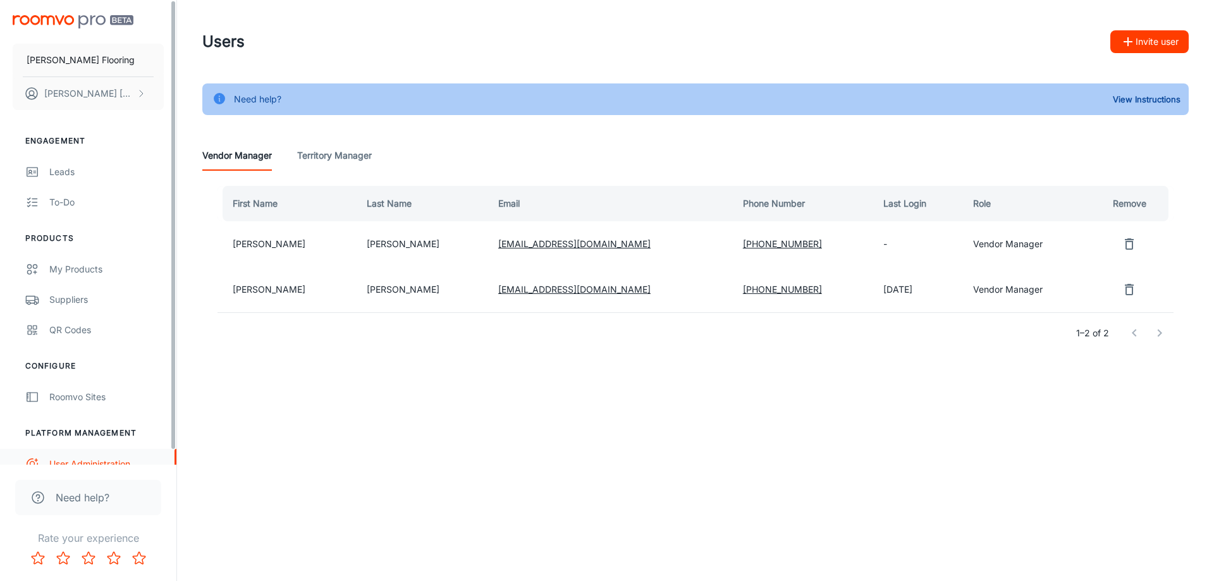
scroll to position [15, 0]
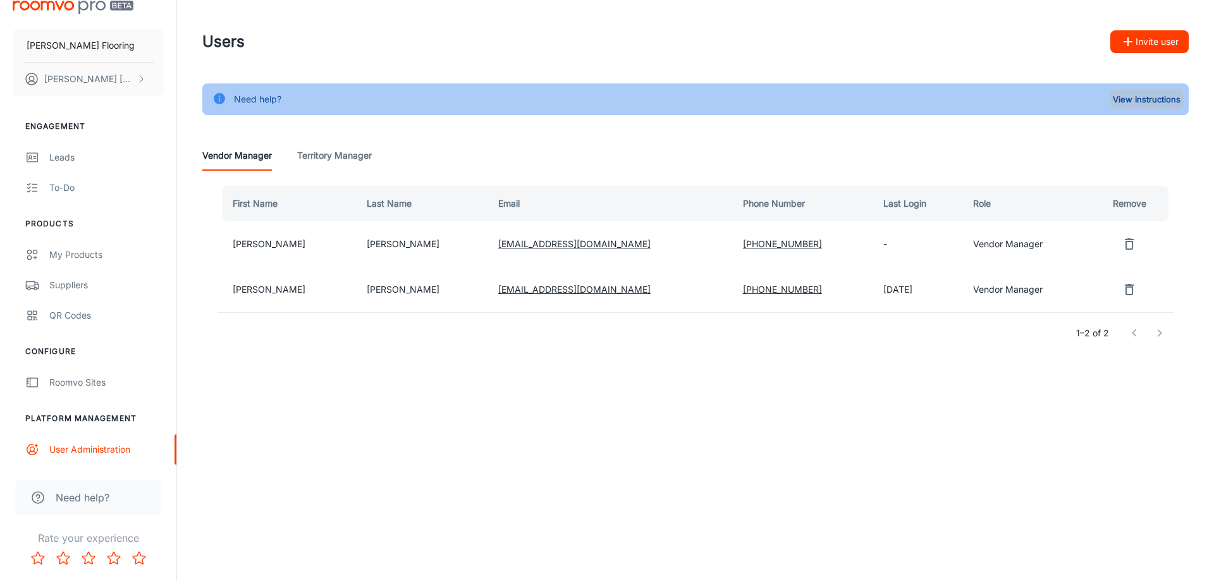
click at [1142, 101] on button "View Instructions" at bounding box center [1147, 99] width 74 height 19
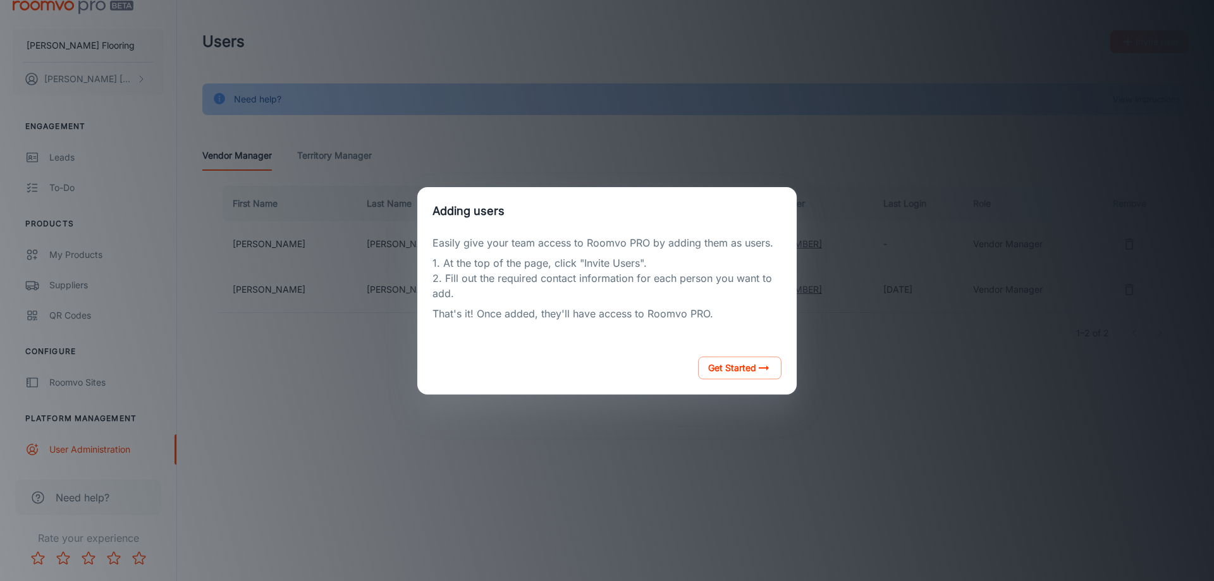
click at [711, 426] on div "Adding users Easily give your team access to Roomvo PRO by adding them as users…" at bounding box center [607, 290] width 1184 height 551
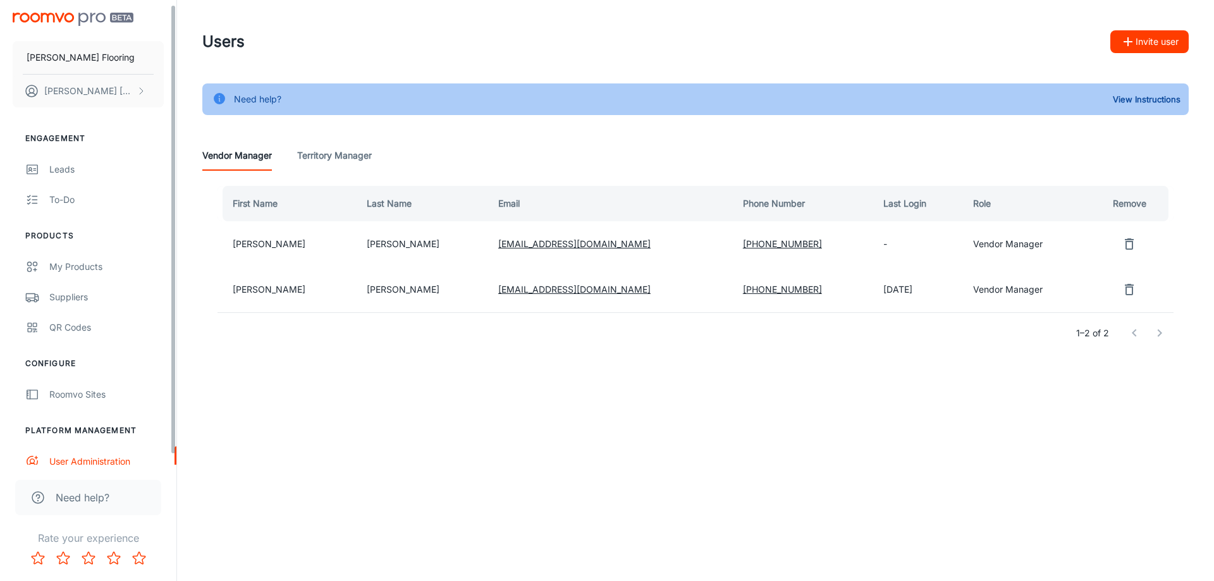
scroll to position [0, 0]
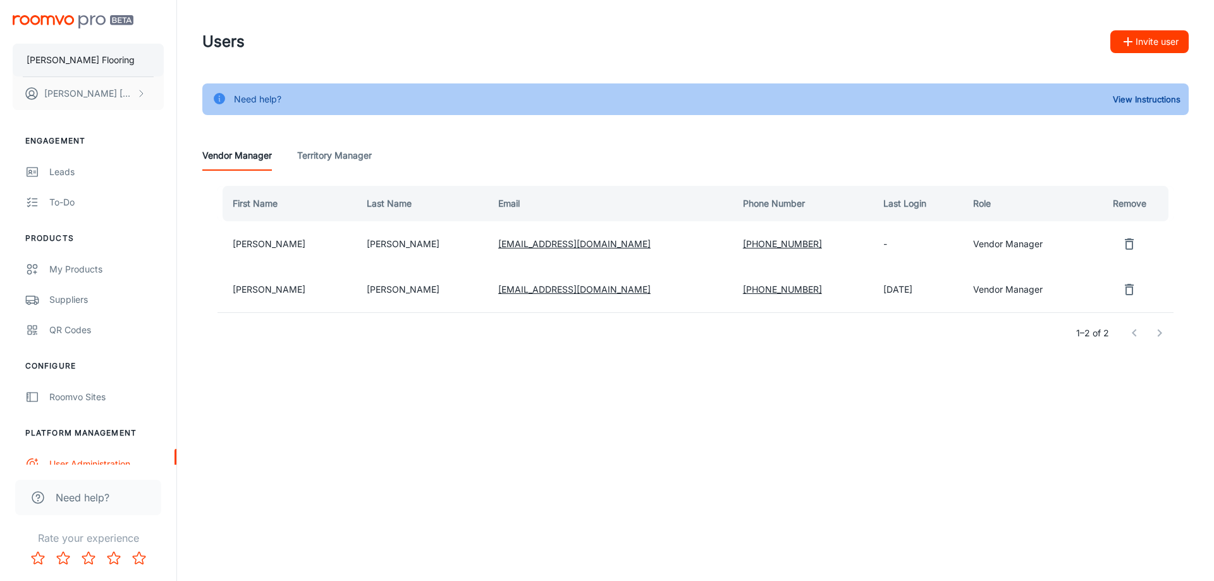
click at [83, 56] on p "[PERSON_NAME] Flooring" at bounding box center [81, 60] width 108 height 14
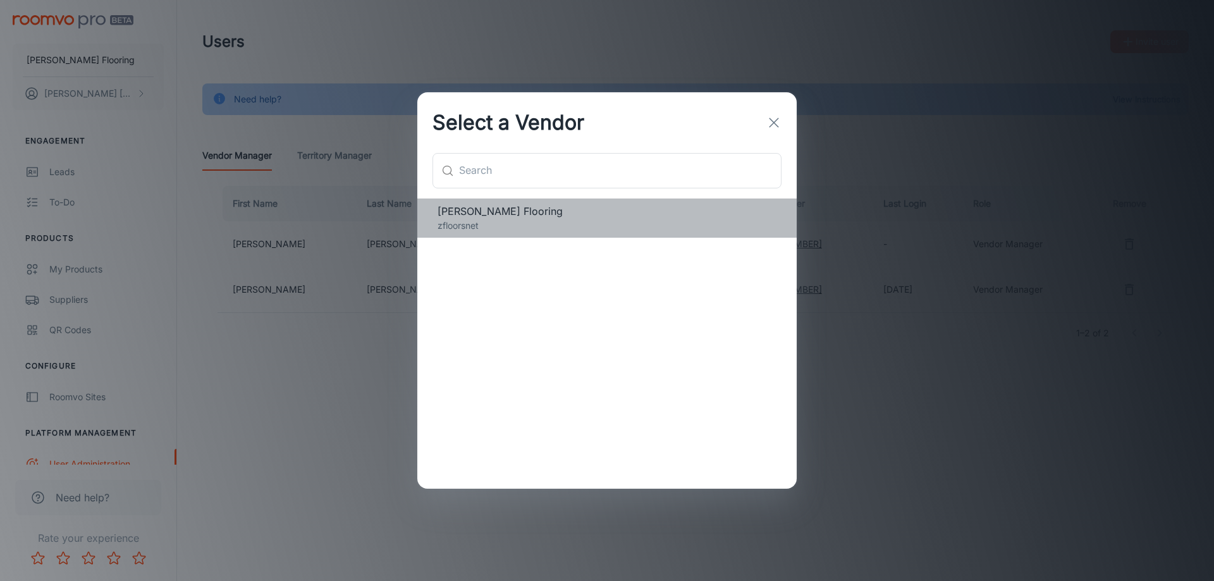
click at [521, 216] on span "[PERSON_NAME] Flooring" at bounding box center [607, 211] width 339 height 15
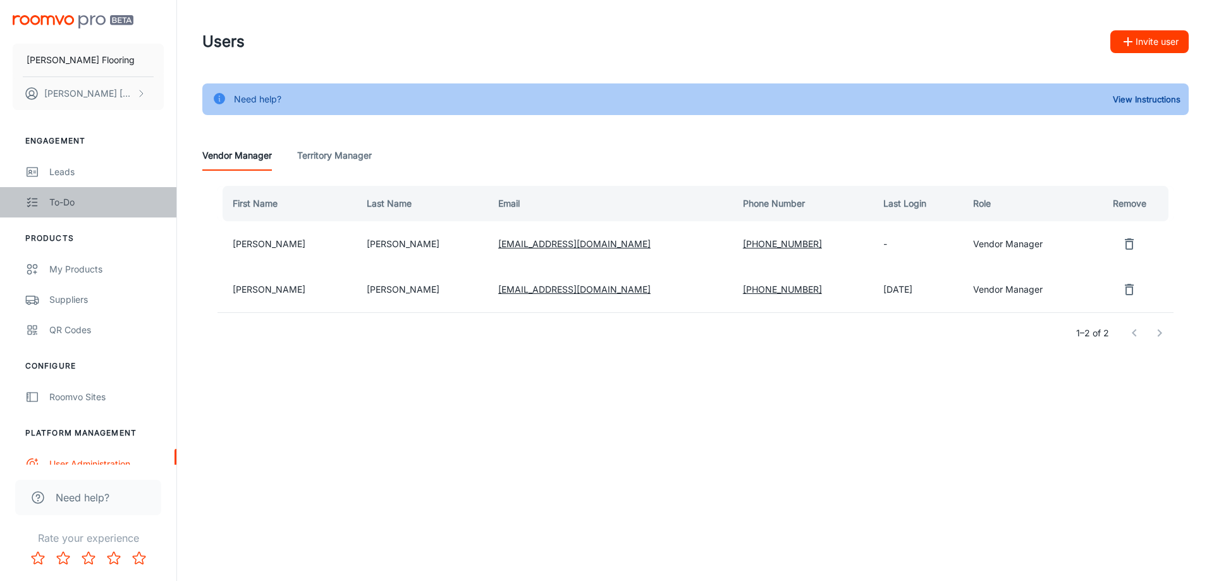
click at [94, 207] on div "To-do" at bounding box center [106, 202] width 114 height 14
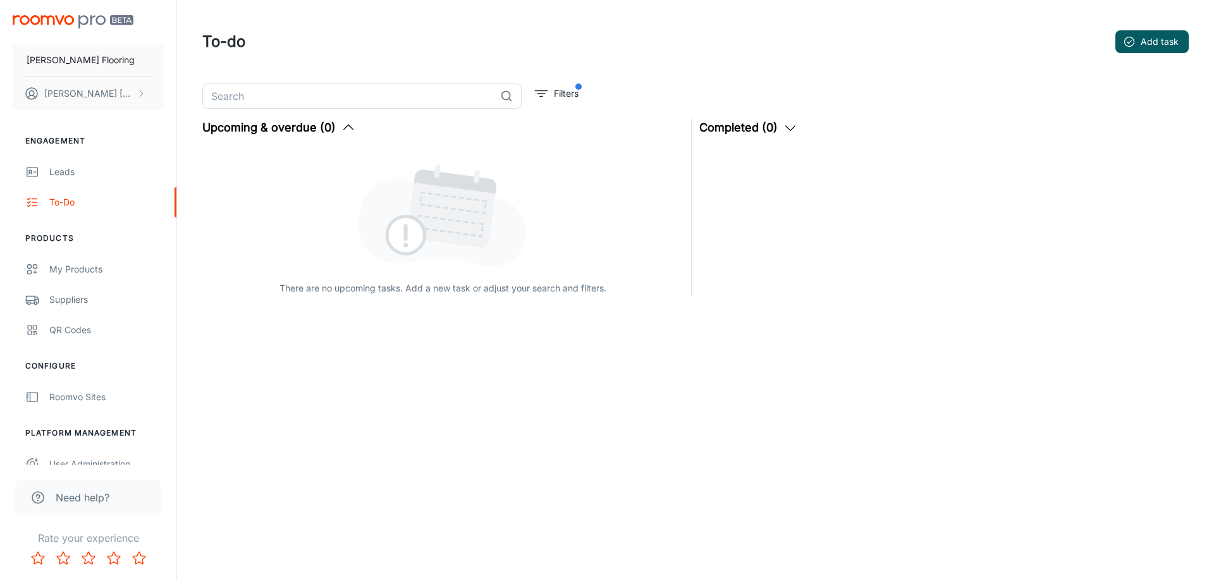
click at [89, 21] on img "scrollable content" at bounding box center [73, 21] width 121 height 13
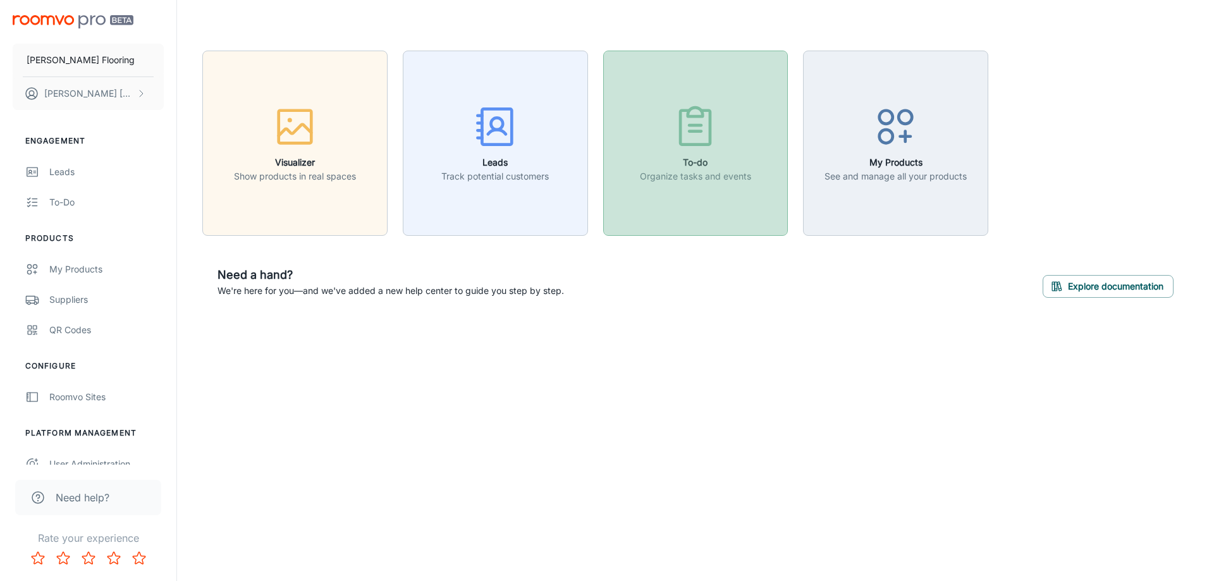
click at [700, 192] on button "To-do Organize tasks and events" at bounding box center [695, 143] width 185 height 185
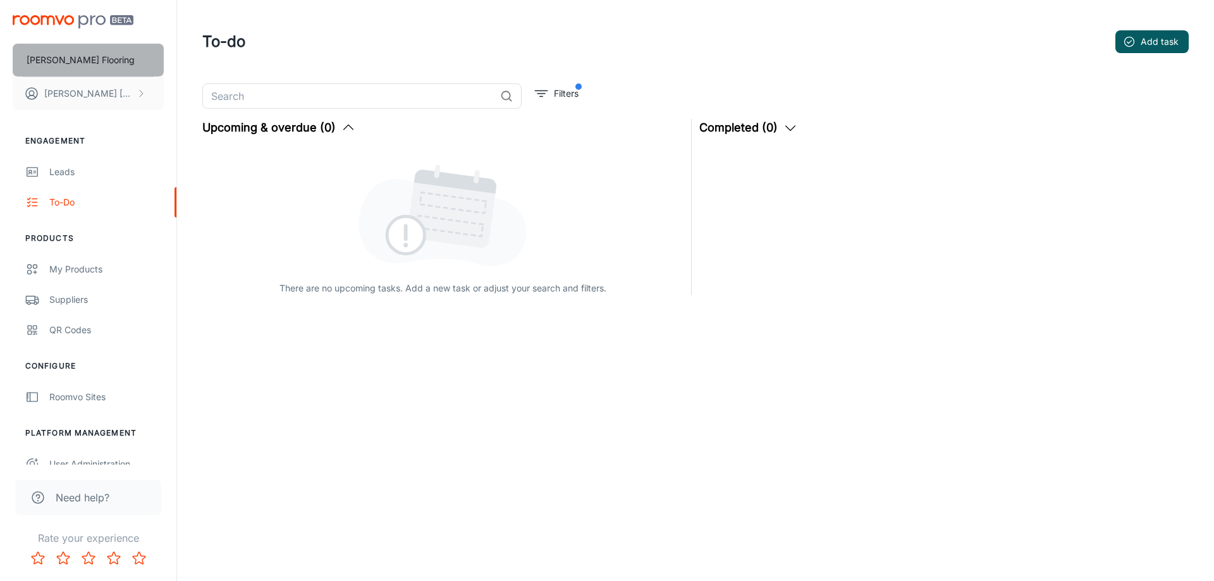
click at [90, 64] on p "[PERSON_NAME] Flooring" at bounding box center [81, 60] width 108 height 14
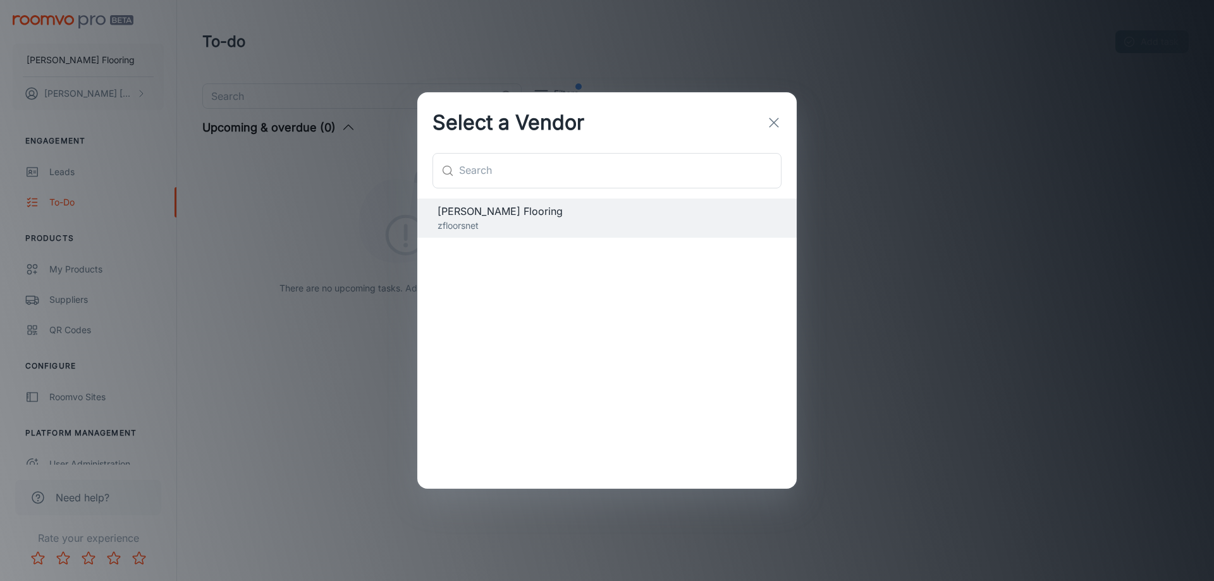
click at [87, 27] on div "Select a Vendor ​ ​ Zwernemann Flooring zfloorsnet" at bounding box center [607, 290] width 1214 height 581
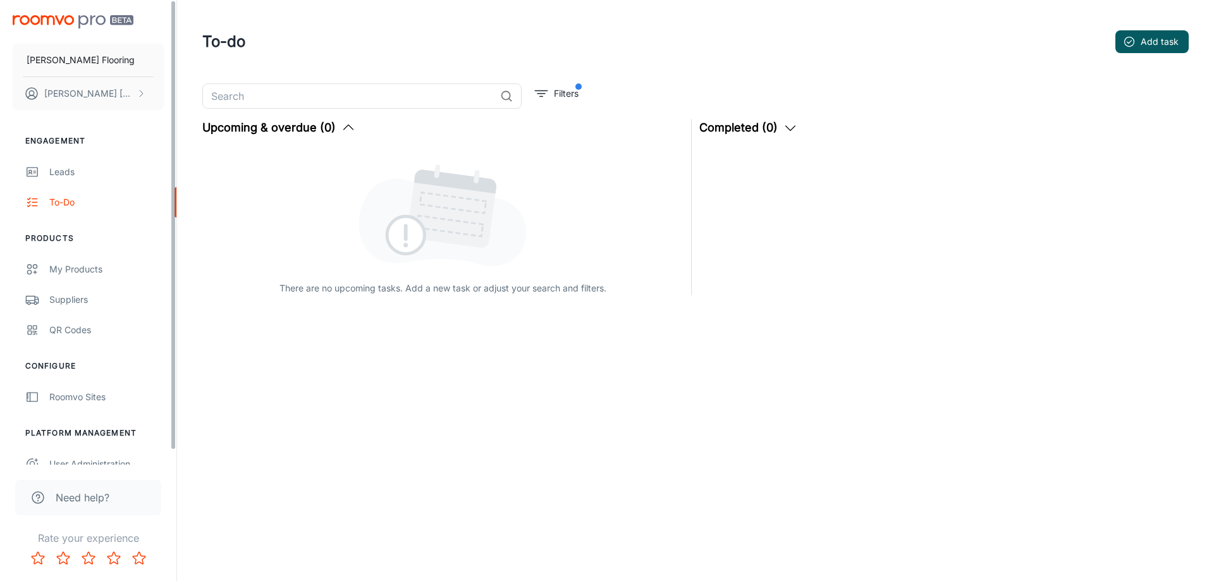
click at [66, 11] on div "Zwernemann Flooring Adrian Gasca" at bounding box center [88, 60] width 176 height 120
click at [71, 20] on img "scrollable content" at bounding box center [73, 21] width 121 height 13
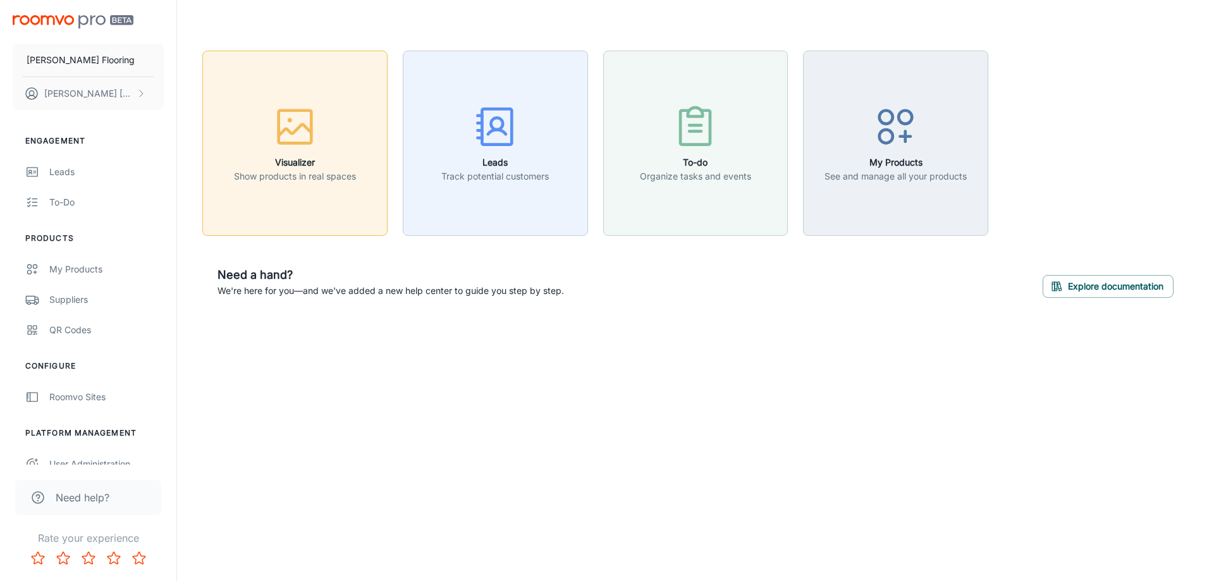
click at [302, 145] on icon "button" at bounding box center [294, 126] width 47 height 47
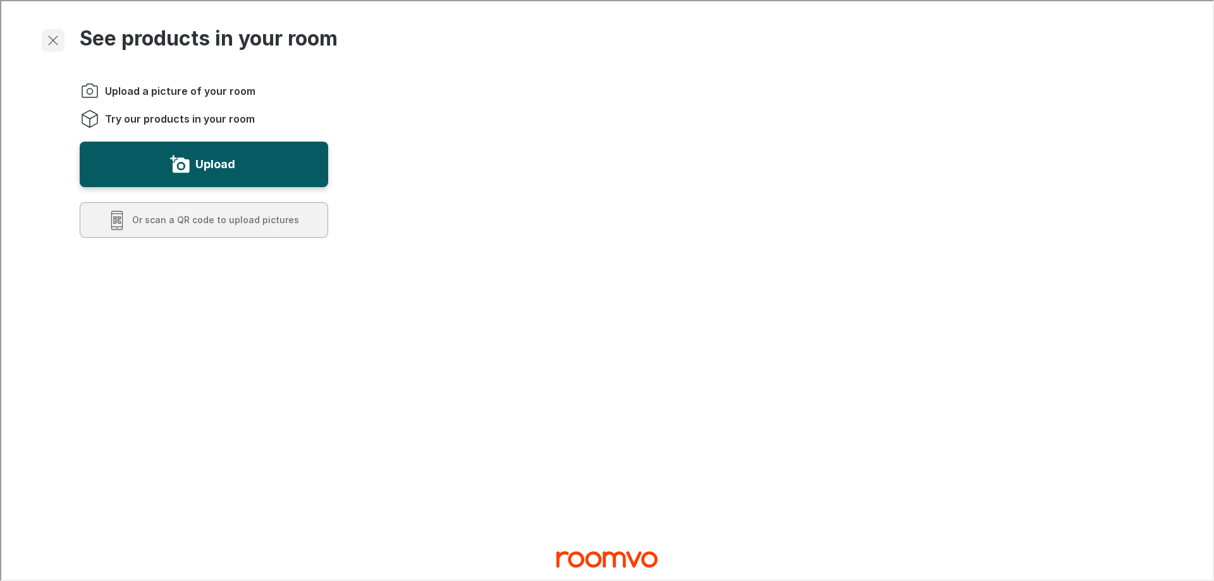
click at [51, 43] on icon "Exit visualizer" at bounding box center [51, 39] width 15 height 15
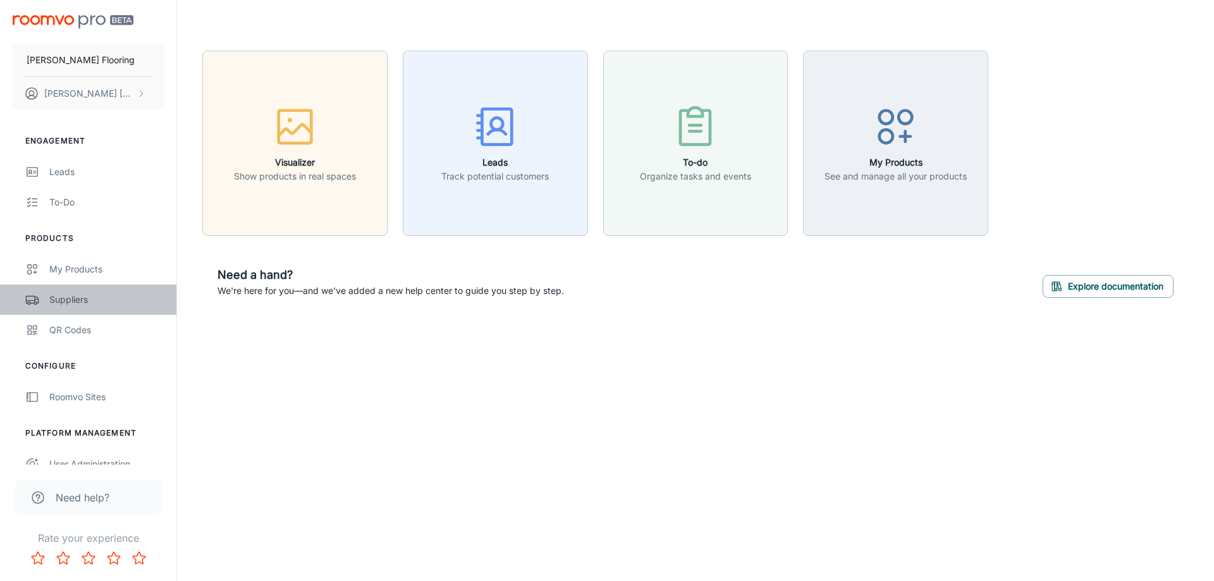
click at [87, 308] on link "Suppliers" at bounding box center [88, 300] width 176 height 30
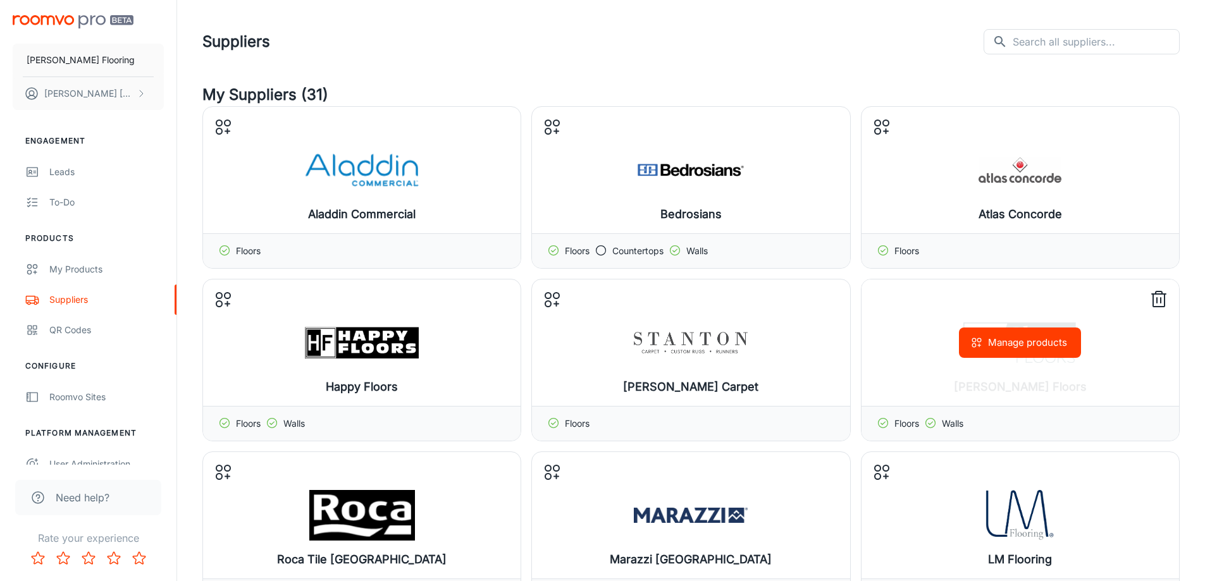
click at [1011, 348] on button "Manage products" at bounding box center [1020, 343] width 122 height 30
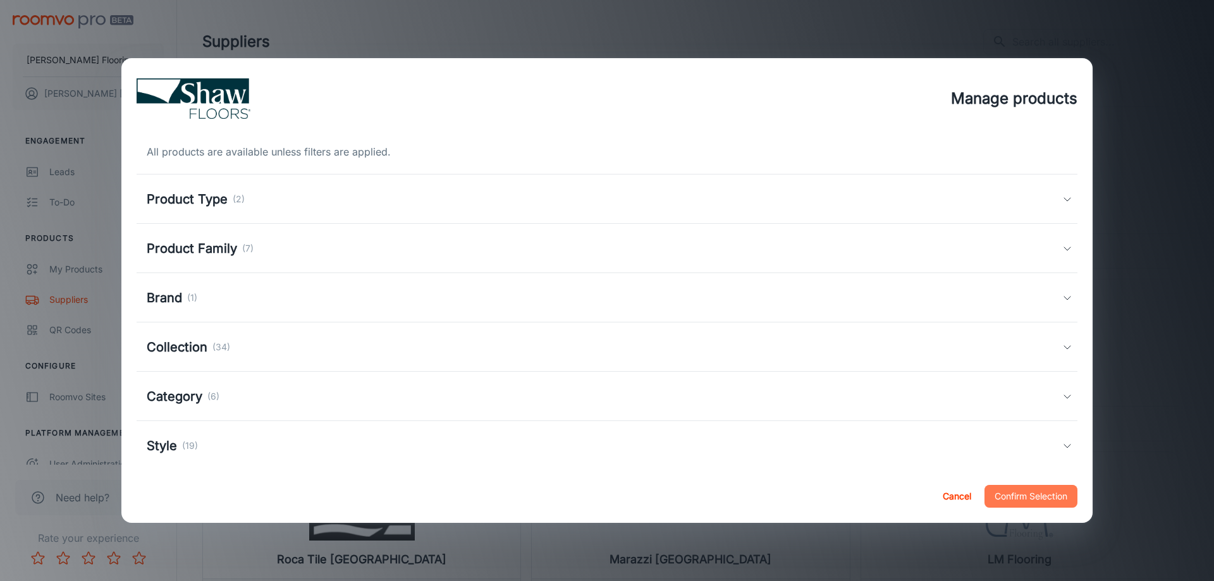
click at [1033, 502] on button "Confirm Selection" at bounding box center [1031, 496] width 93 height 23
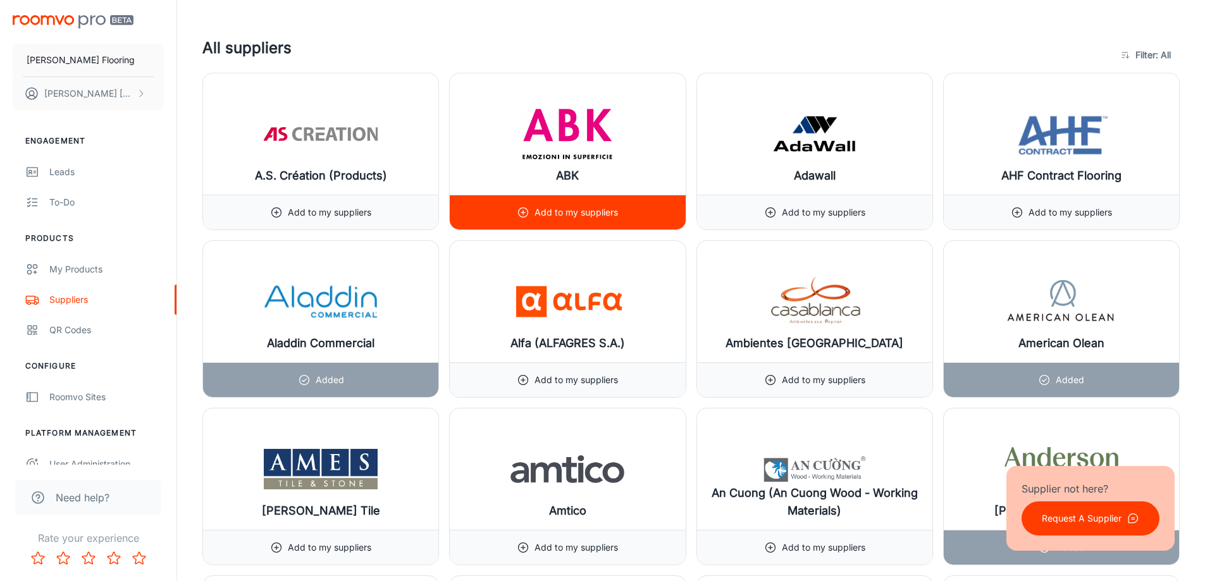
scroll to position [1138, 0]
